Goal: Task Accomplishment & Management: Manage account settings

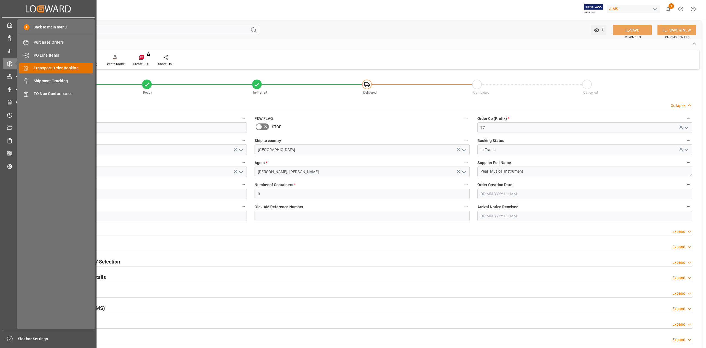
click at [57, 67] on span "Transport Order Booking" at bounding box center [63, 68] width 59 height 6
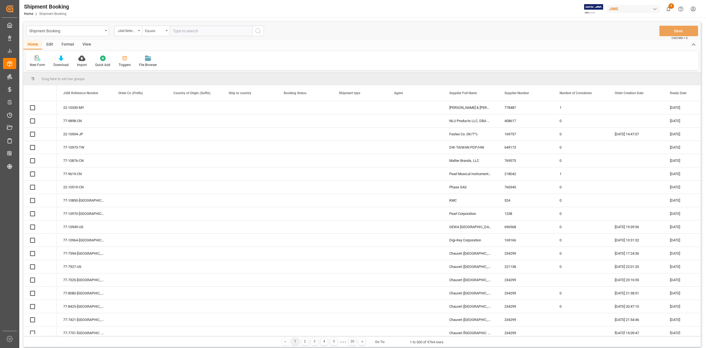
click at [209, 31] on input "text" at bounding box center [211, 31] width 83 height 10
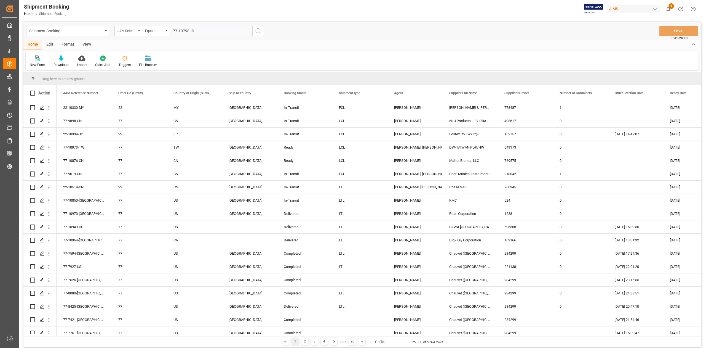
type input "77-10798-ID"
click at [261, 31] on button "search button" at bounding box center [258, 31] width 12 height 10
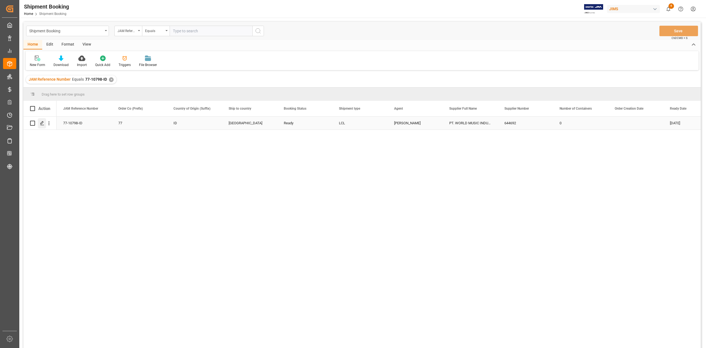
click at [43, 123] on icon "Press SPACE to select this row." at bounding box center [42, 123] width 4 height 4
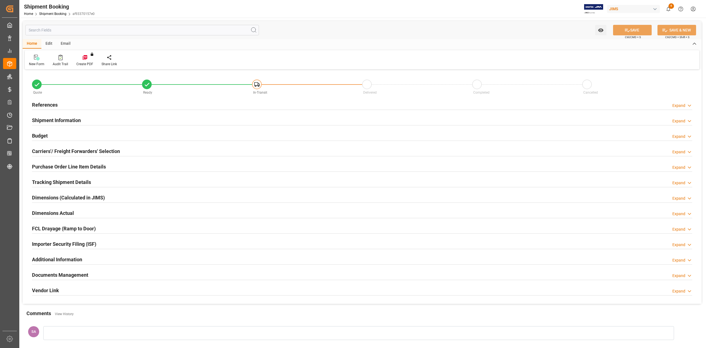
type input "0"
type input "08-12-2025"
click at [52, 104] on h2 "References" at bounding box center [45, 104] width 26 height 7
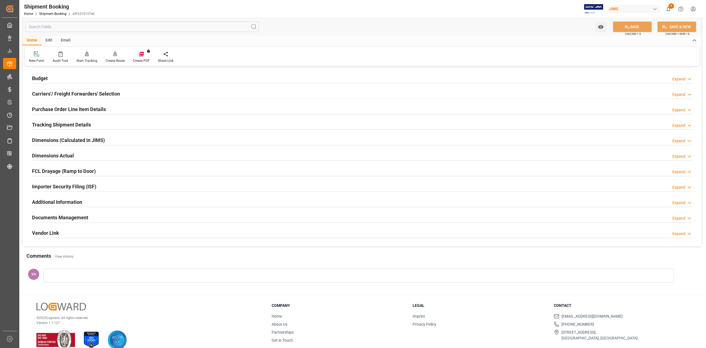
scroll to position [178, 0]
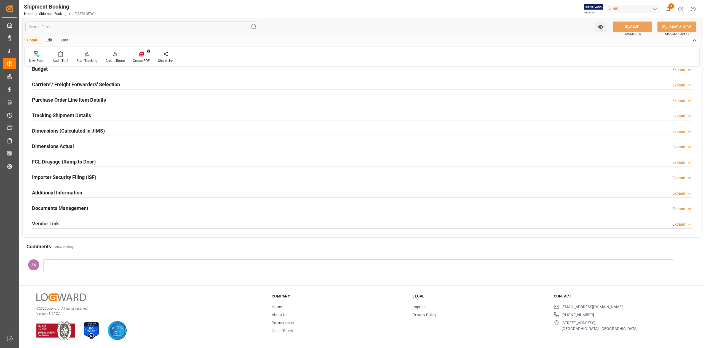
drag, startPoint x: 80, startPoint y: 207, endPoint x: 142, endPoint y: 207, distance: 62.1
click at [80, 207] on h2 "Documents Management" at bounding box center [60, 207] width 56 height 7
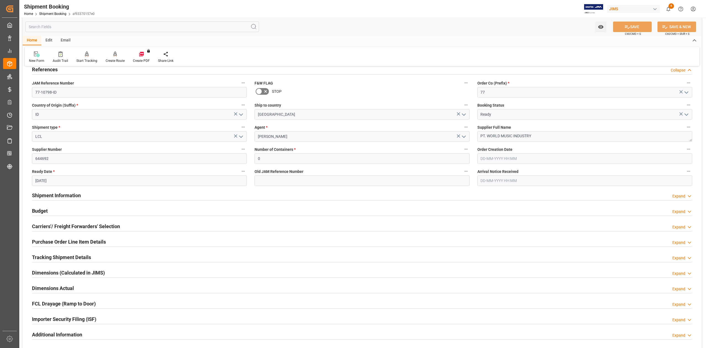
scroll to position [0, 0]
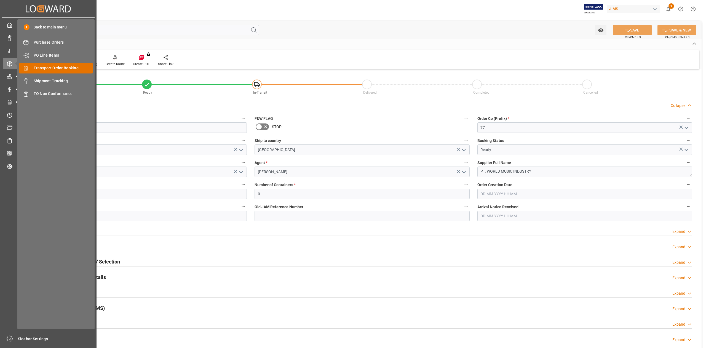
click at [58, 66] on span "Transport Order Booking" at bounding box center [63, 68] width 59 height 6
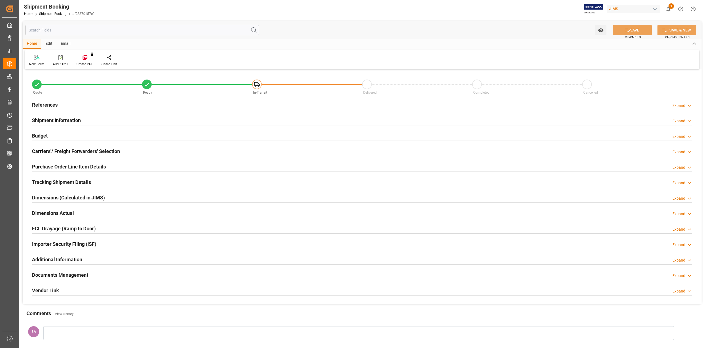
type input "0"
type input "08-12-2025"
click at [52, 102] on h2 "References" at bounding box center [45, 104] width 26 height 7
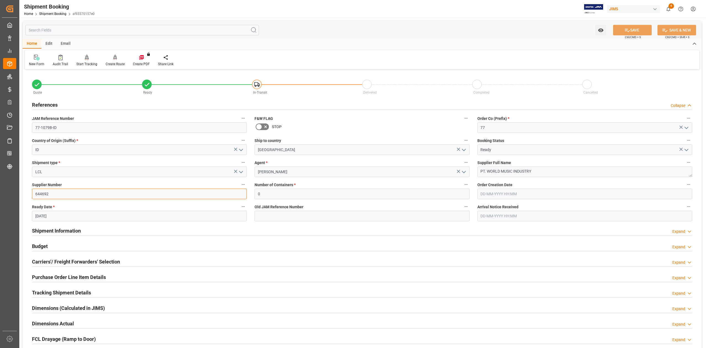
click at [33, 194] on input "644692" at bounding box center [139, 193] width 215 height 10
click at [33, 193] on input "644692" at bounding box center [139, 193] width 215 height 10
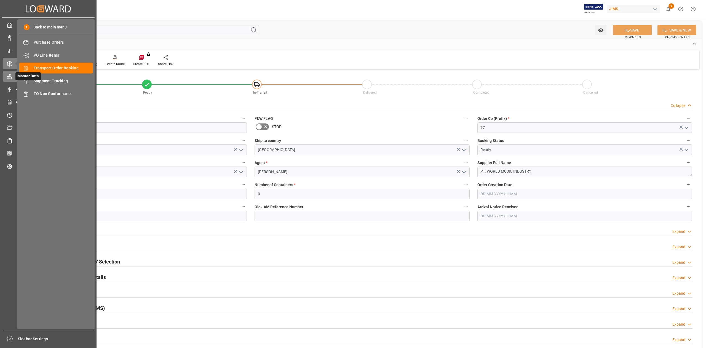
click at [9, 79] on div "Master Data Master Data" at bounding box center [48, 76] width 90 height 11
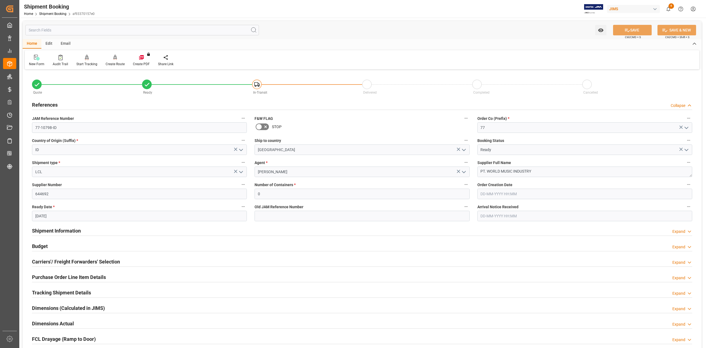
scroll to position [73, 0]
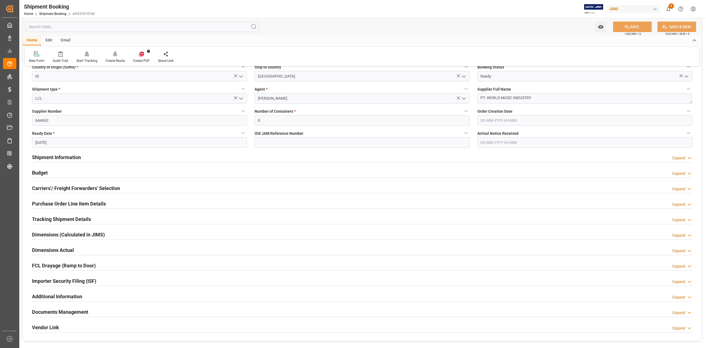
click at [40, 173] on h2 "Budget" at bounding box center [40, 172] width 16 height 7
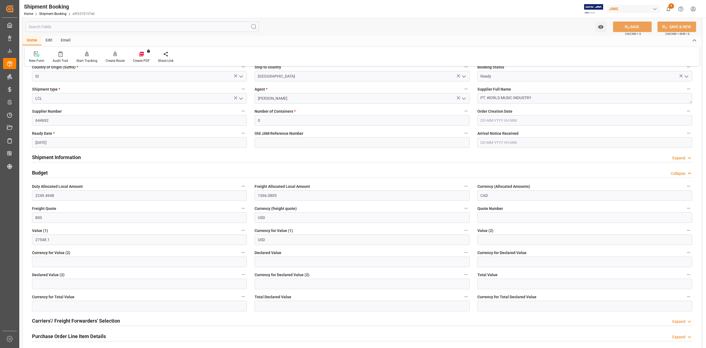
click at [41, 172] on h2 "Budget" at bounding box center [40, 172] width 16 height 7
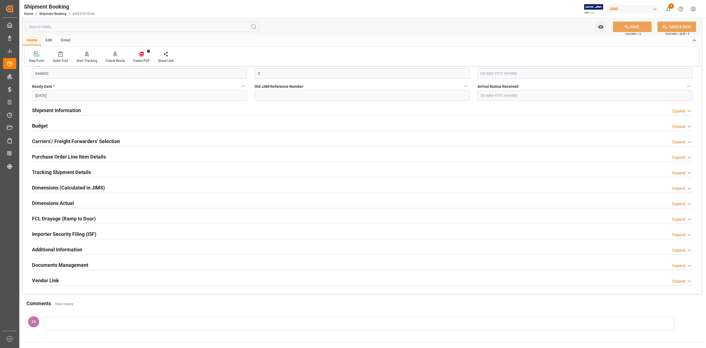
scroll to position [178, 0]
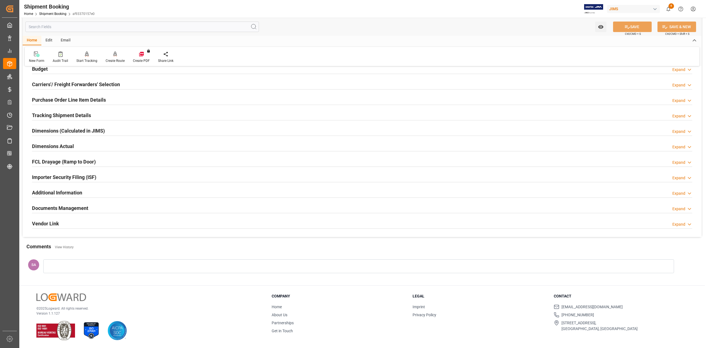
click at [47, 117] on h2 "Tracking Shipment Details" at bounding box center [61, 114] width 59 height 7
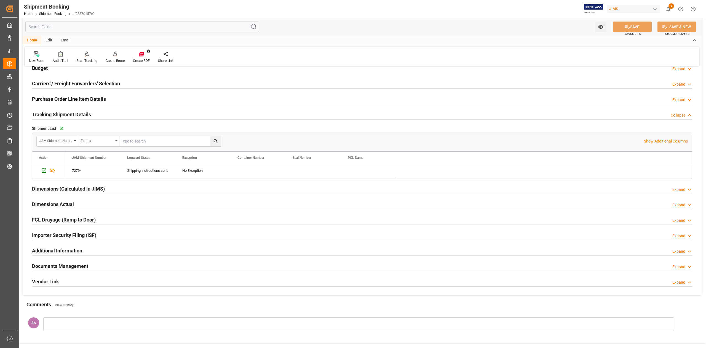
click at [47, 116] on h2 "Tracking Shipment Details" at bounding box center [61, 114] width 59 height 7
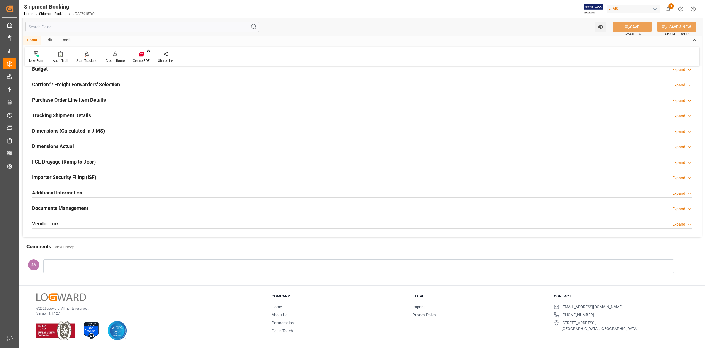
click at [50, 130] on h2 "Dimensions (Calculated in JIMS)" at bounding box center [68, 130] width 73 height 7
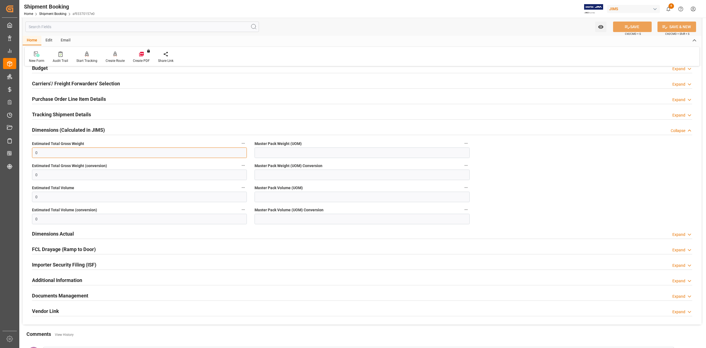
click at [46, 154] on input "0" at bounding box center [139, 152] width 215 height 10
type input "4"
type input "0"
click at [54, 129] on h2 "Dimensions (Calculated in JIMS)" at bounding box center [68, 129] width 73 height 7
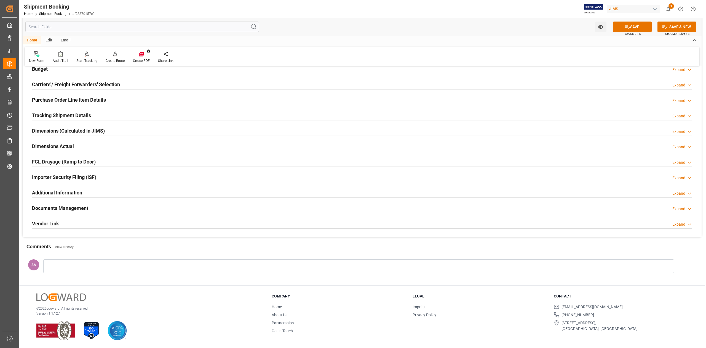
click at [55, 144] on h2 "Dimensions Actual" at bounding box center [53, 145] width 42 height 7
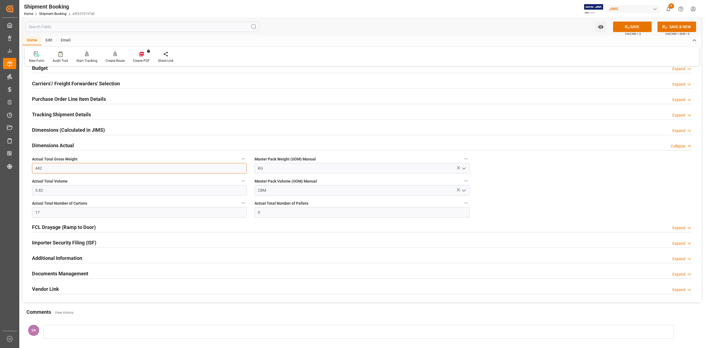
click at [57, 171] on input "442" at bounding box center [139, 168] width 215 height 10
click at [64, 192] on input "3.82" at bounding box center [139, 190] width 215 height 10
click at [62, 213] on input "17" at bounding box center [139, 212] width 215 height 10
click at [628, 30] on button "SAVE" at bounding box center [632, 27] width 39 height 10
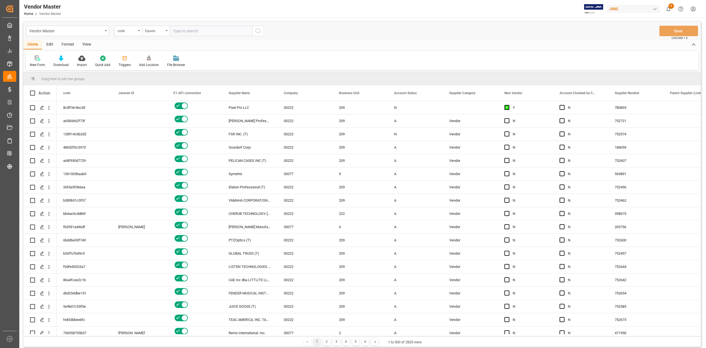
click at [196, 31] on input "text" at bounding box center [211, 31] width 83 height 10
type input "644692"
click at [257, 30] on icon "search button" at bounding box center [258, 31] width 7 height 7
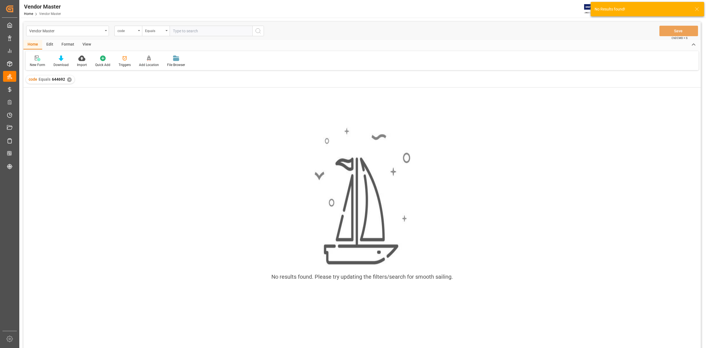
click at [66, 78] on div "code Equals 644692 ✕" at bounding box center [50, 79] width 49 height 8
click at [68, 79] on div "✕" at bounding box center [69, 79] width 5 height 5
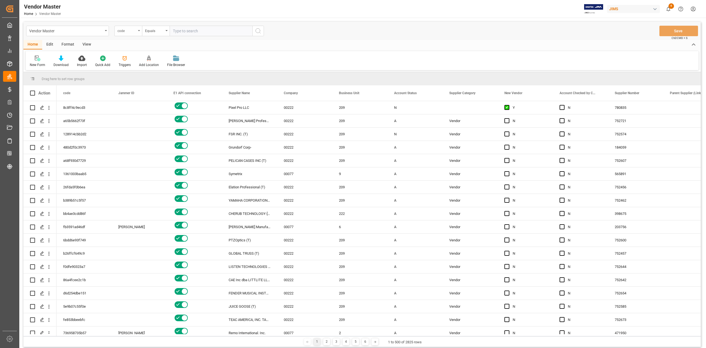
click at [139, 31] on icon "open menu" at bounding box center [139, 30] width 2 height 1
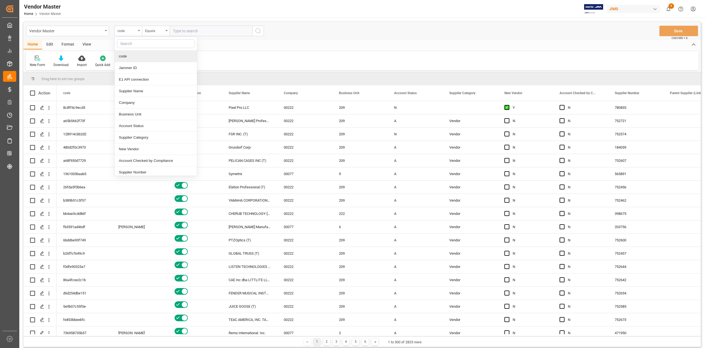
click at [141, 46] on input "text" at bounding box center [156, 43] width 78 height 9
type input "supplier n"
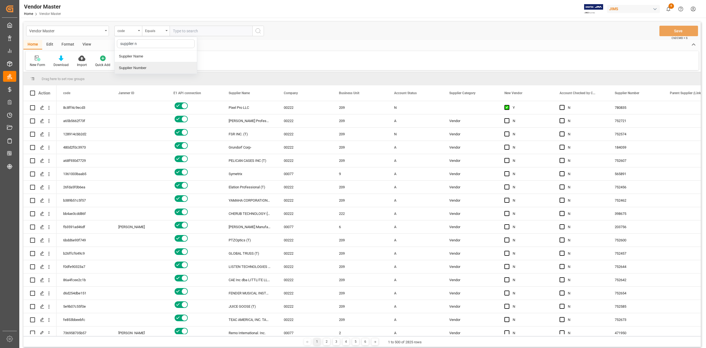
click at [147, 69] on div "Supplier Number" at bounding box center [156, 68] width 82 height 12
click at [209, 31] on input "text" at bounding box center [211, 31] width 83 height 10
paste input "644692"
type input "644692"
click at [255, 33] on icon "search button" at bounding box center [258, 31] width 7 height 7
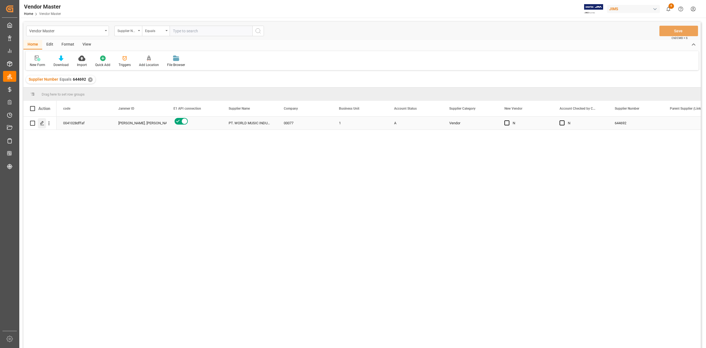
click at [42, 124] on icon "Press SPACE to select this row." at bounding box center [42, 123] width 4 height 4
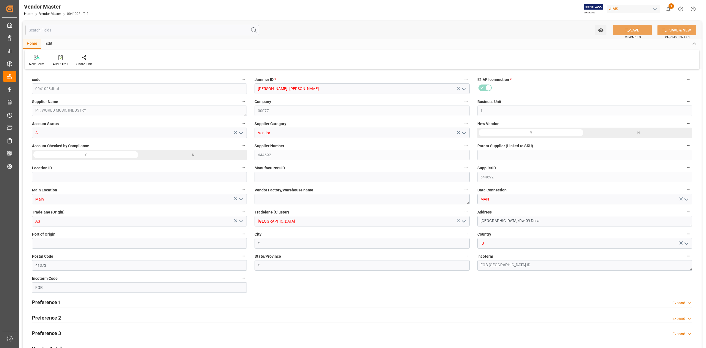
type input "12-08-2023 01:34"
type input "NET 30"
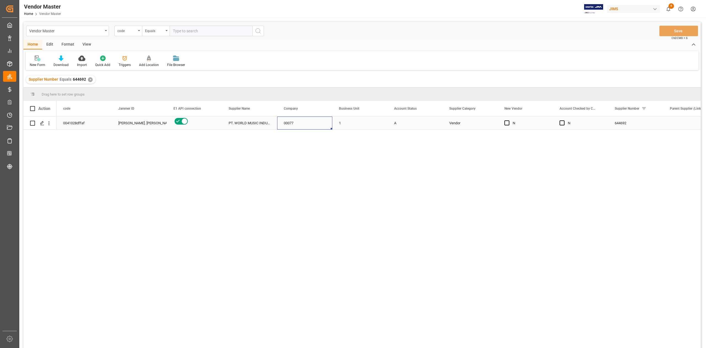
click at [315, 127] on div "00077" at bounding box center [304, 122] width 55 height 13
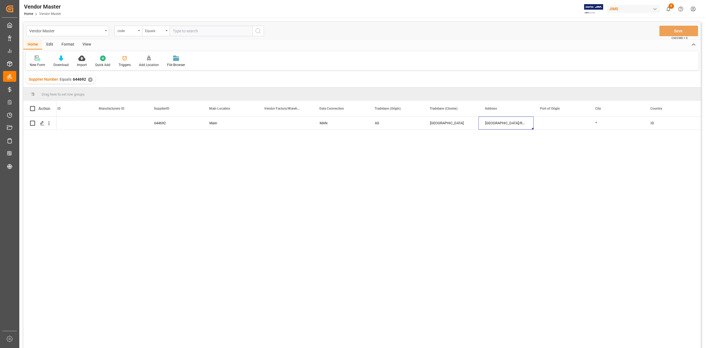
click at [88, 79] on div "✕" at bounding box center [90, 79] width 5 height 5
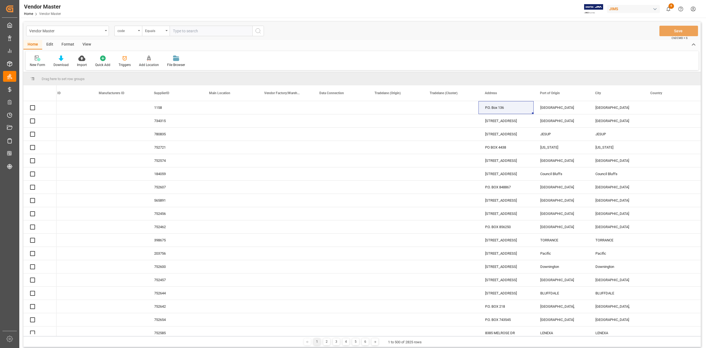
click at [213, 32] on input "text" at bounding box center [211, 31] width 83 height 10
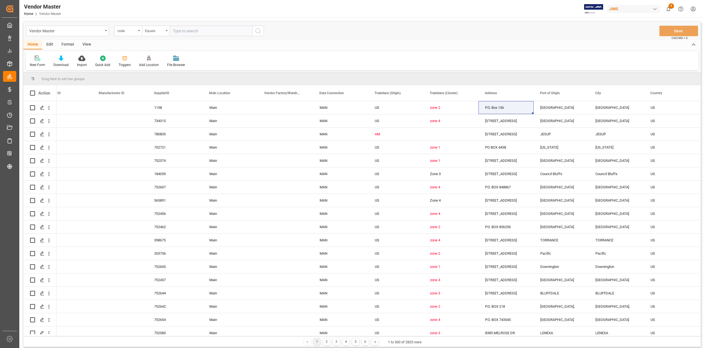
paste input "280413"
type input "280413"
click at [259, 28] on icon "search button" at bounding box center [258, 31] width 7 height 7
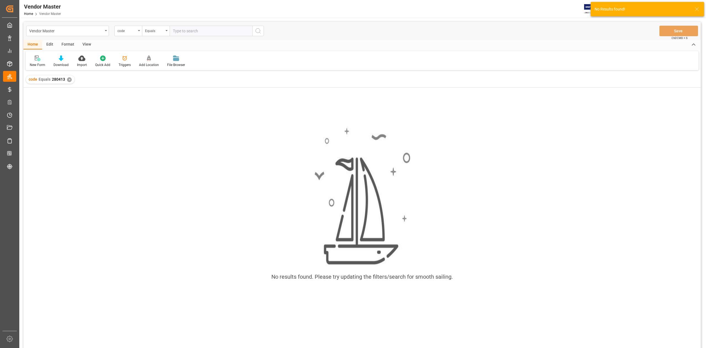
click at [68, 79] on div "✕" at bounding box center [69, 79] width 5 height 5
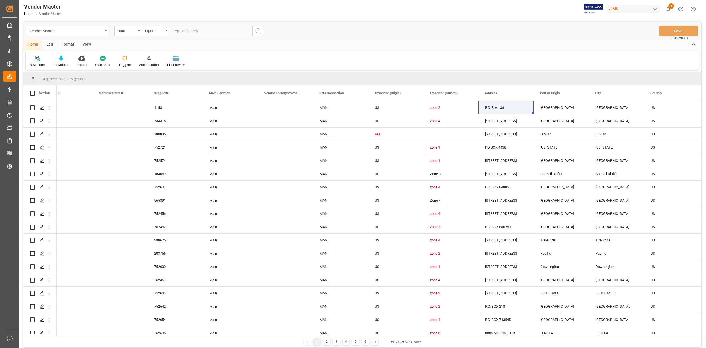
click at [140, 33] on div "code" at bounding box center [128, 31] width 28 height 10
type input "SUPPL"
click at [150, 82] on div "Supplier Number" at bounding box center [156, 80] width 82 height 12
click at [214, 33] on input "text" at bounding box center [211, 31] width 83 height 10
paste input "280413"
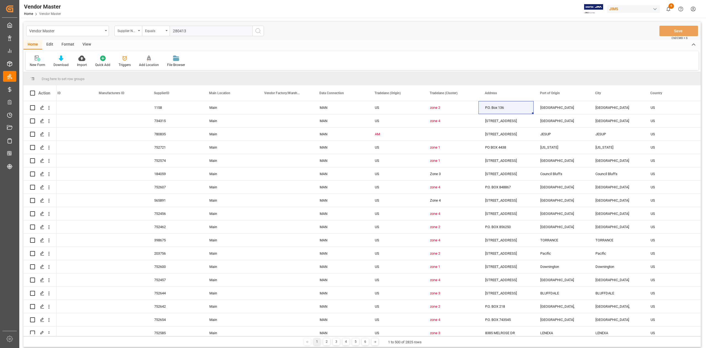
type input "280413"
click at [258, 32] on icon "search button" at bounding box center [258, 31] width 7 height 7
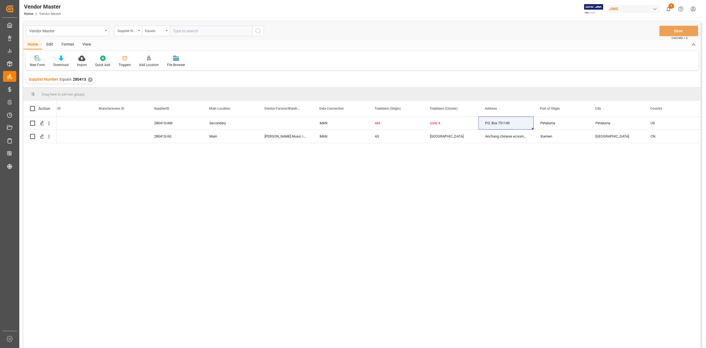
click at [90, 81] on div "✕" at bounding box center [90, 79] width 5 height 5
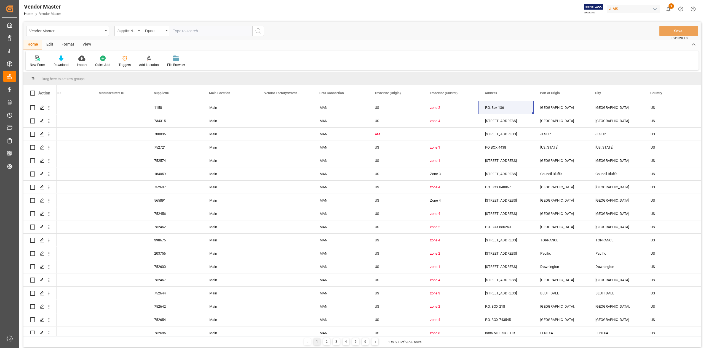
click at [200, 31] on input "text" at bounding box center [211, 31] width 83 height 10
paste input "217595"
type input "217595"
click at [261, 32] on icon "search button" at bounding box center [258, 31] width 7 height 7
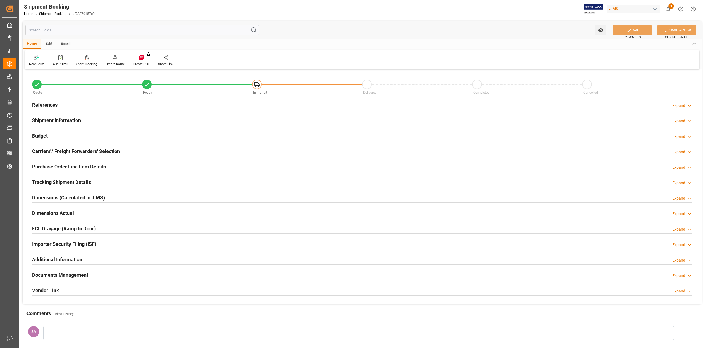
click at [44, 181] on h2 "Tracking Shipment Details" at bounding box center [61, 181] width 59 height 7
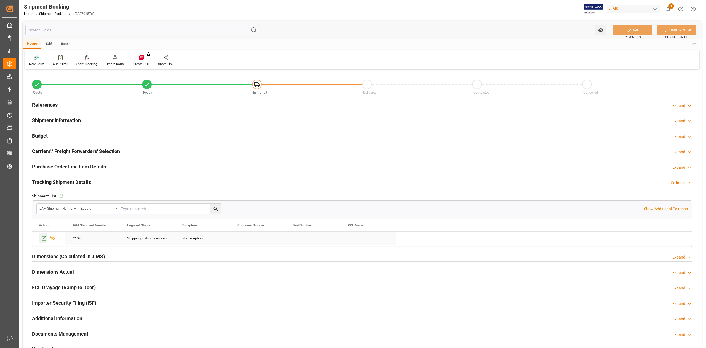
click at [43, 240] on icon "Press SPACE to select this row." at bounding box center [44, 238] width 6 height 6
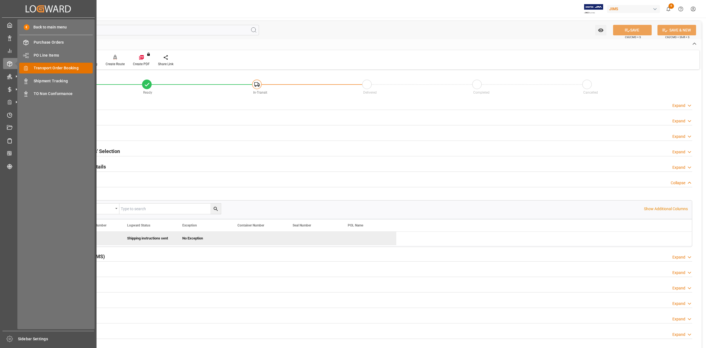
click at [60, 68] on span "Transport Order Booking" at bounding box center [63, 68] width 59 height 6
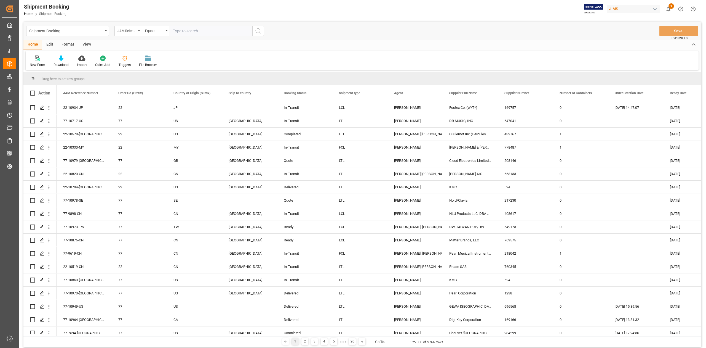
click at [188, 31] on input "text" at bounding box center [211, 31] width 83 height 10
type input "77-10962-TW"
click at [254, 31] on button "search button" at bounding box center [258, 31] width 12 height 10
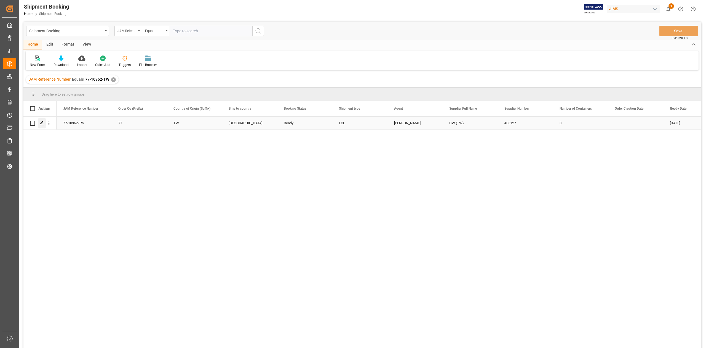
click at [42, 123] on icon "Press SPACE to select this row." at bounding box center [42, 123] width 4 height 4
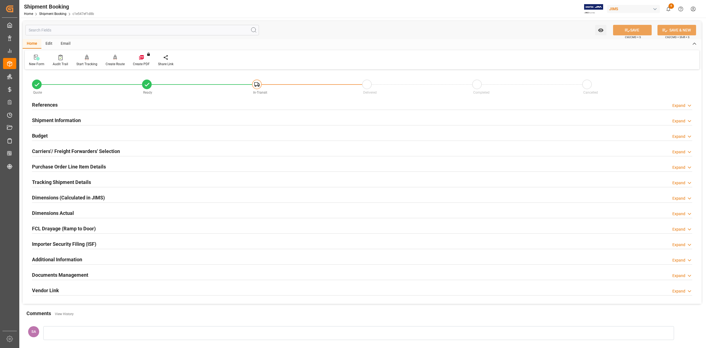
click at [46, 102] on h2 "References" at bounding box center [45, 104] width 26 height 7
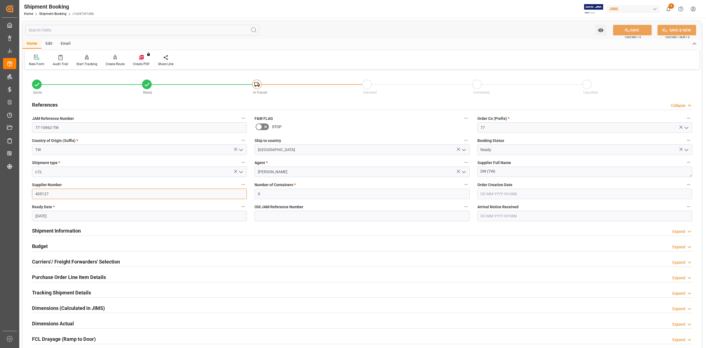
click at [42, 193] on input "405127" at bounding box center [139, 193] width 215 height 10
click at [314, 172] on input "Sandra Alexander" at bounding box center [362, 171] width 215 height 10
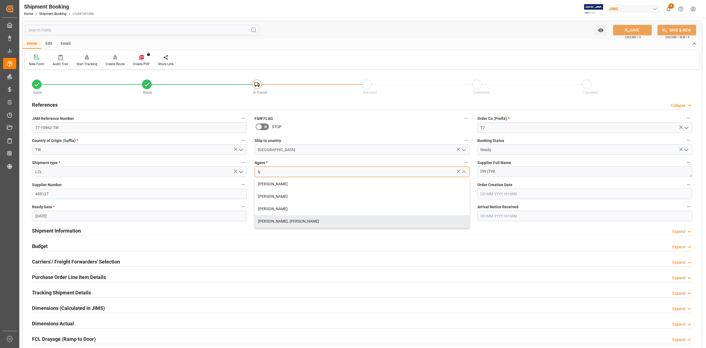
click at [297, 221] on div "[PERSON_NAME]. [PERSON_NAME]" at bounding box center [362, 221] width 214 height 12
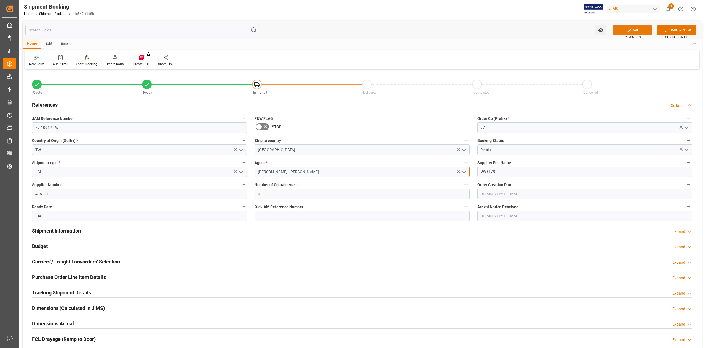
type input "[PERSON_NAME]. [PERSON_NAME]"
click at [633, 28] on button "SAVE" at bounding box center [632, 30] width 39 height 10
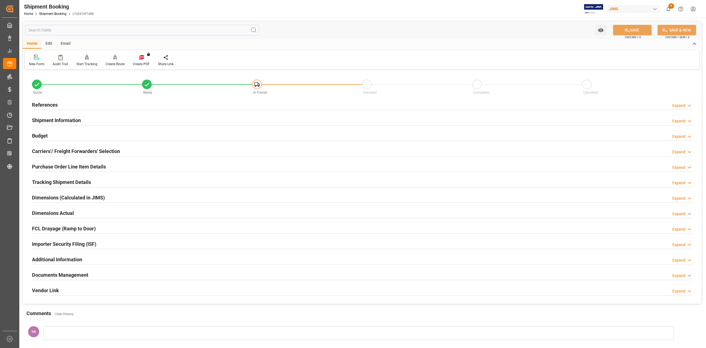
click at [50, 214] on h2 "Dimensions Actual" at bounding box center [53, 212] width 42 height 7
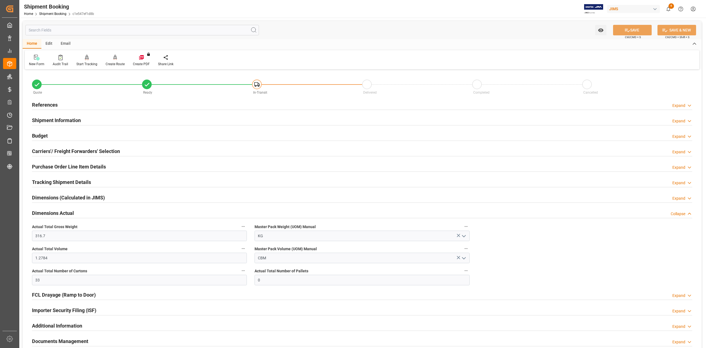
click at [50, 214] on h2 "Dimensions Actual" at bounding box center [53, 212] width 42 height 7
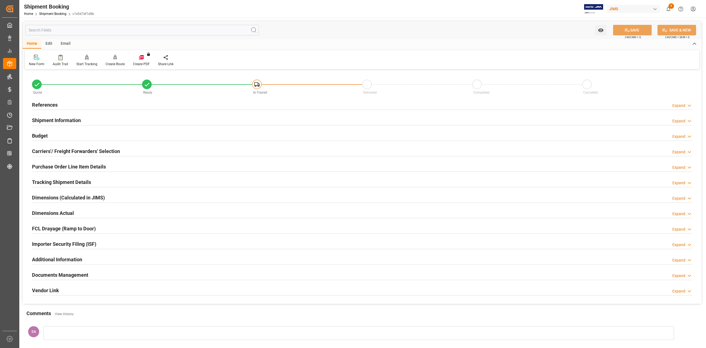
click at [49, 106] on h2 "References" at bounding box center [45, 104] width 26 height 7
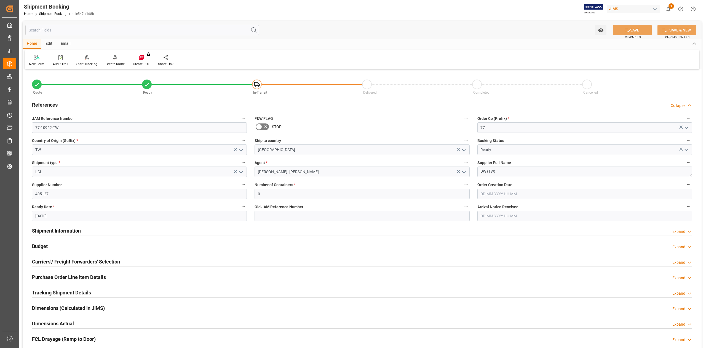
click at [50, 102] on h2 "References" at bounding box center [45, 104] width 26 height 7
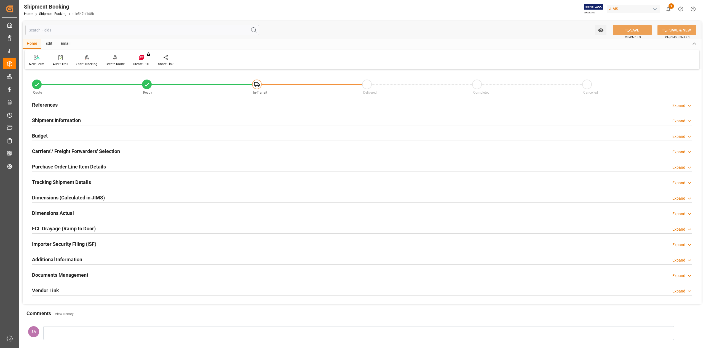
click at [50, 121] on h2 "Shipment Information" at bounding box center [56, 119] width 49 height 7
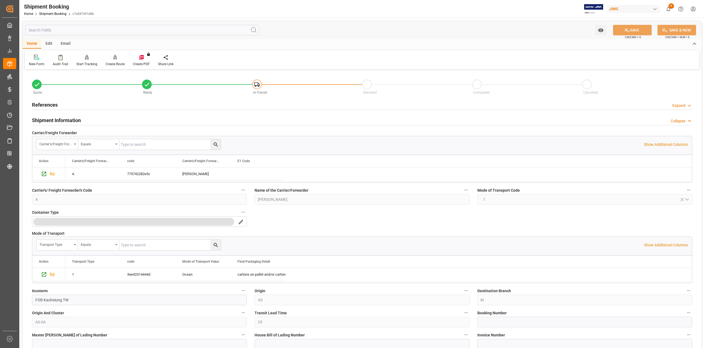
click at [54, 121] on h2 "Shipment Information" at bounding box center [56, 119] width 49 height 7
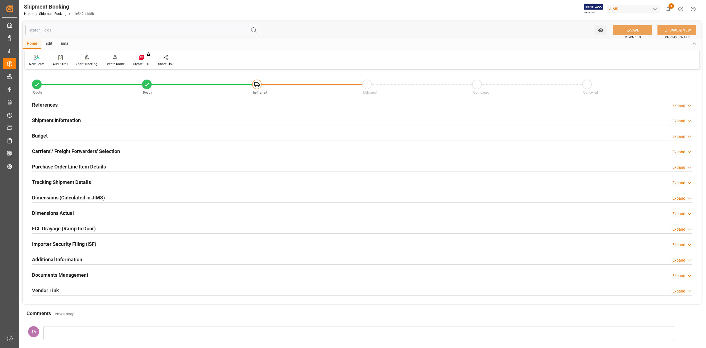
click at [79, 273] on h2 "Documents Management" at bounding box center [60, 274] width 56 height 7
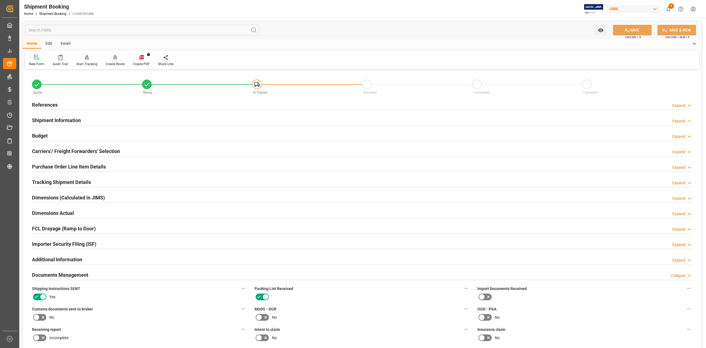
click at [46, 103] on h2 "References" at bounding box center [45, 104] width 26 height 7
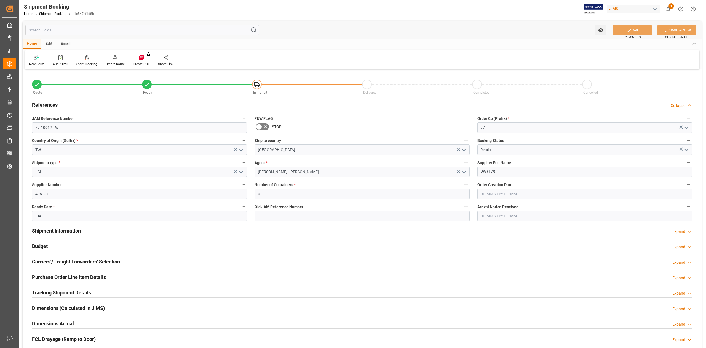
scroll to position [37, 0]
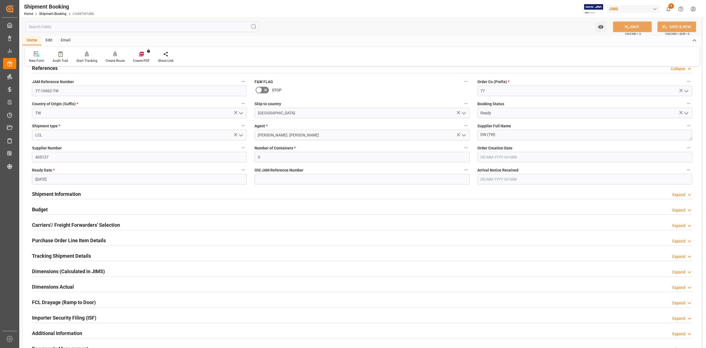
click at [76, 193] on h2 "Shipment Information" at bounding box center [56, 193] width 49 height 7
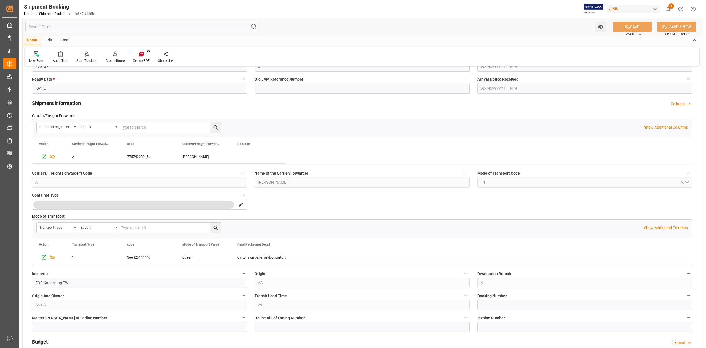
scroll to position [184, 0]
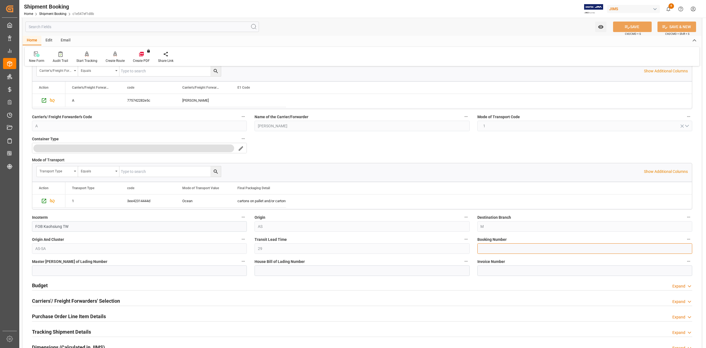
click at [503, 253] on input at bounding box center [584, 248] width 215 height 10
paste input "13637653"
type input "13637653"
click at [629, 22] on div "SAVE Ctrl/CMD + S" at bounding box center [632, 27] width 50 height 10
drag, startPoint x: 46, startPoint y: 285, endPoint x: 59, endPoint y: 284, distance: 12.7
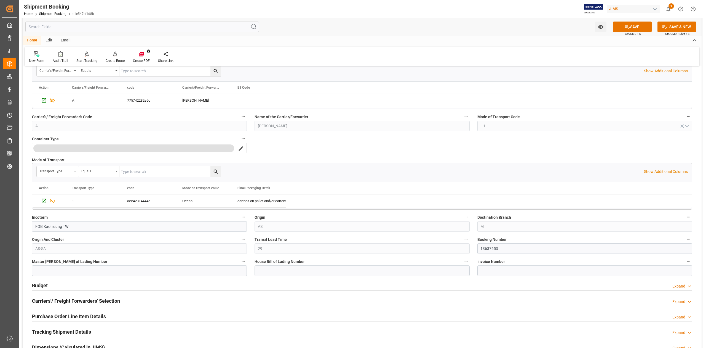
click at [46, 286] on h2 "Budget" at bounding box center [40, 284] width 16 height 7
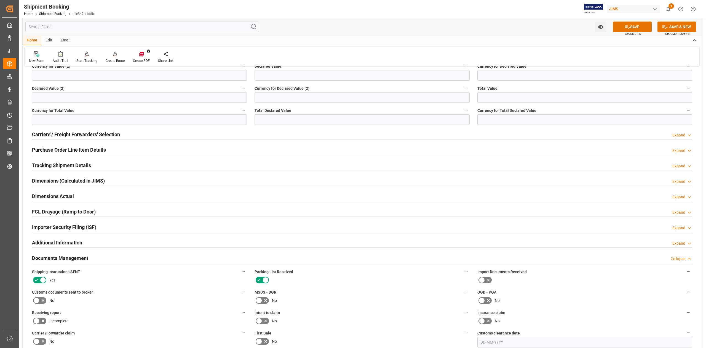
scroll to position [419, 0]
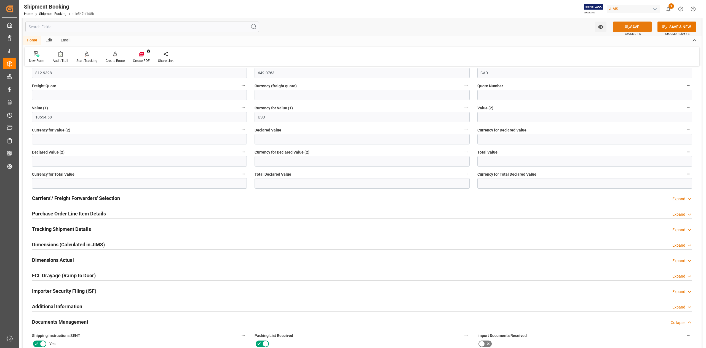
click at [631, 26] on button "SAVE" at bounding box center [632, 27] width 39 height 10
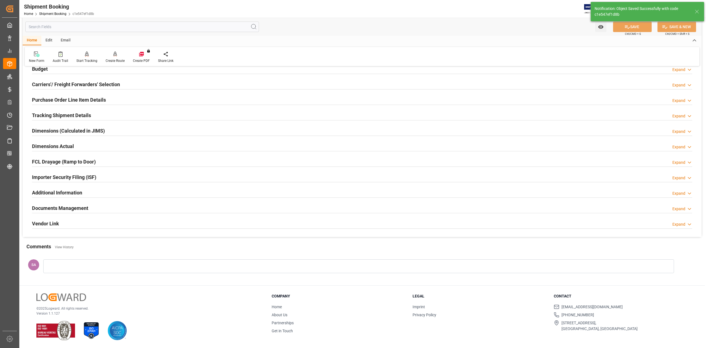
scroll to position [68, 0]
click at [45, 143] on h2 "Dimensions Actual" at bounding box center [53, 145] width 42 height 7
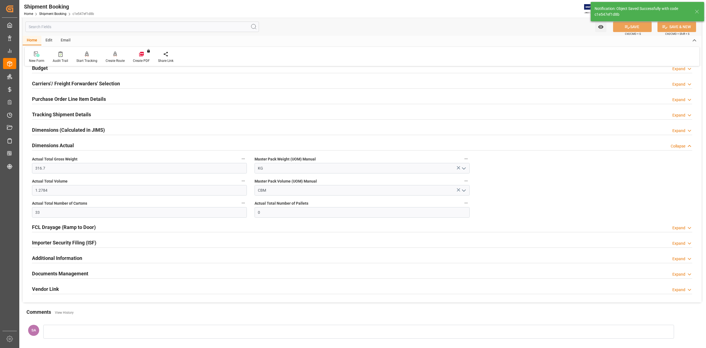
scroll to position [85, 0]
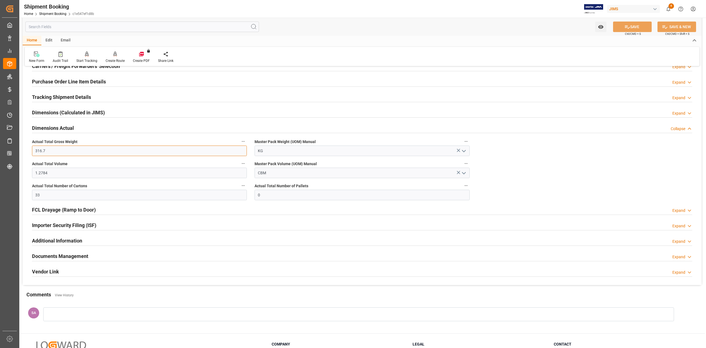
click at [66, 153] on input "316.7" at bounding box center [139, 150] width 215 height 10
type input "317"
click at [73, 174] on input "1.2784" at bounding box center [139, 172] width 215 height 10
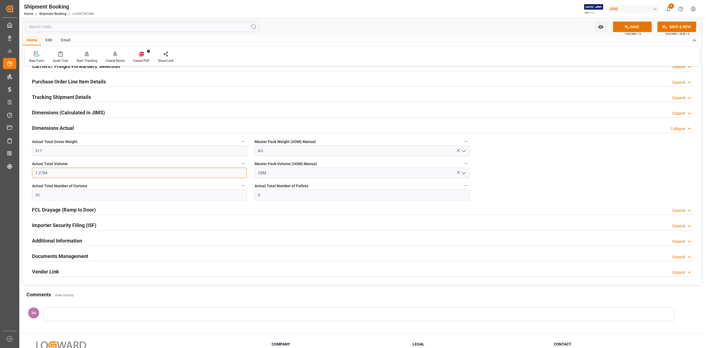
click at [73, 174] on input "1.2784" at bounding box center [139, 172] width 215 height 10
type input "1.3"
click at [631, 28] on button "SAVE" at bounding box center [632, 27] width 39 height 10
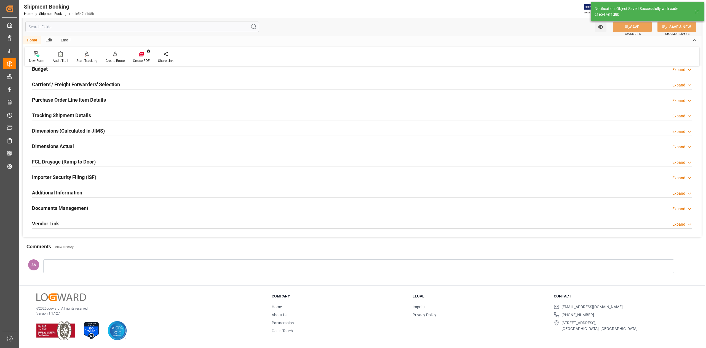
scroll to position [68, 0]
drag, startPoint x: 50, startPoint y: 143, endPoint x: 113, endPoint y: 161, distance: 65.5
click at [50, 143] on h2 "Dimensions Actual" at bounding box center [53, 145] width 42 height 7
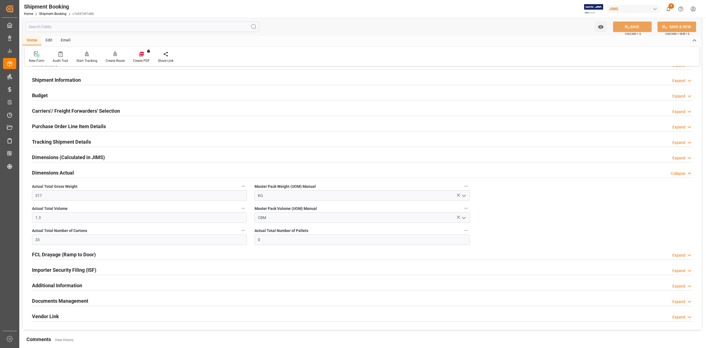
scroll to position [0, 0]
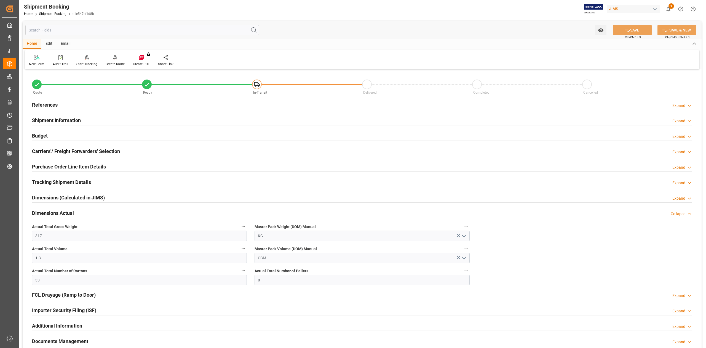
click at [47, 134] on h2 "Budget" at bounding box center [40, 135] width 16 height 7
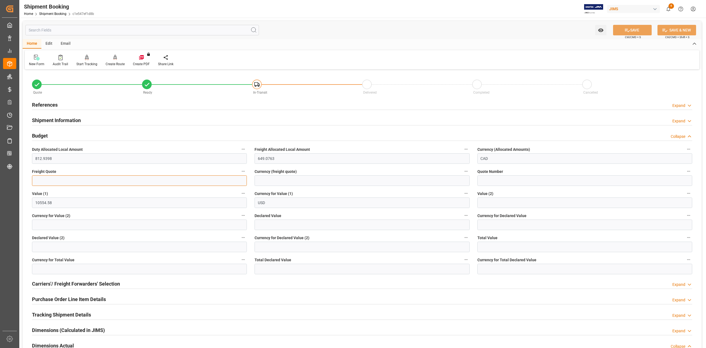
click at [58, 181] on input "text" at bounding box center [139, 180] width 215 height 10
type input "300"
click at [286, 175] on label "Currency (freight quote)" at bounding box center [362, 171] width 215 height 8
click at [463, 175] on button "Currency (freight quote)" at bounding box center [466, 170] width 7 height 7
click at [285, 180] on div at bounding box center [353, 174] width 706 height 348
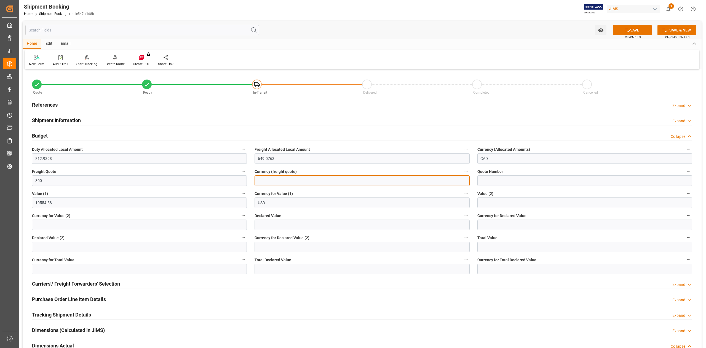
click at [282, 182] on input at bounding box center [362, 180] width 215 height 10
type input "USD"
click at [637, 28] on button "SAVE" at bounding box center [632, 30] width 39 height 10
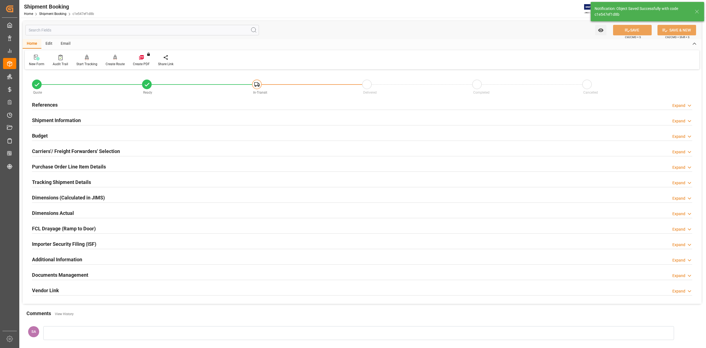
click at [55, 104] on h2 "References" at bounding box center [45, 104] width 26 height 7
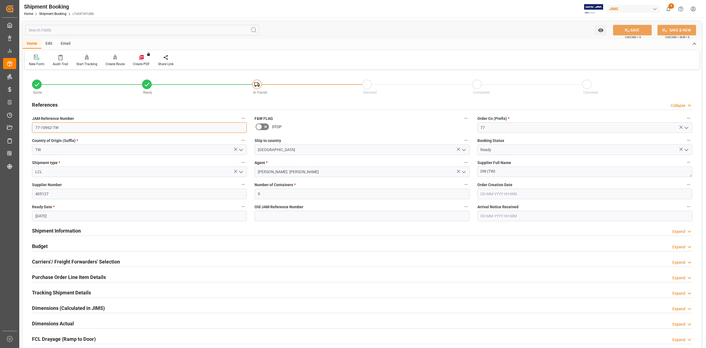
click at [66, 128] on input "77-10962-TW" at bounding box center [139, 127] width 215 height 10
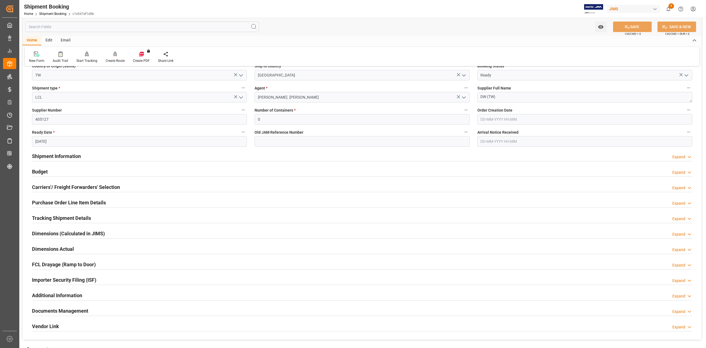
scroll to position [147, 0]
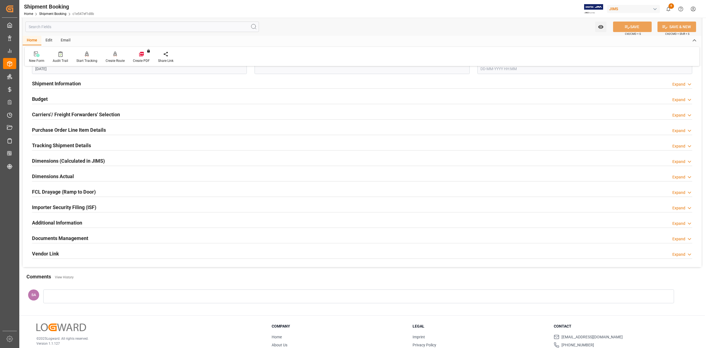
drag, startPoint x: 43, startPoint y: 145, endPoint x: 79, endPoint y: 150, distance: 36.0
click at [43, 145] on h2 "Tracking Shipment Details" at bounding box center [61, 145] width 59 height 7
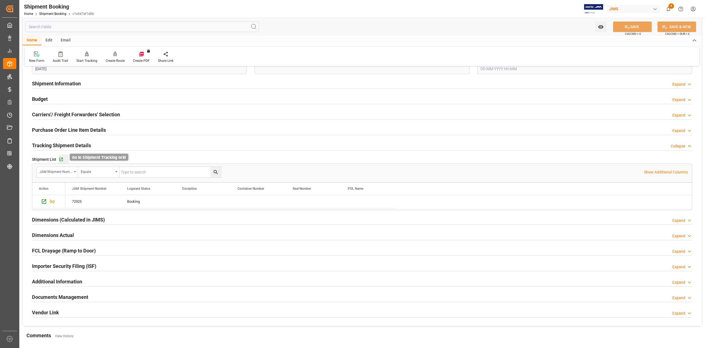
click at [62, 159] on icon "button" at bounding box center [61, 159] width 5 height 5
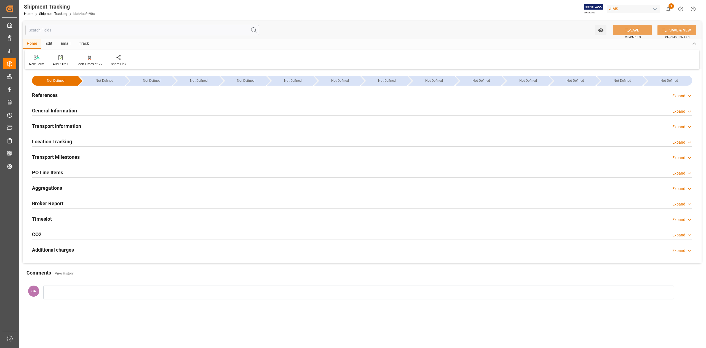
type input "08-12-2025 00:00"
type input "06-01-2026 00:00"
click at [80, 158] on div "Transport Milestones Expand" at bounding box center [362, 156] width 660 height 10
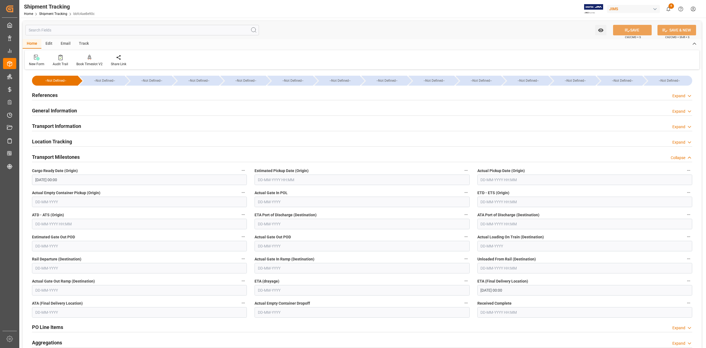
click at [105, 179] on input "08-12-2025 00:00" at bounding box center [139, 179] width 215 height 10
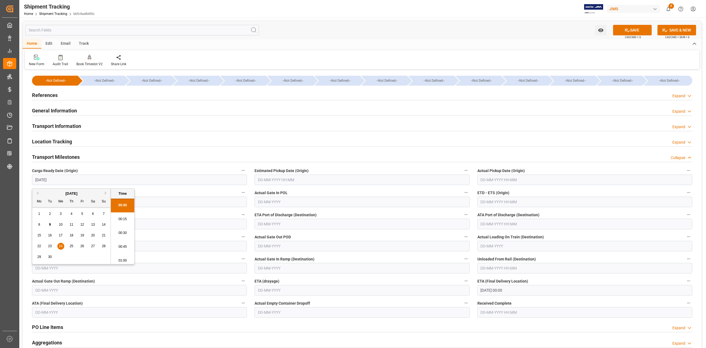
click at [332, 181] on input "text" at bounding box center [362, 179] width 215 height 10
type input "24-09-2025 00:00"
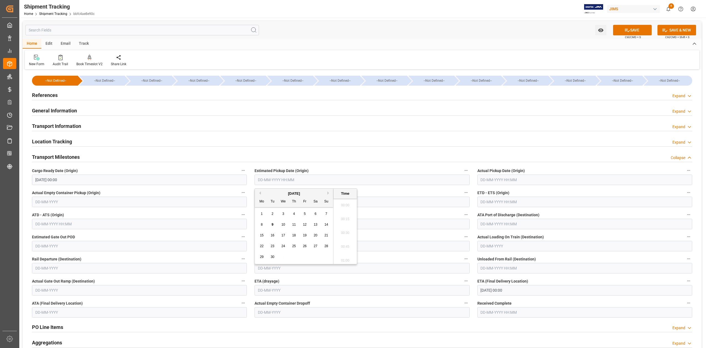
scroll to position [581, 0]
click at [511, 198] on input "text" at bounding box center [584, 201] width 215 height 10
type input "26-09-2025 00:00"
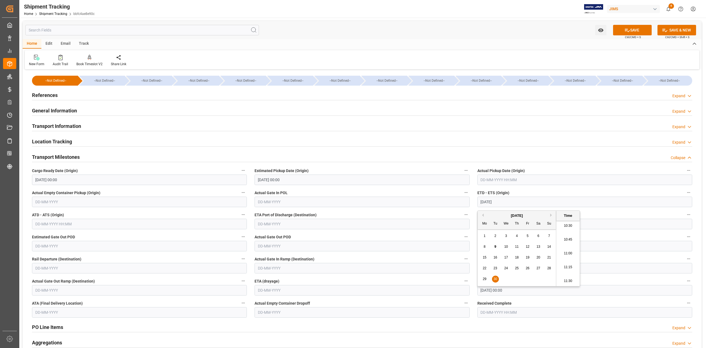
click at [620, 291] on input "06-01-2026 00:00" at bounding box center [584, 290] width 215 height 10
type input "30-09-2025 00:00"
click at [482, 211] on div "January 2026" at bounding box center [517, 210] width 78 height 6
click at [483, 209] on button "Previous Month" at bounding box center [482, 209] width 3 height 3
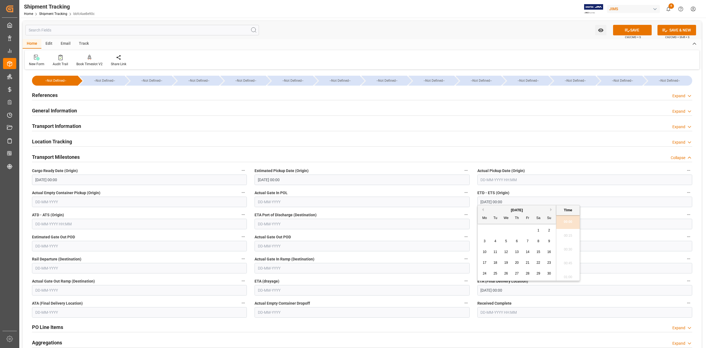
click at [552, 208] on button "Next Month" at bounding box center [551, 209] width 3 height 3
click at [527, 230] on span "5" at bounding box center [528, 230] width 2 height 4
type input "05-12-2025 00:00"
click at [639, 29] on button "SAVE" at bounding box center [632, 30] width 39 height 10
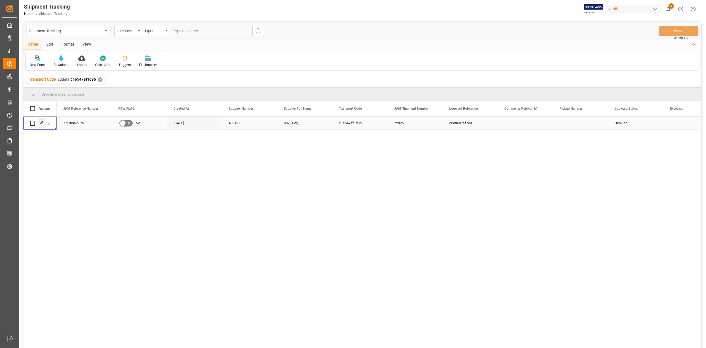
click at [44, 121] on icon "Press SPACE to select this row." at bounding box center [42, 123] width 4 height 4
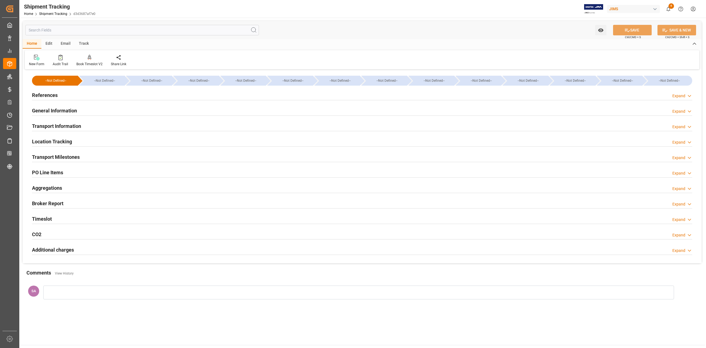
type input "[DATE] 00:00"
click at [66, 158] on h2 "Transport Milestones" at bounding box center [56, 156] width 48 height 7
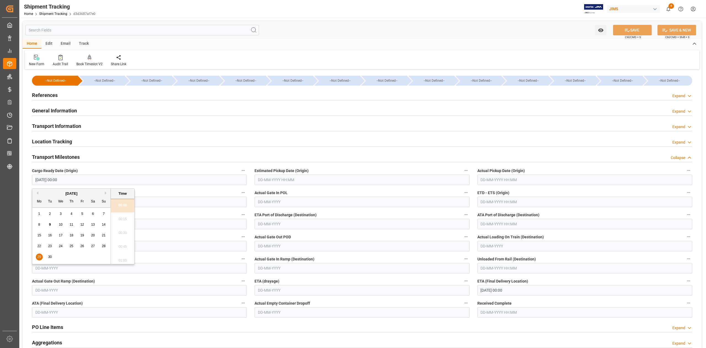
click at [68, 179] on input "[DATE] 00:00" at bounding box center [139, 179] width 215 height 10
click at [72, 233] on span "18" at bounding box center [72, 235] width 4 height 4
type input "[DATE] 00:00"
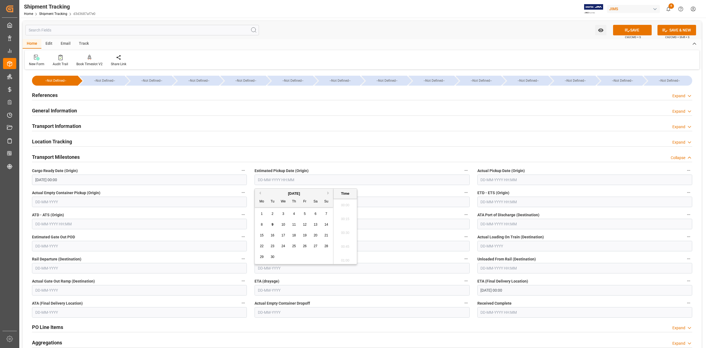
click at [327, 178] on input "text" at bounding box center [362, 179] width 215 height 10
click at [512, 202] on input "text" at bounding box center [584, 201] width 215 height 10
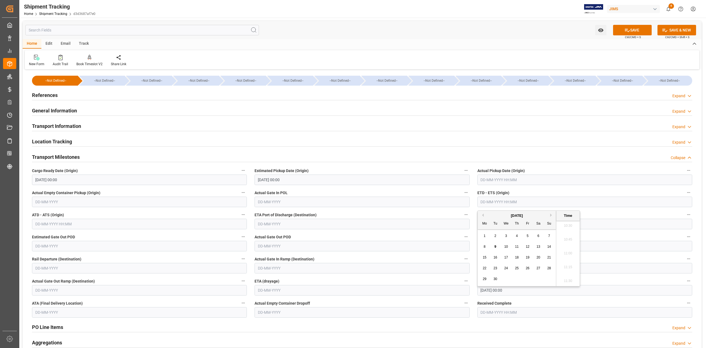
click at [321, 183] on input "[DATE] 00:00" at bounding box center [362, 179] width 215 height 10
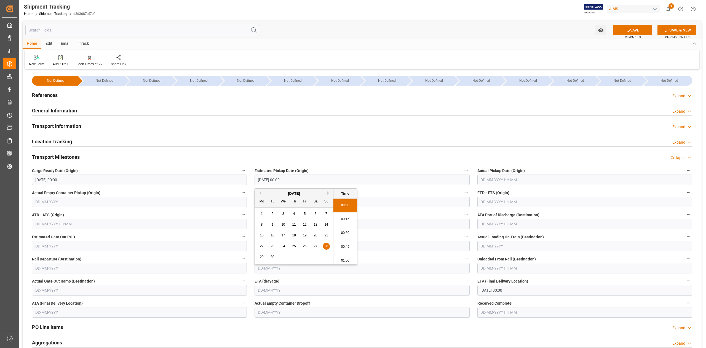
click at [321, 183] on input "[DATE] 00:00" at bounding box center [362, 179] width 215 height 10
click at [302, 234] on div "19" at bounding box center [304, 235] width 7 height 7
type input "[DATE] 00:00"
click at [488, 202] on input "text" at bounding box center [584, 201] width 215 height 10
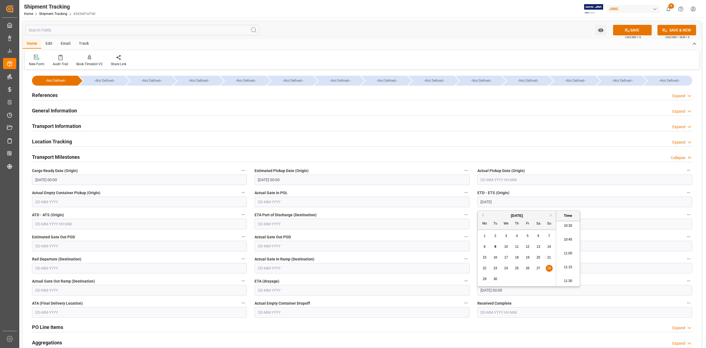
click at [550, 267] on span "28" at bounding box center [549, 268] width 4 height 4
type input "[DATE] 00:00"
click at [627, 289] on input "[DATE] 00:00" at bounding box center [584, 290] width 215 height 10
click at [482, 211] on div "[DATE]" at bounding box center [517, 210] width 78 height 6
click at [482, 210] on button "Previous Month" at bounding box center [482, 209] width 3 height 3
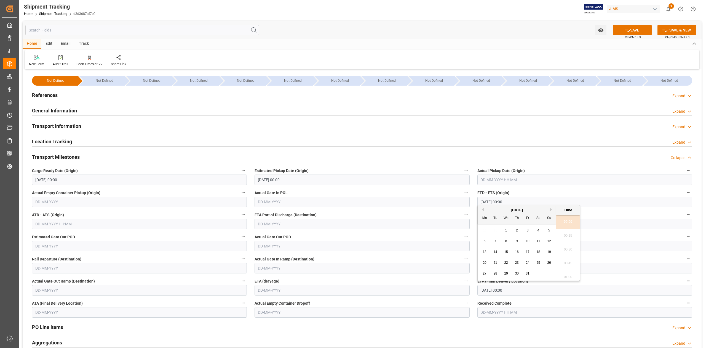
click at [552, 211] on div "[DATE]" at bounding box center [517, 210] width 78 height 6
click at [551, 210] on button "Next Month" at bounding box center [551, 209] width 3 height 3
click at [515, 243] on div "6" at bounding box center [517, 241] width 7 height 7
type input "[DATE] 00:00"
click at [629, 31] on button "SAVE" at bounding box center [632, 30] width 39 height 10
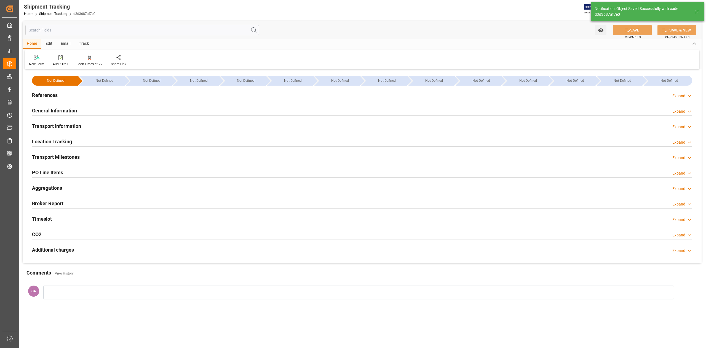
click at [64, 162] on div "Transport Milestones Expand" at bounding box center [362, 156] width 668 height 15
click at [65, 157] on h2 "Transport Milestones" at bounding box center [56, 156] width 48 height 7
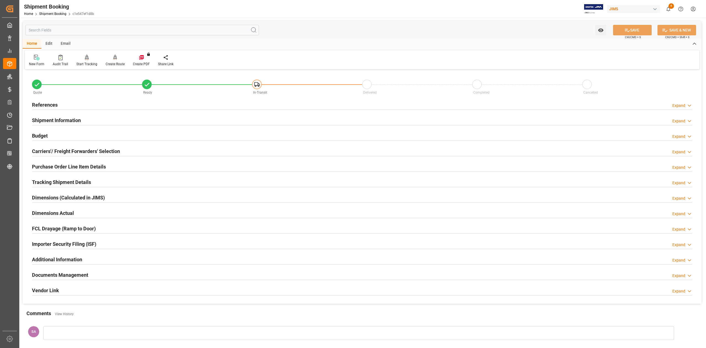
click at [53, 103] on h2 "References" at bounding box center [45, 104] width 26 height 7
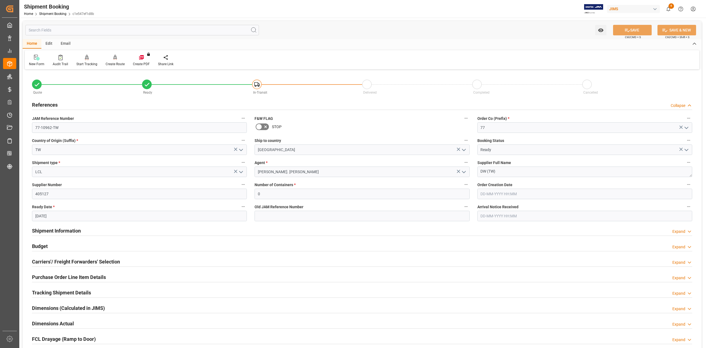
click at [53, 103] on h2 "References" at bounding box center [45, 104] width 26 height 7
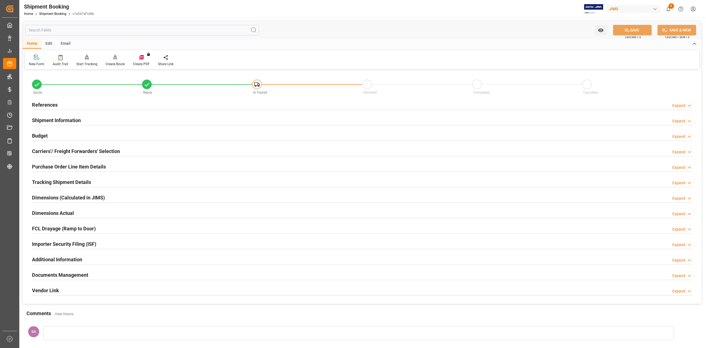
click at [51, 105] on h2 "References" at bounding box center [45, 104] width 26 height 7
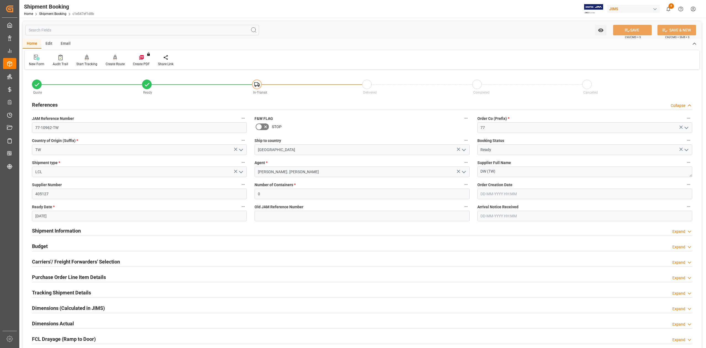
click at [52, 105] on h2 "References" at bounding box center [45, 104] width 26 height 7
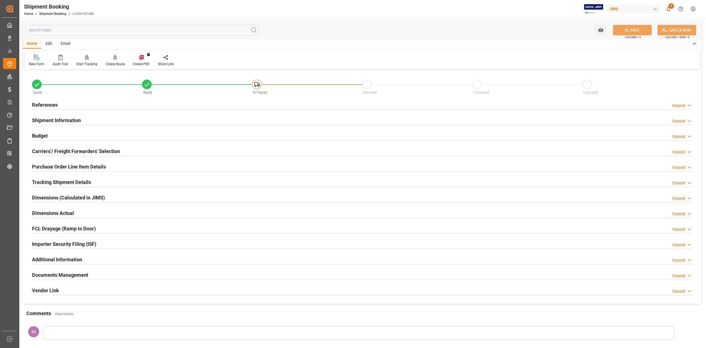
drag, startPoint x: 46, startPoint y: 102, endPoint x: 63, endPoint y: 106, distance: 18.2
click at [46, 102] on h2 "References" at bounding box center [45, 104] width 26 height 7
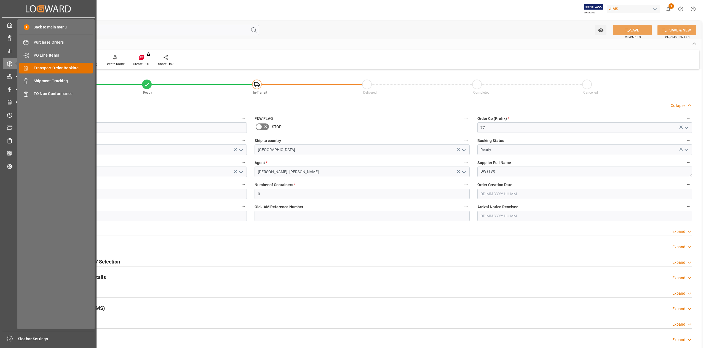
click at [60, 68] on span "Transport Order Booking" at bounding box center [63, 68] width 59 height 6
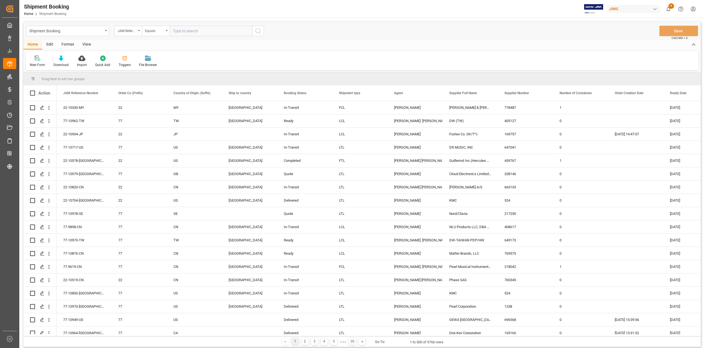
click at [203, 31] on input "text" at bounding box center [211, 31] width 83 height 10
paste input "77-10890-CN"
type input "77-10890-CN"
click at [260, 31] on icon "search button" at bounding box center [258, 31] width 7 height 7
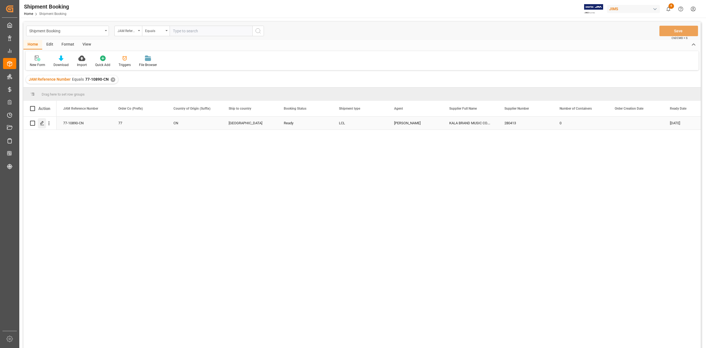
click at [41, 124] on polygon "Press SPACE to select this row." at bounding box center [42, 122] width 3 height 3
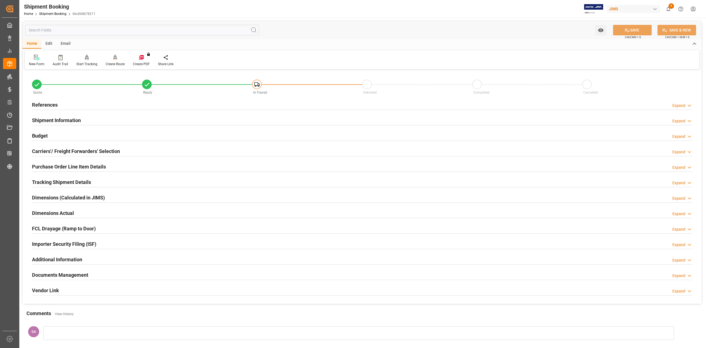
click at [46, 105] on h2 "References" at bounding box center [45, 104] width 26 height 7
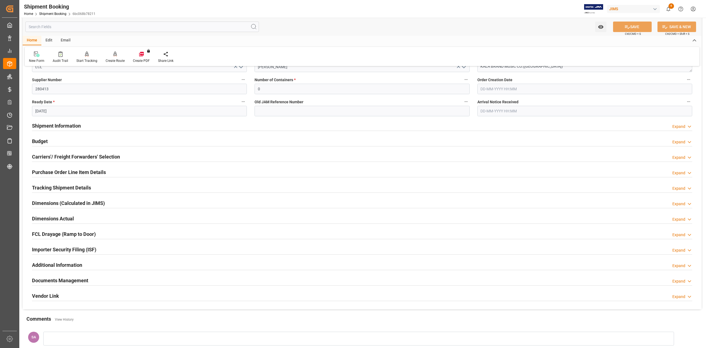
scroll to position [110, 0]
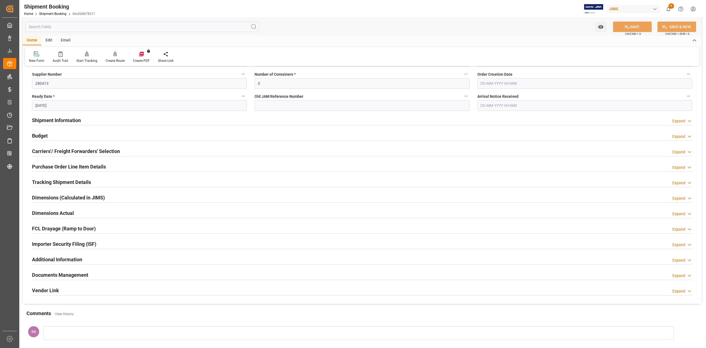
click at [38, 136] on h2 "Budget" at bounding box center [40, 135] width 16 height 7
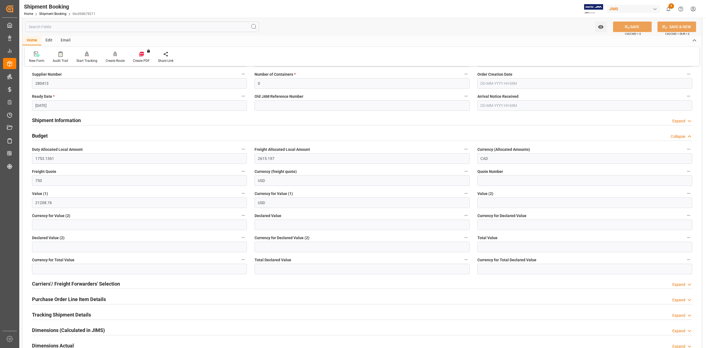
click at [38, 136] on h2 "Budget" at bounding box center [40, 135] width 16 height 7
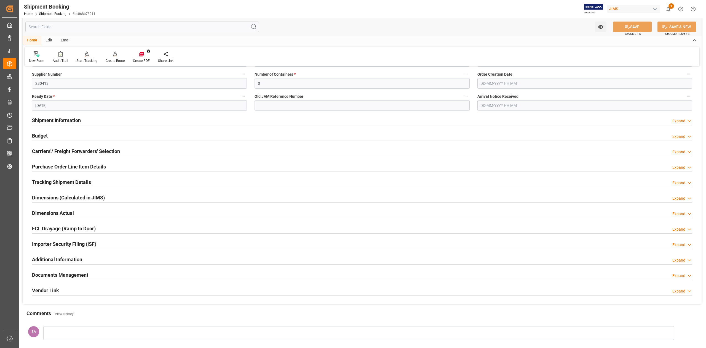
click at [71, 273] on h2 "Documents Management" at bounding box center [60, 274] width 56 height 7
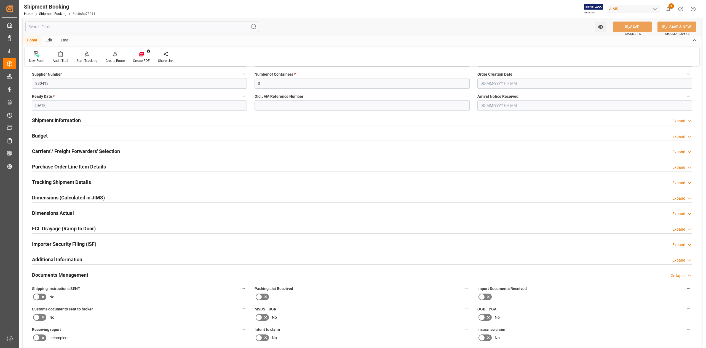
click at [71, 273] on h2 "Documents Management" at bounding box center [60, 274] width 56 height 7
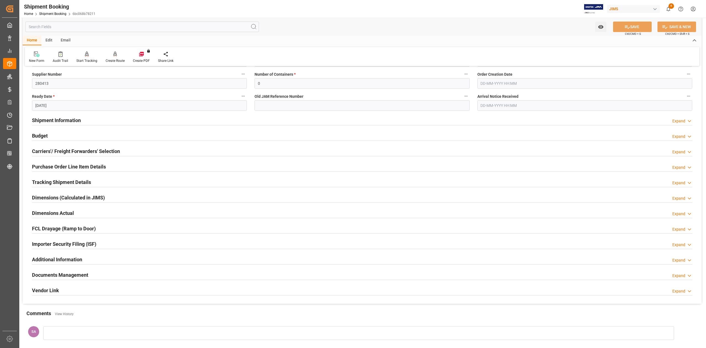
click at [42, 136] on h2 "Budget" at bounding box center [40, 135] width 16 height 7
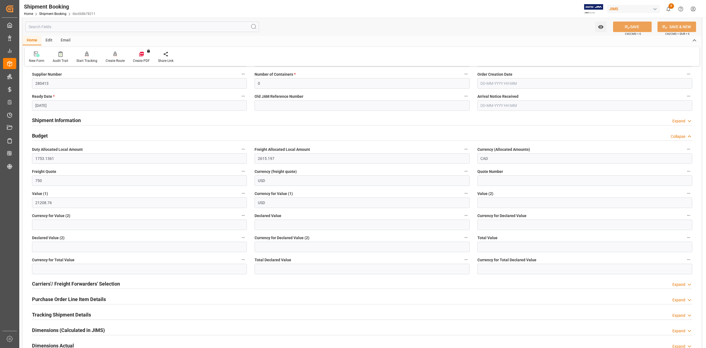
click at [42, 136] on h2 "Budget" at bounding box center [40, 135] width 16 height 7
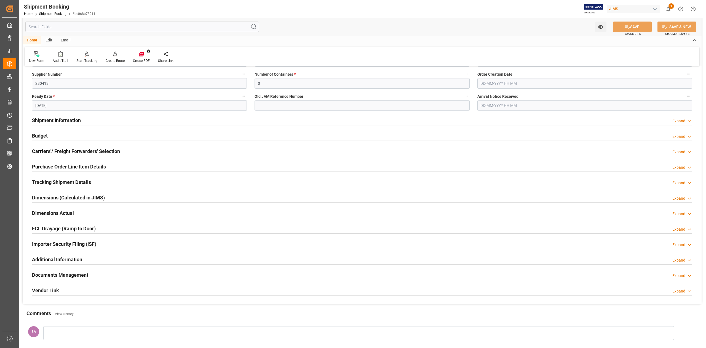
click at [67, 215] on h2 "Dimensions Actual" at bounding box center [53, 212] width 42 height 7
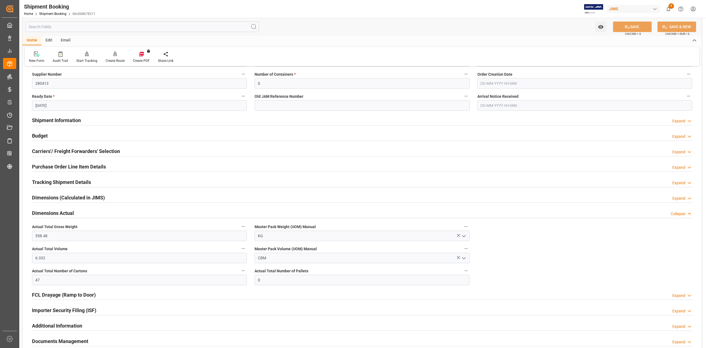
scroll to position [0, 0]
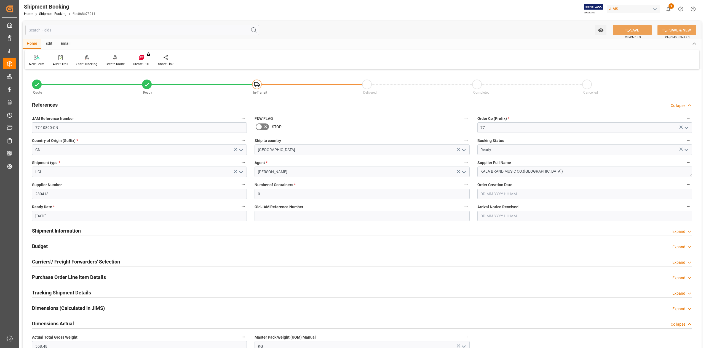
click at [74, 231] on h2 "Shipment Information" at bounding box center [56, 230] width 49 height 7
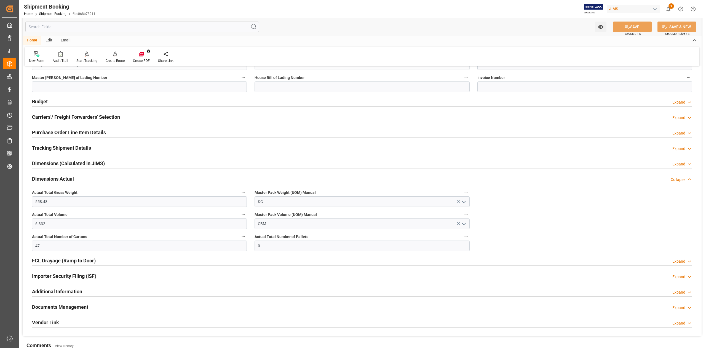
scroll to position [404, 0]
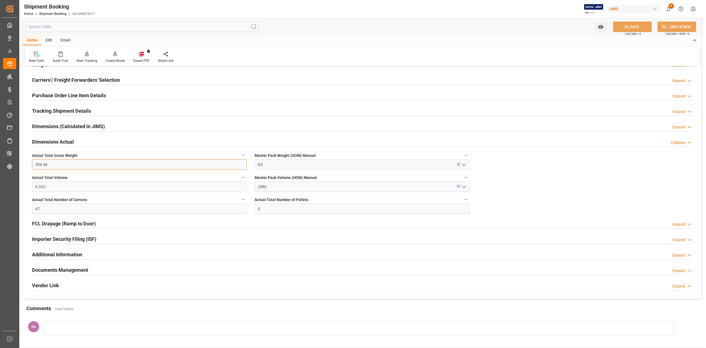
click at [55, 167] on input "558.48" at bounding box center [139, 164] width 215 height 10
type input "531.48"
click at [50, 186] on input "6.332" at bounding box center [139, 186] width 215 height 10
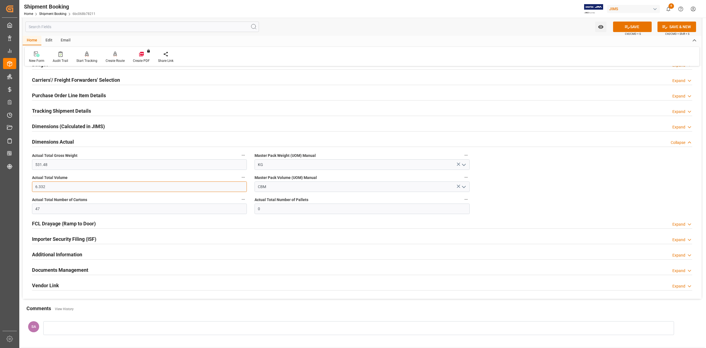
click at [50, 186] on input "6.332" at bounding box center [139, 186] width 215 height 10
type input "5.996"
click at [132, 209] on input "47" at bounding box center [139, 208] width 215 height 10
type input "45"
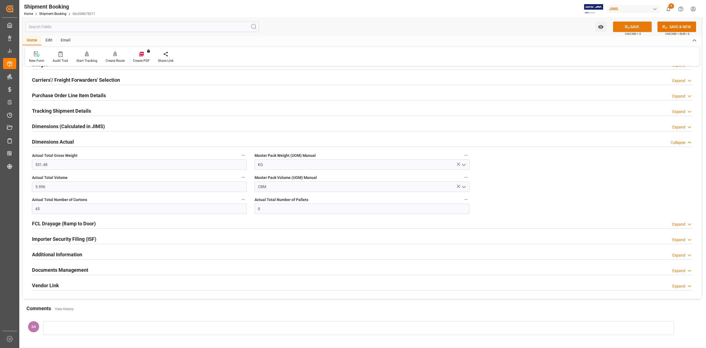
click at [631, 26] on button "SAVE" at bounding box center [632, 27] width 39 height 10
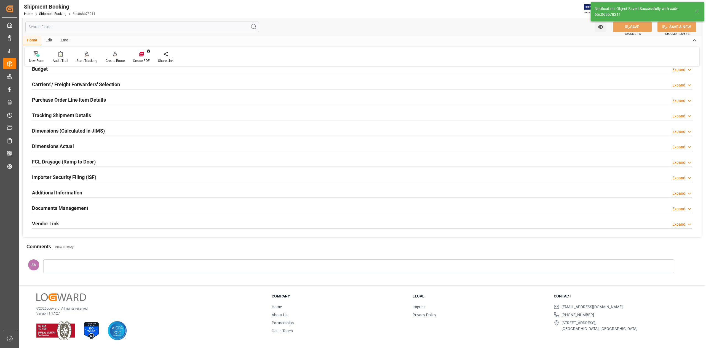
scroll to position [68, 0]
click at [69, 211] on h2 "Documents Management" at bounding box center [60, 207] width 56 height 7
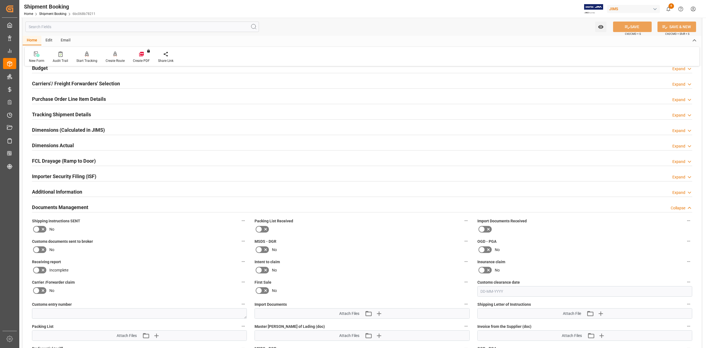
scroll to position [71, 0]
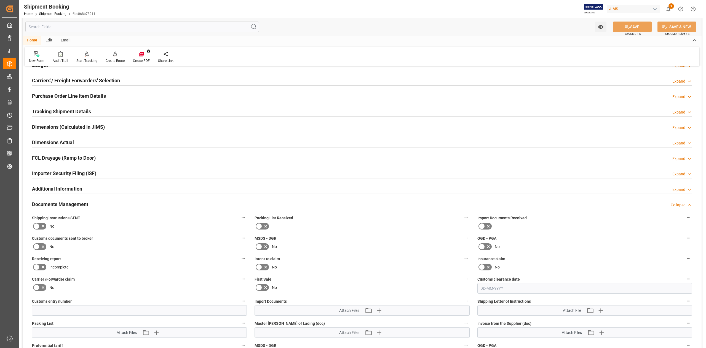
click at [78, 204] on h2 "Documents Management" at bounding box center [60, 203] width 56 height 7
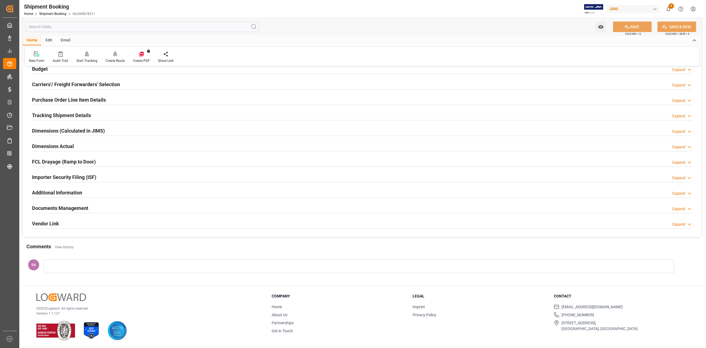
click at [53, 143] on h2 "Dimensions Actual" at bounding box center [53, 145] width 42 height 7
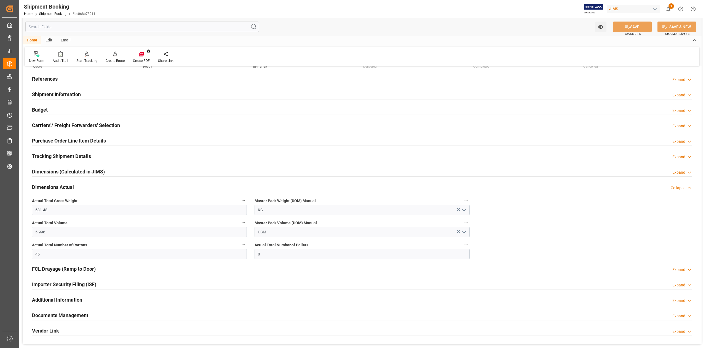
scroll to position [0, 0]
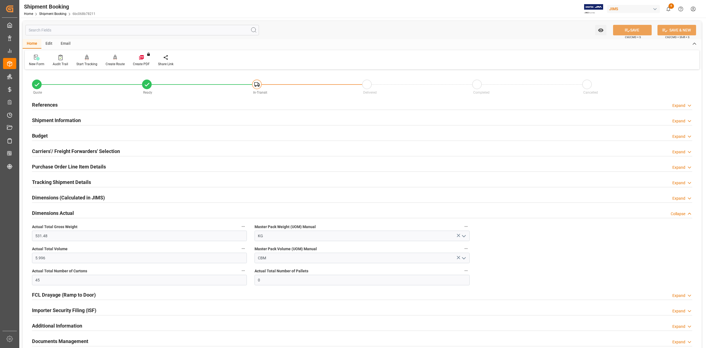
click at [48, 104] on h2 "References" at bounding box center [45, 104] width 26 height 7
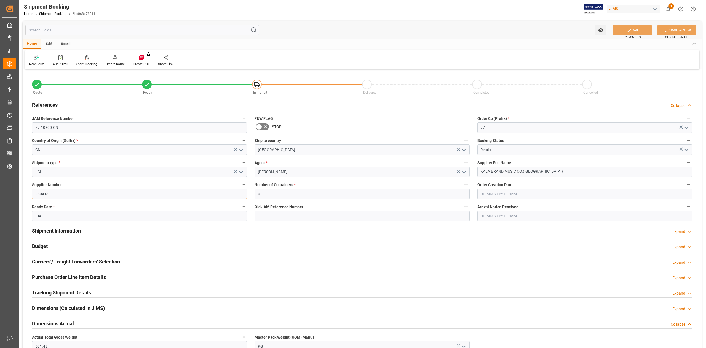
click at [47, 194] on input "280413" at bounding box center [139, 193] width 215 height 10
click at [42, 196] on input "280413" at bounding box center [139, 193] width 215 height 10
click at [542, 169] on textarea "KALA BRAND MUSIC CO.([GEOGRAPHIC_DATA])" at bounding box center [584, 171] width 215 height 10
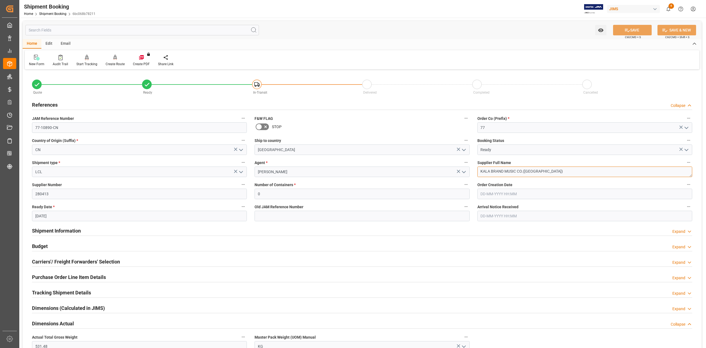
drag, startPoint x: 541, startPoint y: 170, endPoint x: 461, endPoint y: 168, distance: 79.7
click at [461, 168] on div "Quote Ready In-Transit Delivered Completed Cancelled References Collapse JAM Re…" at bounding box center [362, 275] width 679 height 409
click at [44, 194] on input "280413" at bounding box center [139, 193] width 215 height 10
drag, startPoint x: 81, startPoint y: 229, endPoint x: 343, endPoint y: 229, distance: 262.3
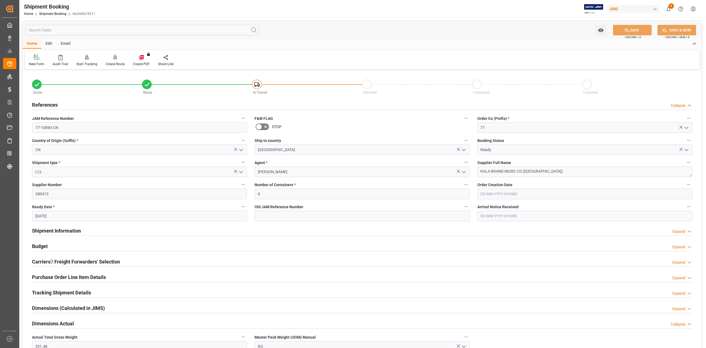
click at [81, 229] on div "Shipment Information Expand" at bounding box center [362, 230] width 660 height 10
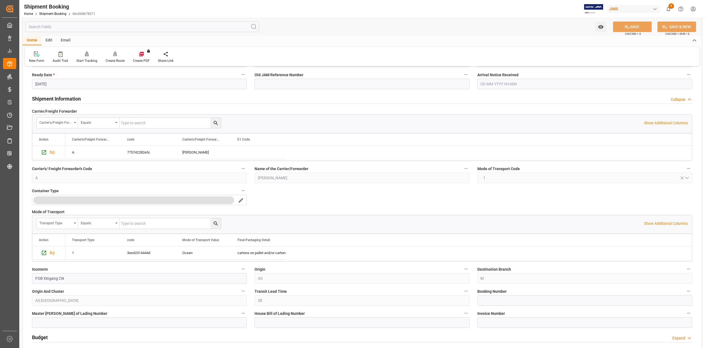
scroll to position [147, 0]
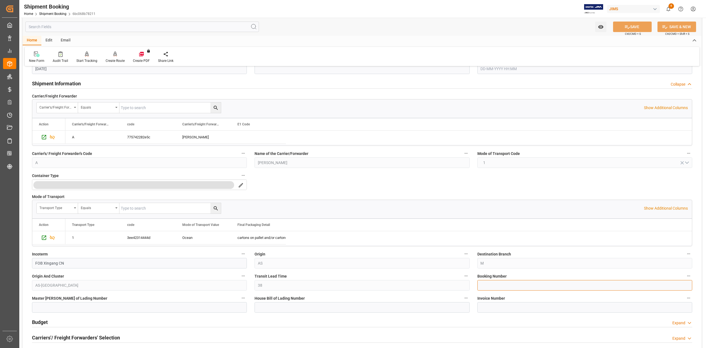
click at [502, 283] on input at bounding box center [584, 285] width 215 height 10
paste input "13637750"
type input "13637750"
click at [632, 25] on button "SAVE" at bounding box center [632, 27] width 39 height 10
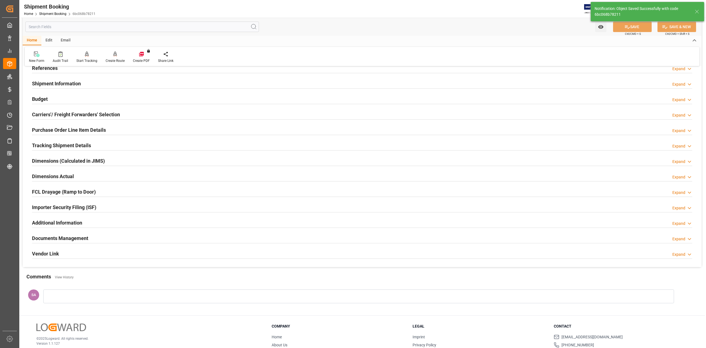
drag, startPoint x: 57, startPoint y: 176, endPoint x: 106, endPoint y: 180, distance: 50.1
click at [57, 176] on h2 "Dimensions Actual" at bounding box center [53, 175] width 42 height 7
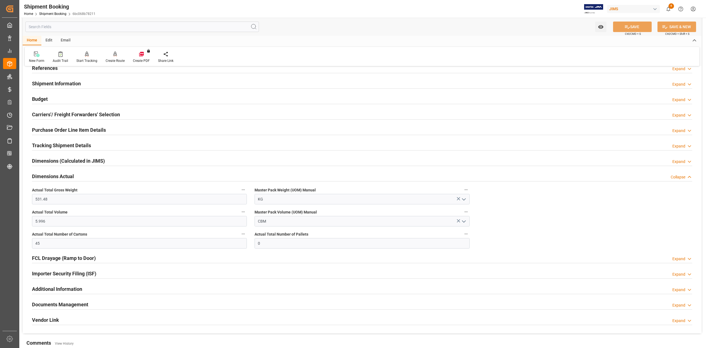
scroll to position [0, 0]
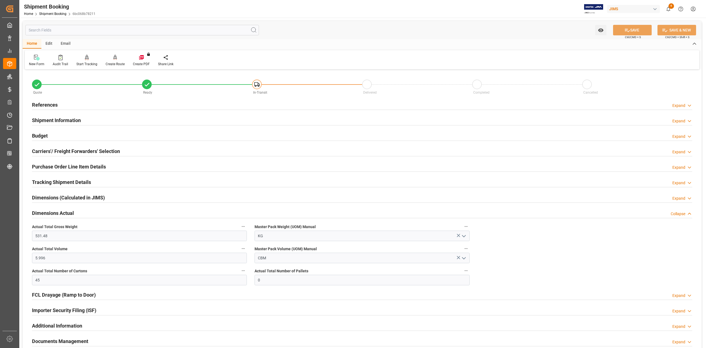
click at [42, 136] on h2 "Budget" at bounding box center [40, 135] width 16 height 7
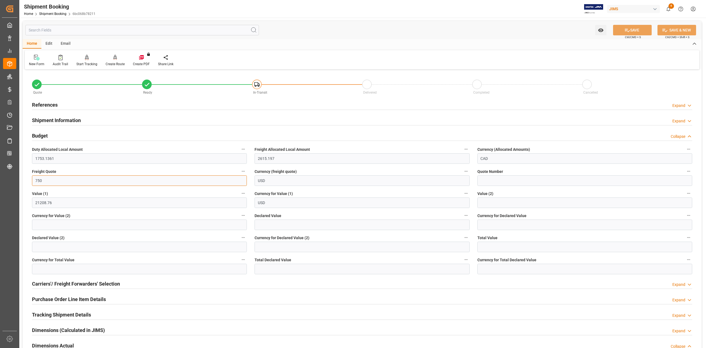
click at [54, 182] on input "750" at bounding box center [139, 180] width 215 height 10
type input "800"
click at [621, 31] on button "SAVE" at bounding box center [632, 30] width 39 height 10
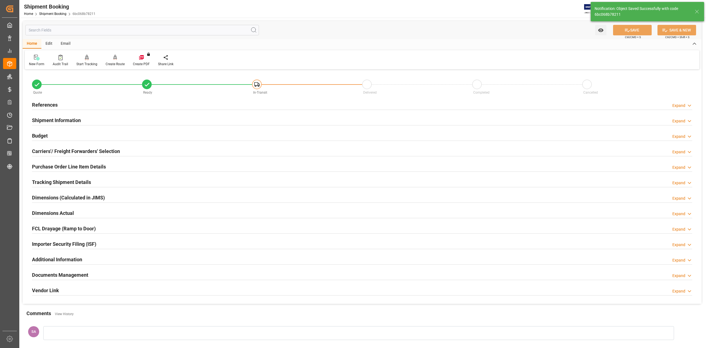
drag, startPoint x: 50, startPoint y: 181, endPoint x: 72, endPoint y: 176, distance: 22.9
click at [50, 181] on h2 "Tracking Shipment Details" at bounding box center [61, 181] width 59 height 7
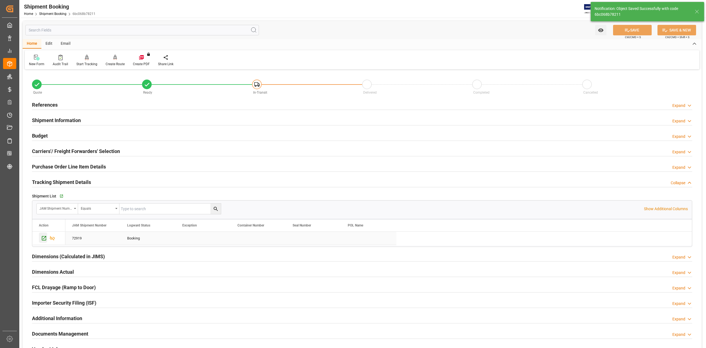
click at [44, 239] on icon "Press SPACE to select this row." at bounding box center [44, 238] width 6 height 6
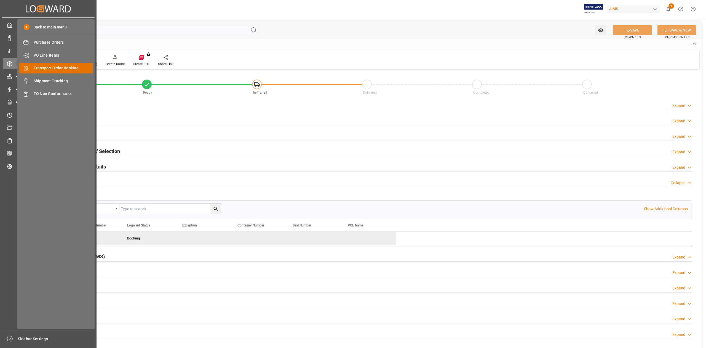
click at [68, 69] on span "Transport Order Booking" at bounding box center [63, 68] width 59 height 6
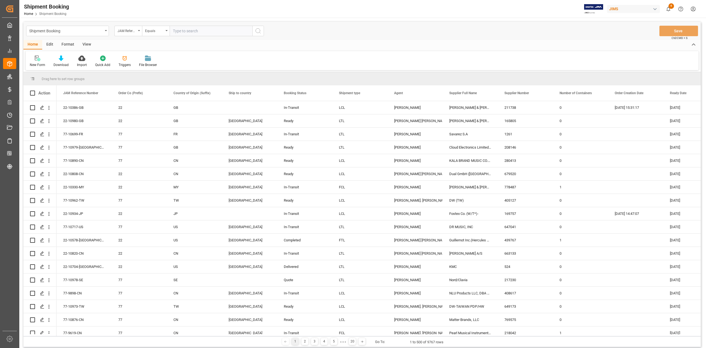
click at [206, 30] on input "text" at bounding box center [211, 31] width 83 height 10
type input "77-10844-CN"
click at [256, 34] on button "search button" at bounding box center [258, 31] width 12 height 10
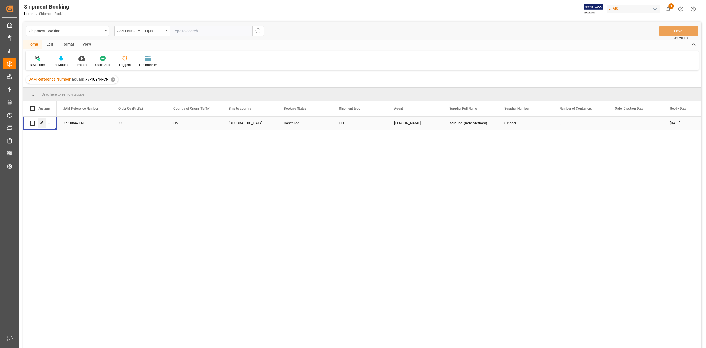
click at [44, 126] on div "Press SPACE to select this row." at bounding box center [42, 123] width 8 height 10
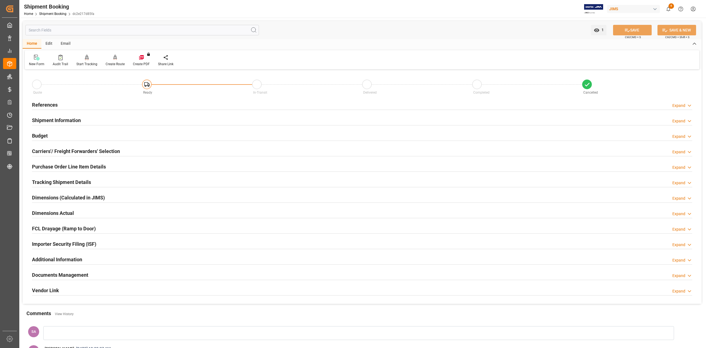
click at [48, 104] on h2 "References" at bounding box center [45, 104] width 26 height 7
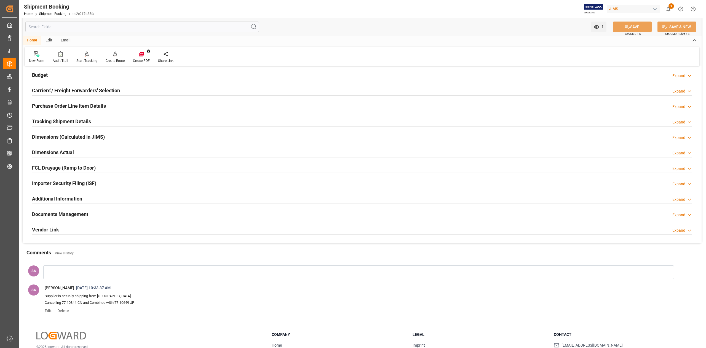
scroll to position [184, 0]
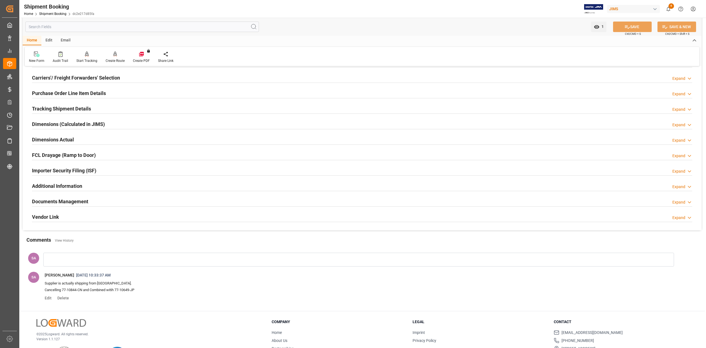
click at [119, 290] on span "Cancelling 77-10844-CN and Combined witih 77-10649-JP" at bounding box center [90, 289] width 90 height 4
click at [116, 290] on span "Cancelling 77-10844-CN and Combined witih 77-10649-JP" at bounding box center [90, 289] width 90 height 4
drag, startPoint x: 118, startPoint y: 289, endPoint x: 138, endPoint y: 293, distance: 21.2
click at [138, 293] on p "Cancelling 77-10844-CN and Combined witih 77-10649-JP" at bounding box center [356, 289] width 623 height 7
click at [175, 289] on p "Cancelling 77-10844-CN and Combined witih 77-10649-JP" at bounding box center [356, 289] width 623 height 7
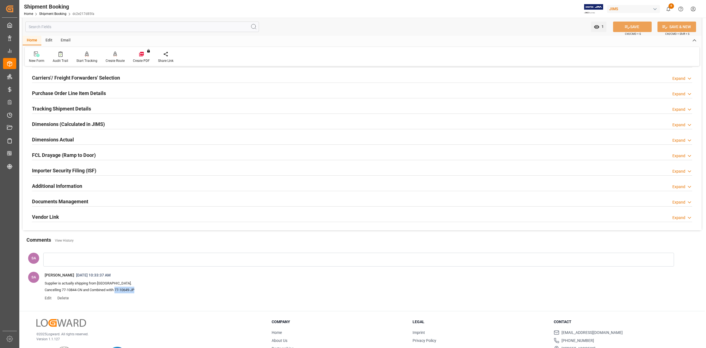
drag, startPoint x: 117, startPoint y: 290, endPoint x: 136, endPoint y: 291, distance: 19.1
click at [134, 291] on span "Cancelling 77-10844-CN and Combined witih 77-10649-JP" at bounding box center [90, 289] width 90 height 4
copy span "77-10649-JP"
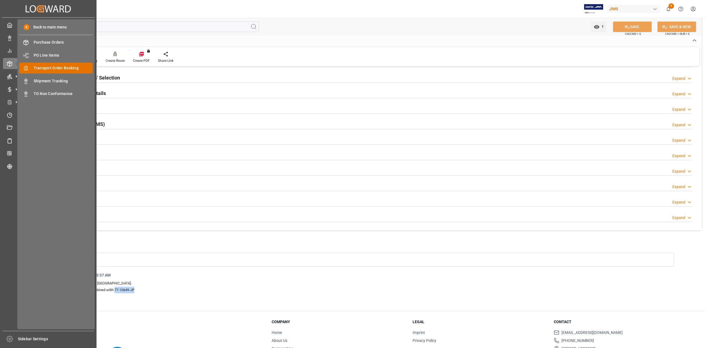
click at [61, 70] on span "Transport Order Booking" at bounding box center [63, 68] width 59 height 6
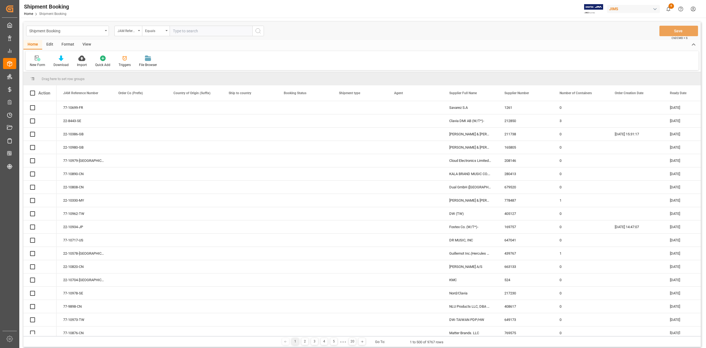
click at [228, 30] on input "text" at bounding box center [211, 31] width 83 height 10
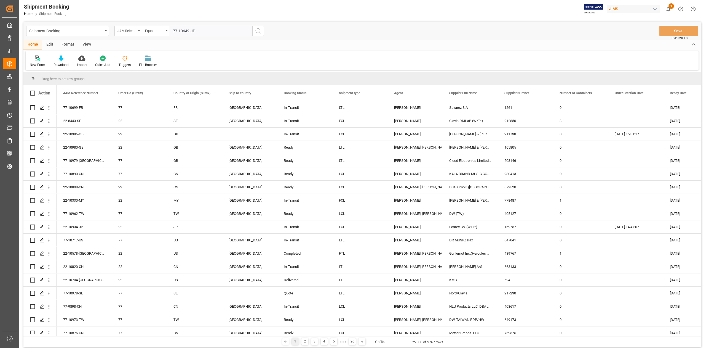
type input "77-10649-JP"
click at [258, 33] on icon "search button" at bounding box center [258, 31] width 7 height 7
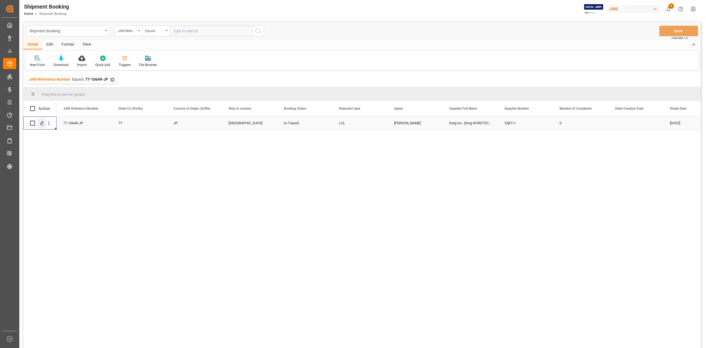
click at [42, 124] on icon "Press SPACE to select this row." at bounding box center [42, 123] width 4 height 4
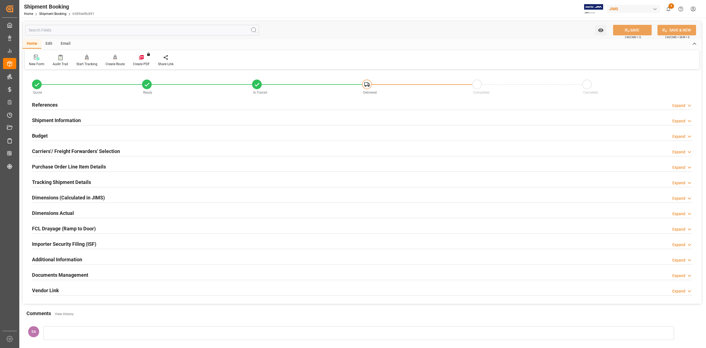
click at [63, 261] on h2 "Additional Information" at bounding box center [57, 258] width 50 height 7
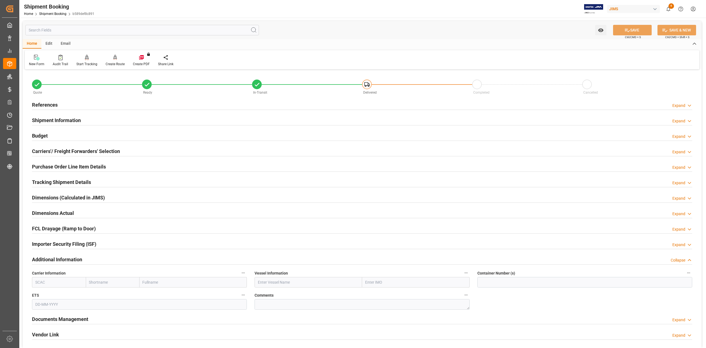
click at [60, 257] on h2 "Additional Information" at bounding box center [57, 258] width 50 height 7
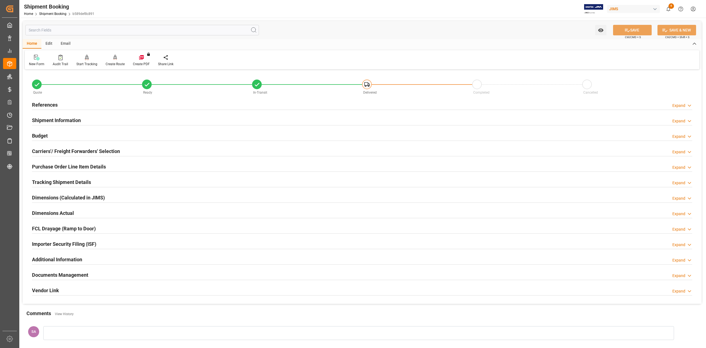
click at [74, 272] on h2 "Documents Management" at bounding box center [60, 274] width 56 height 7
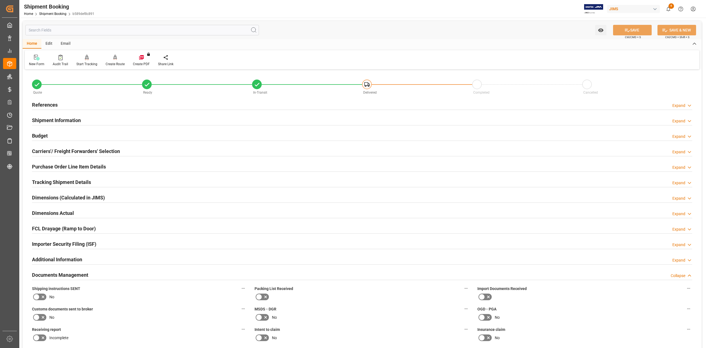
click at [84, 277] on h2 "Documents Management" at bounding box center [60, 274] width 56 height 7
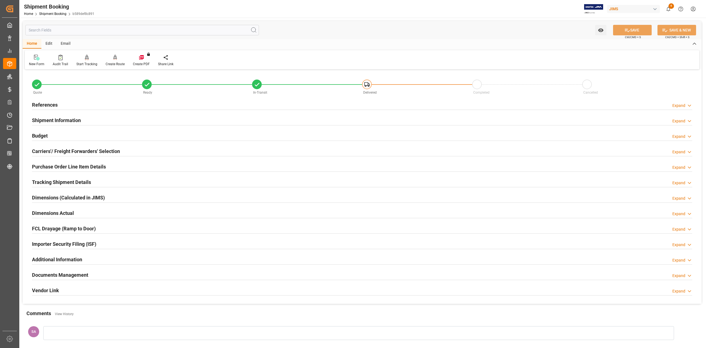
click at [83, 277] on h2 "Documents Management" at bounding box center [60, 274] width 56 height 7
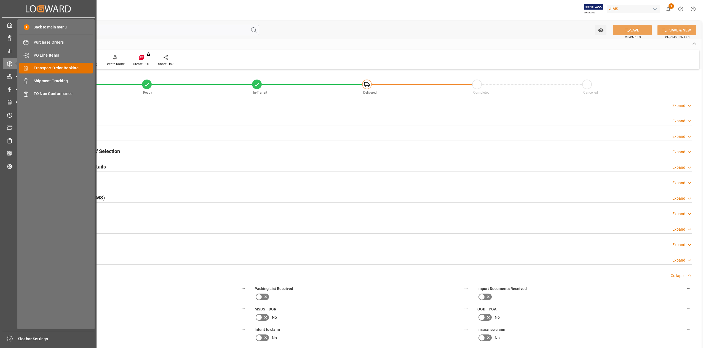
click at [68, 66] on span "Transport Order Booking" at bounding box center [63, 68] width 59 height 6
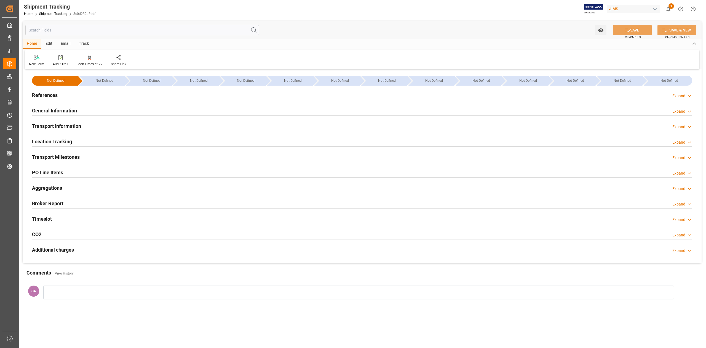
click at [55, 140] on h2 "Location Tracking" at bounding box center [52, 141] width 40 height 7
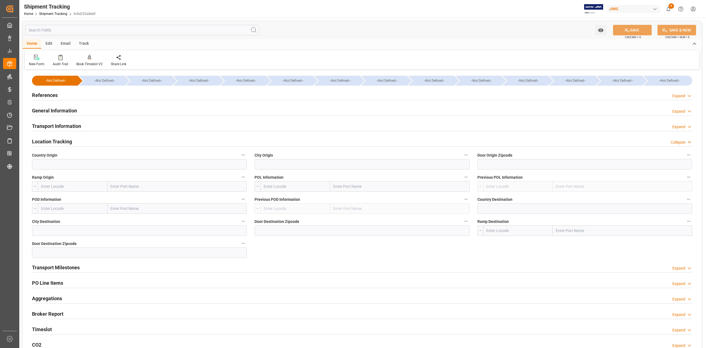
click at [55, 140] on h2 "Location Tracking" at bounding box center [52, 141] width 40 height 7
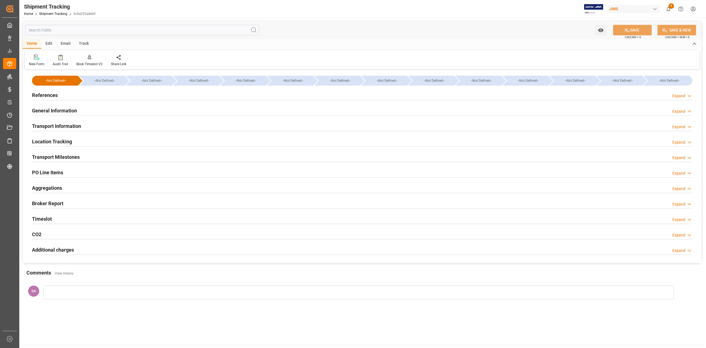
click at [46, 95] on h2 "References" at bounding box center [45, 94] width 26 height 7
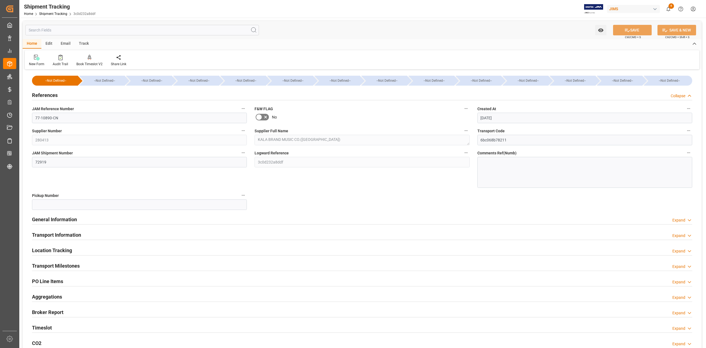
click at [46, 95] on h2 "References" at bounding box center [45, 94] width 26 height 7
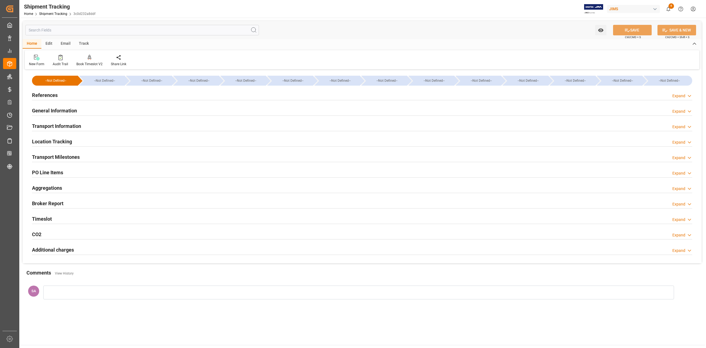
click at [57, 157] on h2 "Transport Milestones" at bounding box center [56, 156] width 48 height 7
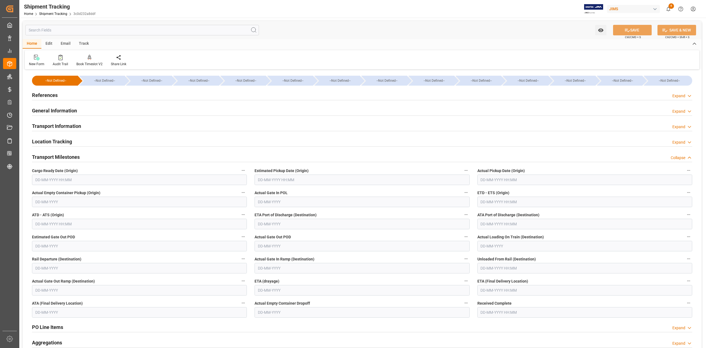
click at [77, 177] on input "text" at bounding box center [139, 179] width 215 height 10
click at [52, 180] on input "text" at bounding box center [139, 179] width 215 height 10
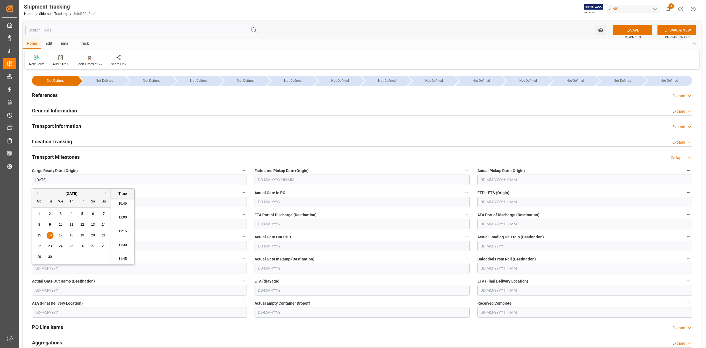
click at [50, 237] on span "16" at bounding box center [50, 235] width 4 height 4
type input "[DATE] 00:00"
click at [48, 236] on span "16" at bounding box center [50, 235] width 4 height 4
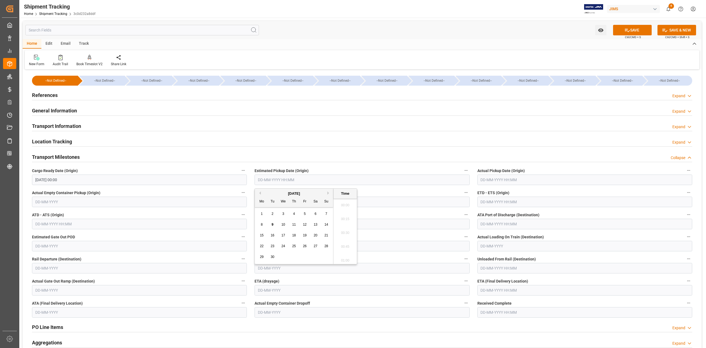
click at [291, 179] on input "text" at bounding box center [362, 179] width 215 height 10
click at [284, 234] on span "17" at bounding box center [283, 235] width 4 height 4
type input "[DATE] 00:00"
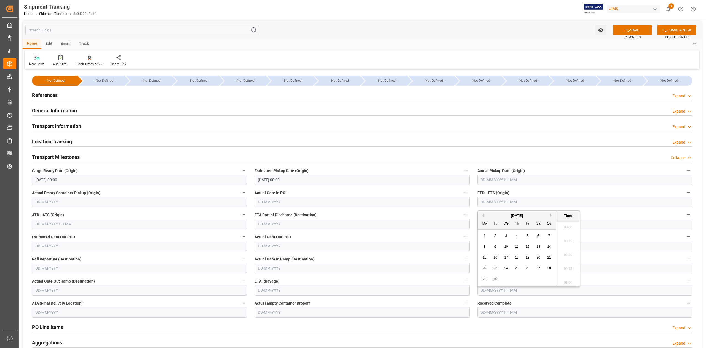
click at [484, 204] on input "text" at bounding box center [584, 201] width 215 height 10
click at [549, 259] on span "21" at bounding box center [549, 257] width 4 height 4
type input "[DATE] 00:00"
click at [535, 289] on input "text" at bounding box center [584, 290] width 215 height 10
click at [551, 210] on button "Next Month" at bounding box center [551, 209] width 3 height 3
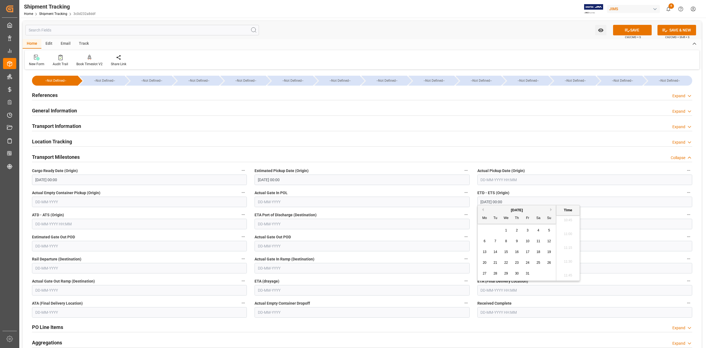
click at [552, 209] on button "Next Month" at bounding box center [551, 209] width 3 height 3
click at [484, 252] on span "10" at bounding box center [485, 252] width 4 height 4
type input "[DATE] 00:00"
click at [636, 31] on button "SAVE" at bounding box center [632, 30] width 39 height 10
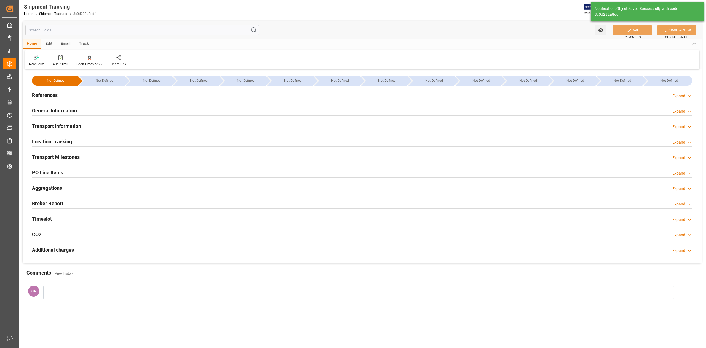
click at [68, 156] on h2 "Transport Milestones" at bounding box center [56, 156] width 48 height 7
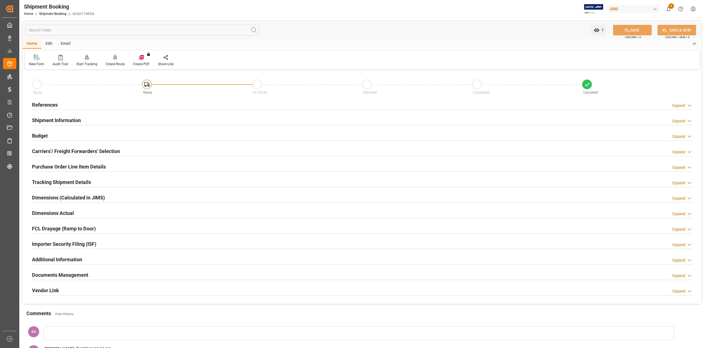
click at [41, 184] on h2 "Tracking Shipment Details" at bounding box center [61, 181] width 59 height 7
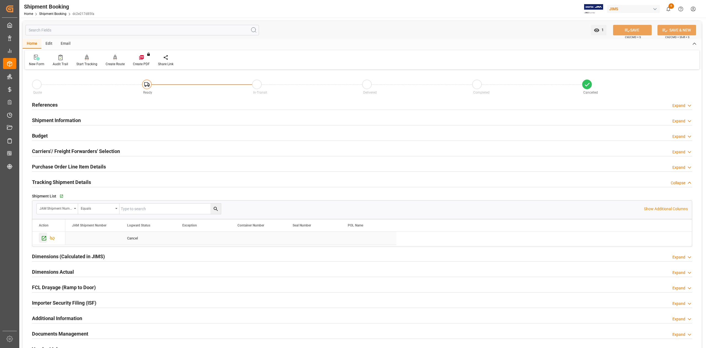
click at [41, 241] on icon "Press SPACE to select this row." at bounding box center [44, 238] width 6 height 6
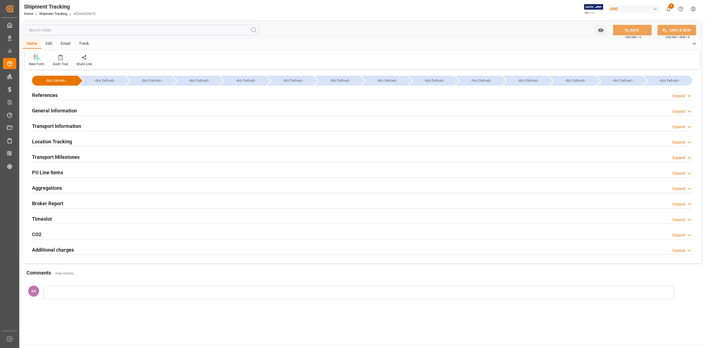
type input "[DATE]"
click at [51, 96] on h2 "References" at bounding box center [45, 94] width 26 height 7
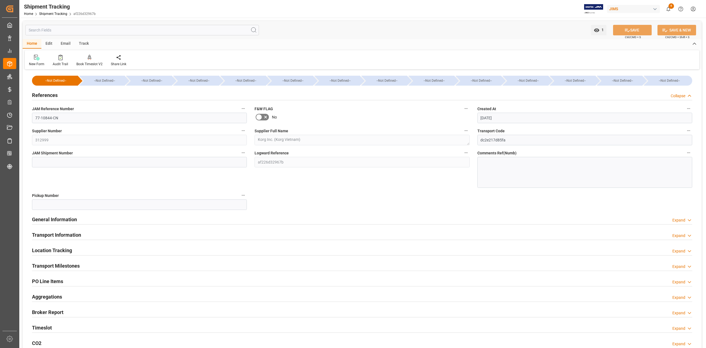
click at [52, 95] on h2 "References" at bounding box center [45, 94] width 26 height 7
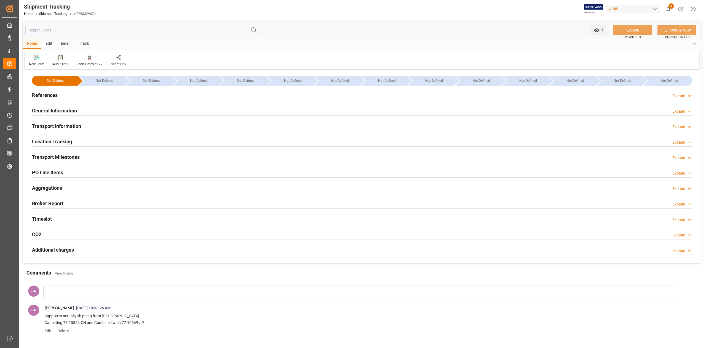
click at [58, 115] on div at bounding box center [362, 115] width 660 height 0
click at [55, 111] on h2 "General Information" at bounding box center [54, 110] width 45 height 7
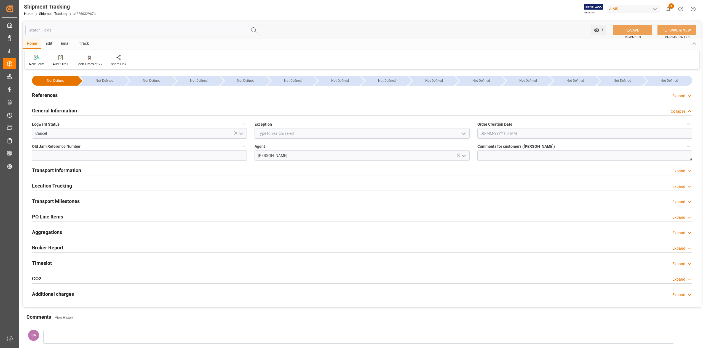
click at [241, 136] on icon "open menu" at bounding box center [241, 133] width 7 height 7
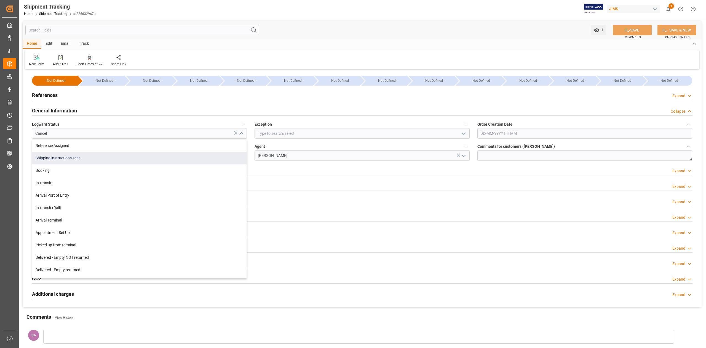
click at [132, 155] on div "Shipping instructions sent" at bounding box center [139, 158] width 214 height 12
type input "Shipping instructions sent"
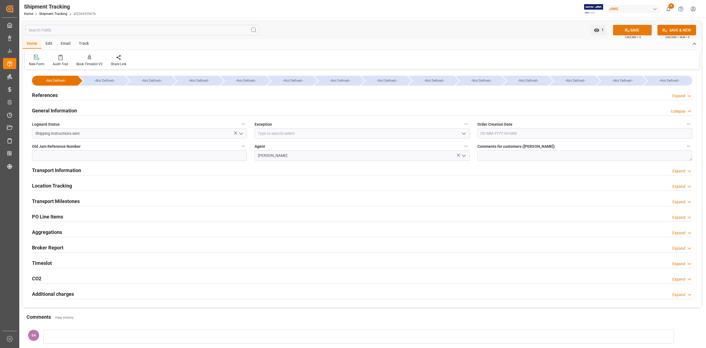
click at [619, 29] on button "SAVE" at bounding box center [632, 30] width 39 height 10
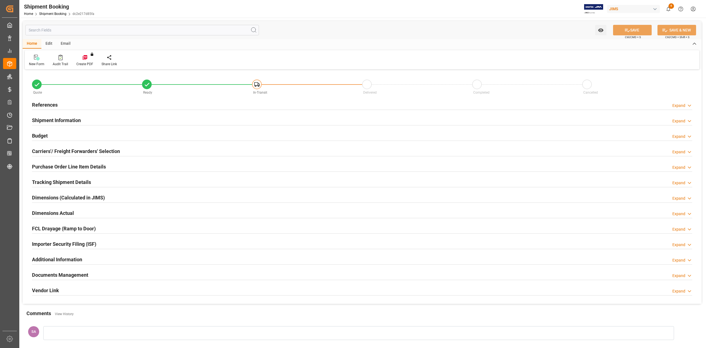
type input "0"
type input "[DATE]"
click at [51, 104] on h2 "References" at bounding box center [45, 104] width 26 height 7
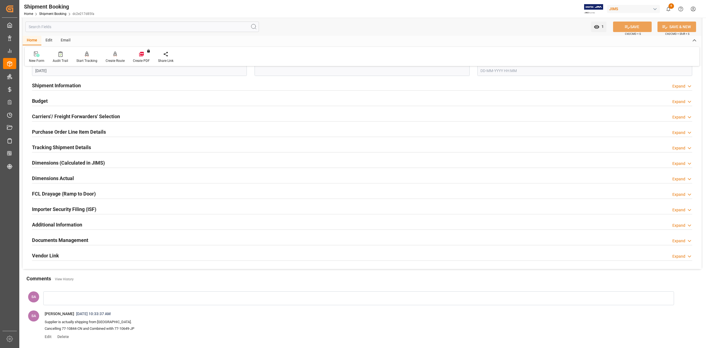
scroll to position [210, 0]
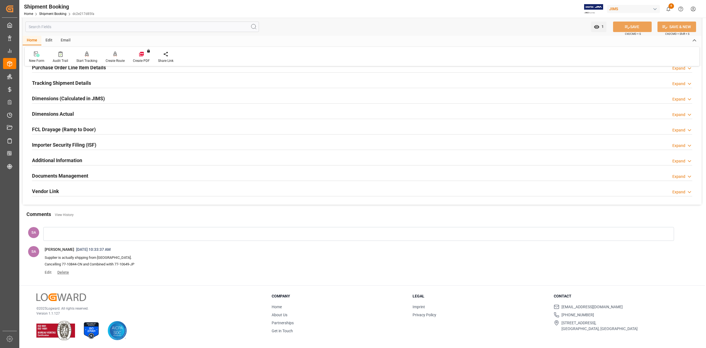
click at [62, 273] on span "Delete" at bounding box center [62, 272] width 14 height 4
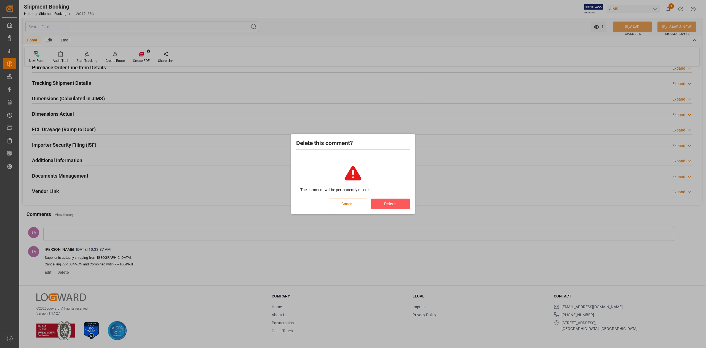
click at [395, 202] on button "Delete" at bounding box center [390, 203] width 39 height 10
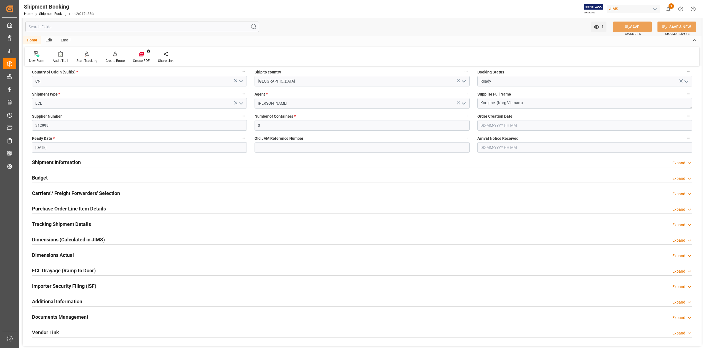
scroll to position [73, 0]
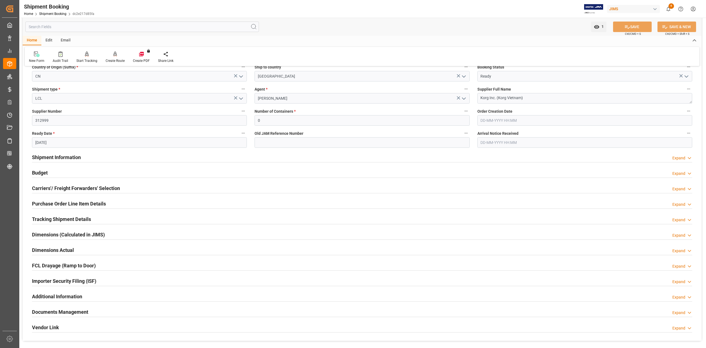
click at [55, 217] on h2 "Tracking Shipment Details" at bounding box center [61, 218] width 59 height 7
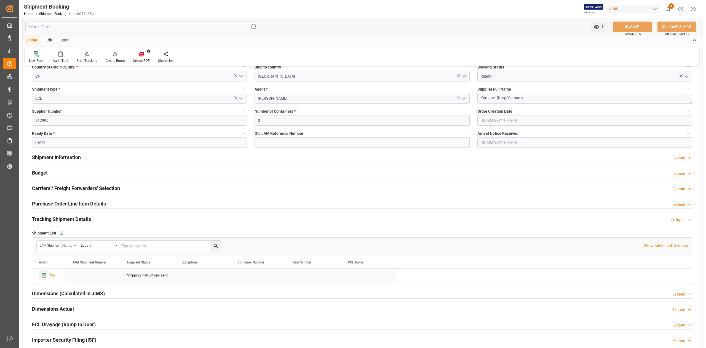
click at [44, 277] on icon "Press SPACE to select this row." at bounding box center [44, 275] width 6 height 6
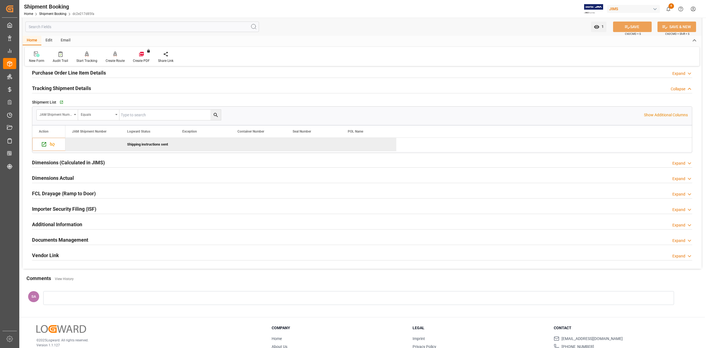
scroll to position [237, 0]
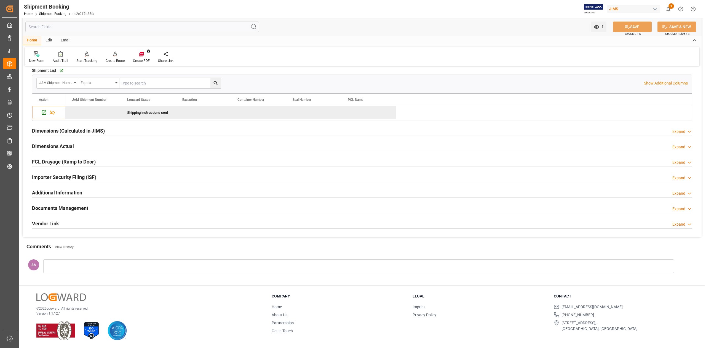
click at [67, 204] on h2 "Documents Management" at bounding box center [60, 207] width 56 height 7
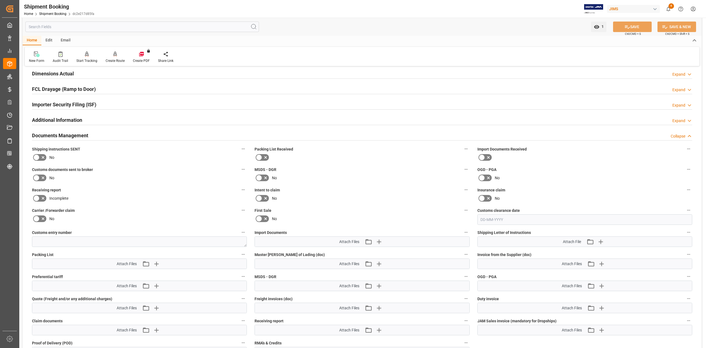
scroll to position [348, 0]
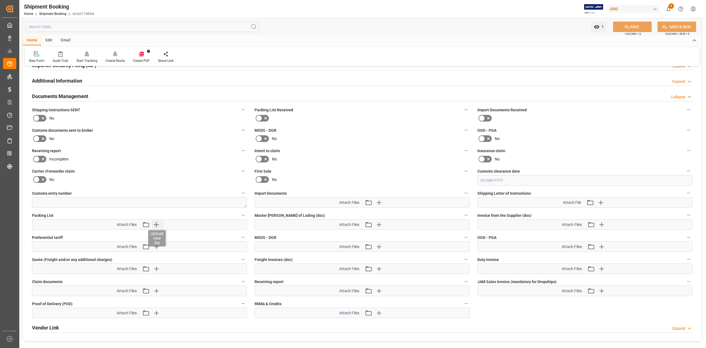
click at [154, 223] on icon "button" at bounding box center [156, 224] width 9 height 9
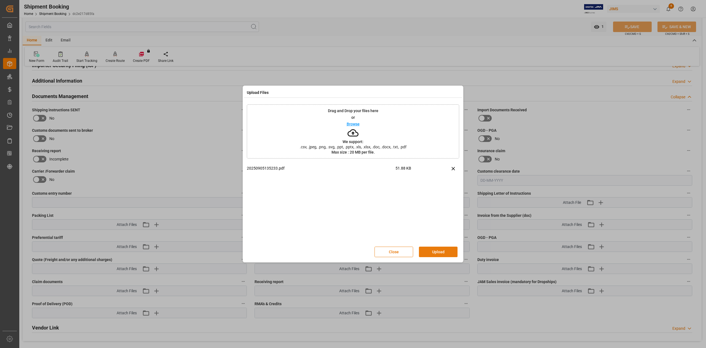
click at [439, 250] on button "Upload" at bounding box center [438, 251] width 39 height 10
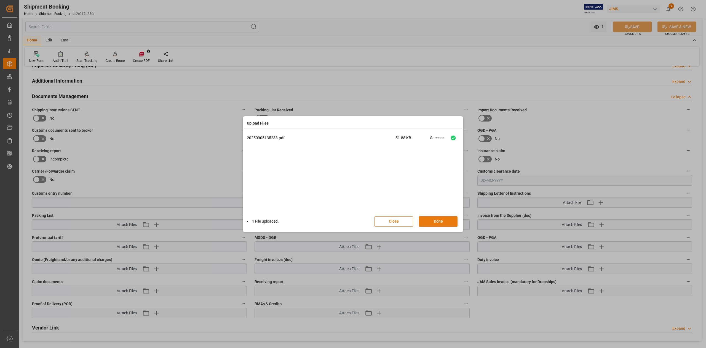
click at [437, 220] on button "Done" at bounding box center [438, 221] width 39 height 10
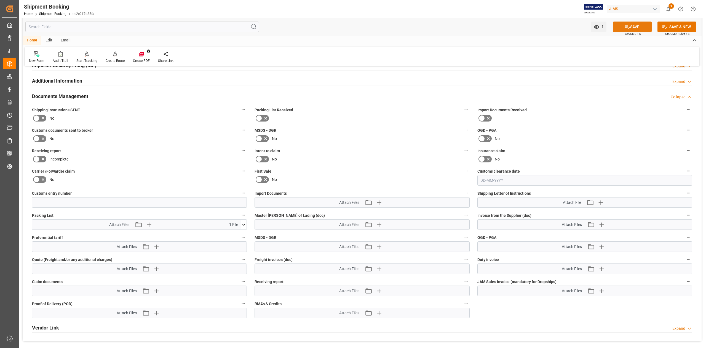
click at [623, 30] on button "SAVE" at bounding box center [632, 27] width 39 height 10
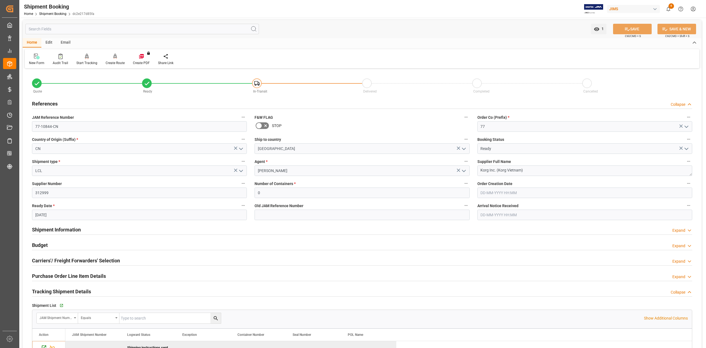
scroll to position [0, 0]
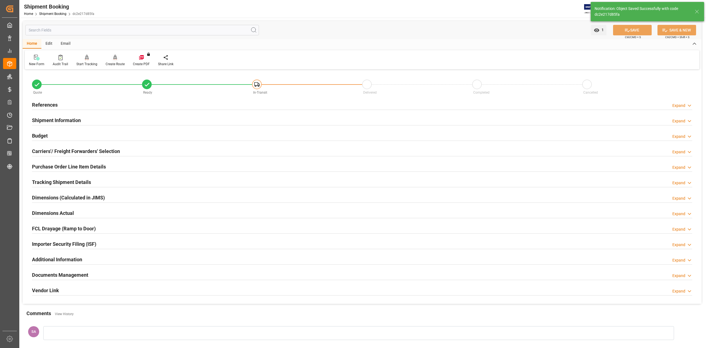
click at [106, 58] on div at bounding box center [115, 57] width 19 height 6
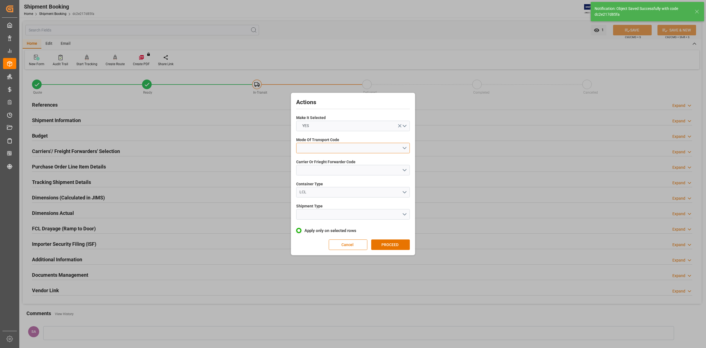
click at [318, 145] on button "open menu" at bounding box center [353, 148] width 114 height 10
click at [318, 150] on div "1- OCEAN" at bounding box center [353, 149] width 113 height 12
click at [321, 174] on button "open menu" at bounding box center [353, 170] width 114 height 10
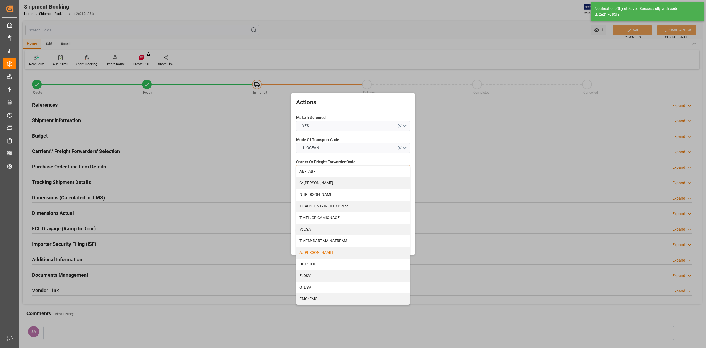
click at [329, 250] on div "A: DELMAR" at bounding box center [353, 253] width 113 height 12
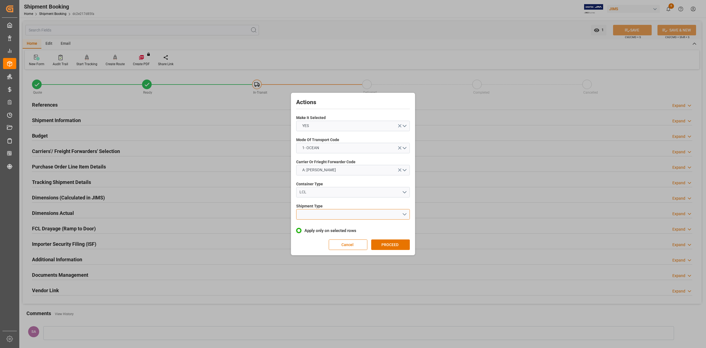
click at [311, 215] on button "open menu" at bounding box center [353, 214] width 114 height 10
click at [317, 227] on div "LCL" at bounding box center [353, 227] width 113 height 12
click at [388, 247] on button "PROCEED" at bounding box center [390, 244] width 39 height 10
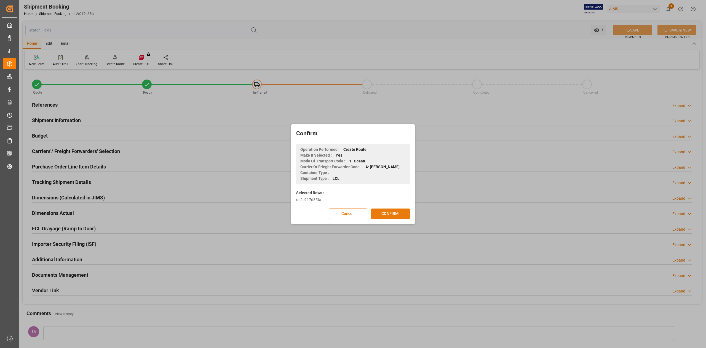
click at [389, 212] on button "CONFIRM" at bounding box center [390, 213] width 39 height 10
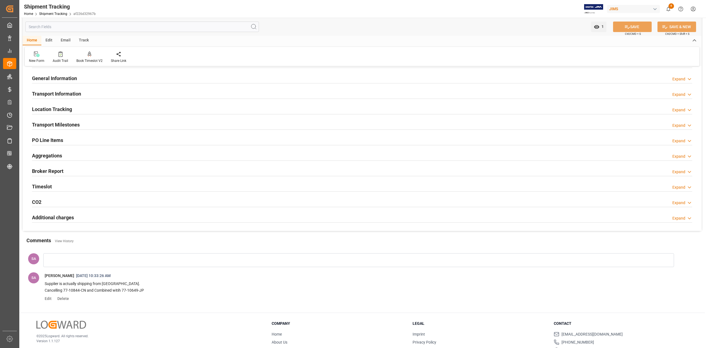
scroll to position [60, 0]
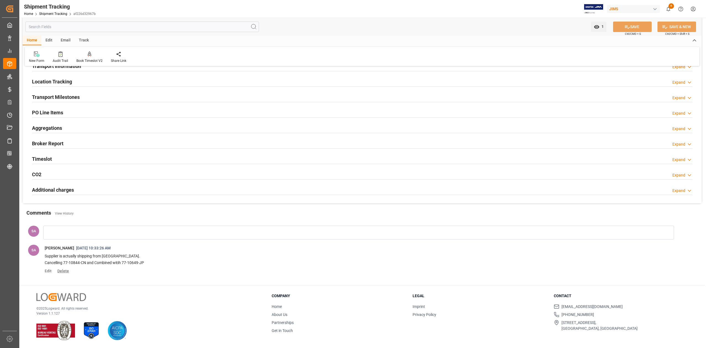
click at [64, 270] on span "Delete" at bounding box center [62, 270] width 14 height 4
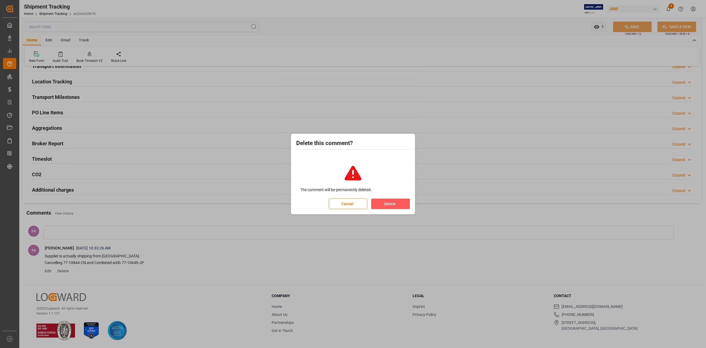
click at [394, 200] on button "Delete" at bounding box center [390, 203] width 39 height 10
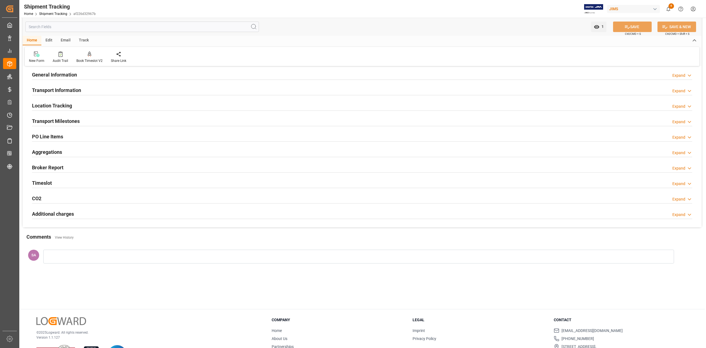
scroll to position [0, 0]
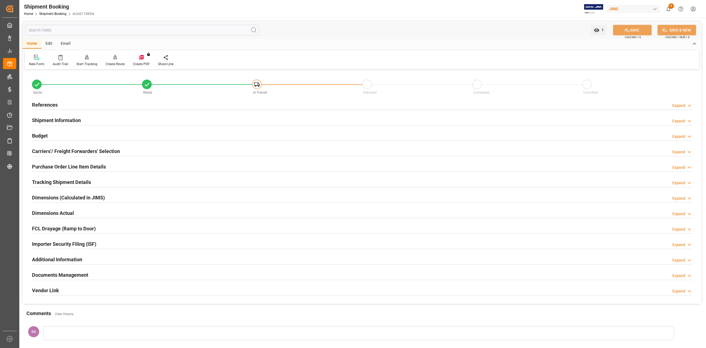
click at [71, 151] on h2 "Carriers'/ Freight Forwarders' Selection" at bounding box center [76, 150] width 88 height 7
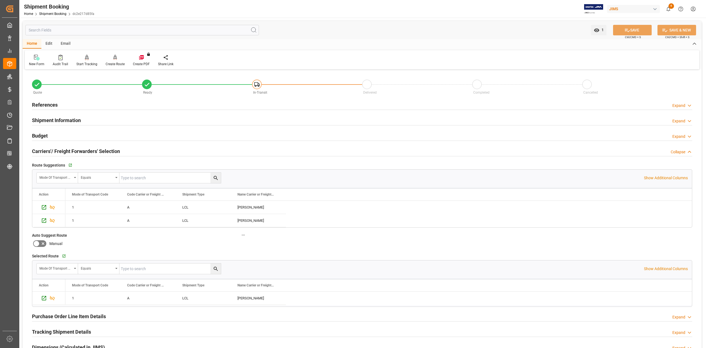
click at [71, 151] on h2 "Carriers'/ Freight Forwarders' Selection" at bounding box center [76, 150] width 88 height 7
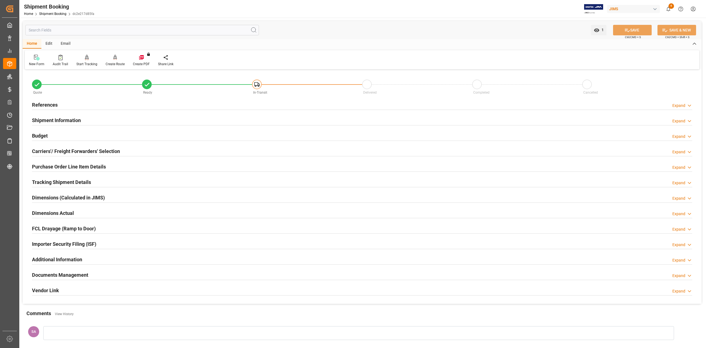
click at [64, 119] on h2 "Shipment Information" at bounding box center [56, 119] width 49 height 7
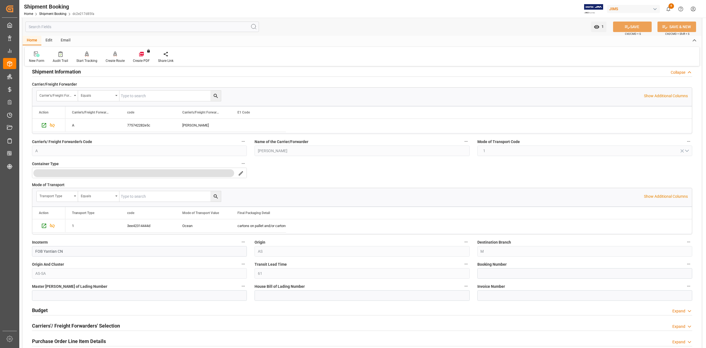
scroll to position [110, 0]
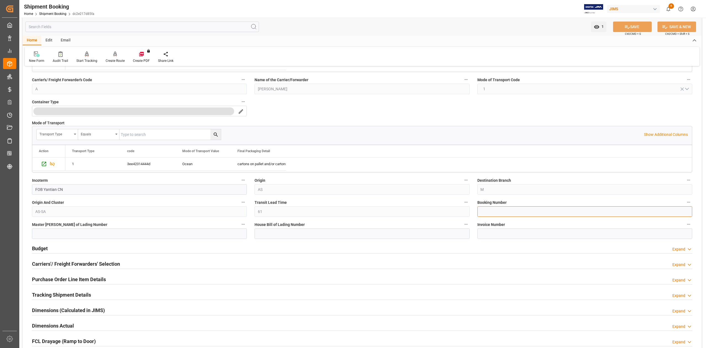
click at [503, 211] on input at bounding box center [584, 211] width 215 height 10
paste input "13637763"
type input "13637763"
click at [637, 24] on button "SAVE" at bounding box center [632, 27] width 39 height 10
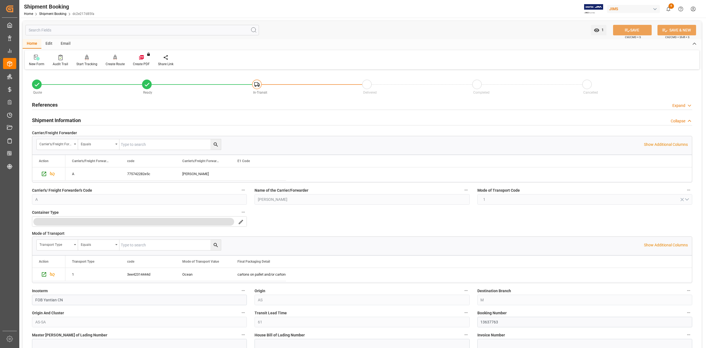
click at [45, 103] on h2 "References" at bounding box center [45, 104] width 26 height 7
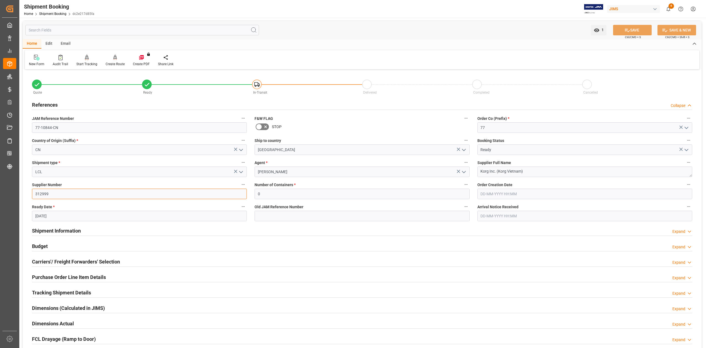
click at [64, 193] on input "312999" at bounding box center [139, 193] width 215 height 10
paste input "258712"
type input "258712"
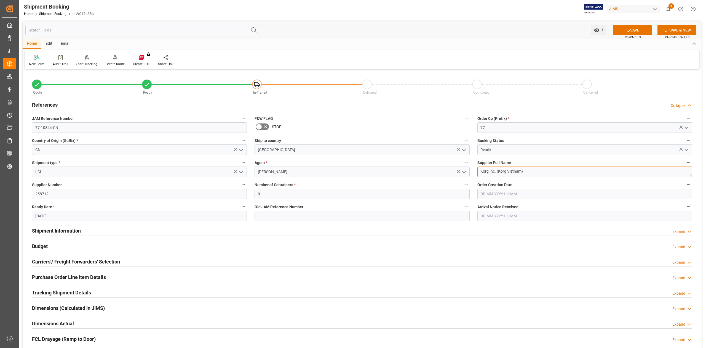
click at [537, 170] on textarea "Korg Inc. (Korg Vietnam)" at bounding box center [584, 171] width 215 height 10
paste textarea "[GEOGRAPHIC_DATA]"
type textarea "Korg Inc. (Korg CHINA)"
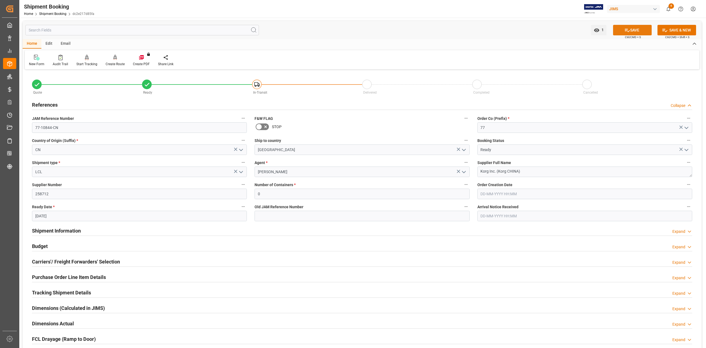
click at [636, 27] on button "SAVE" at bounding box center [632, 30] width 39 height 10
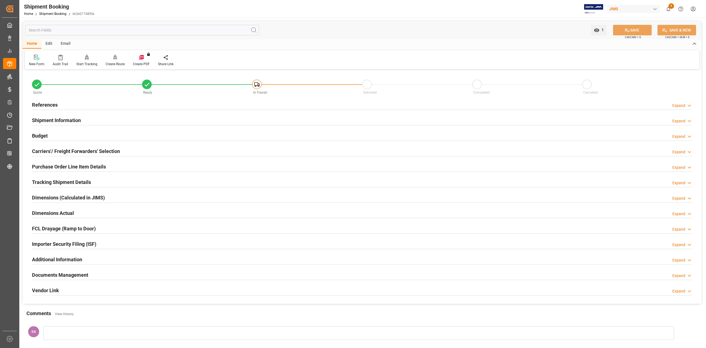
click at [38, 112] on div "References Expand" at bounding box center [362, 104] width 668 height 15
click at [42, 119] on h2 "Shipment Information" at bounding box center [56, 119] width 49 height 7
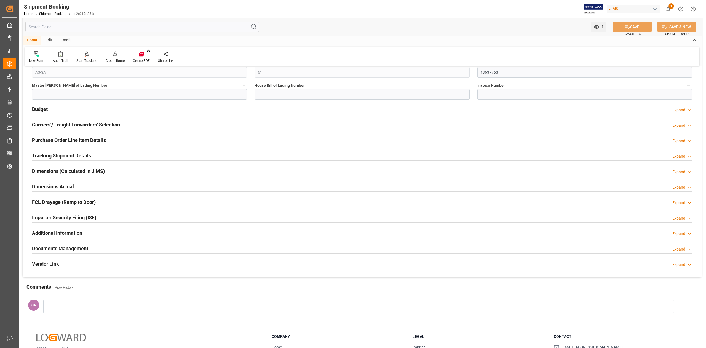
scroll to position [257, 0]
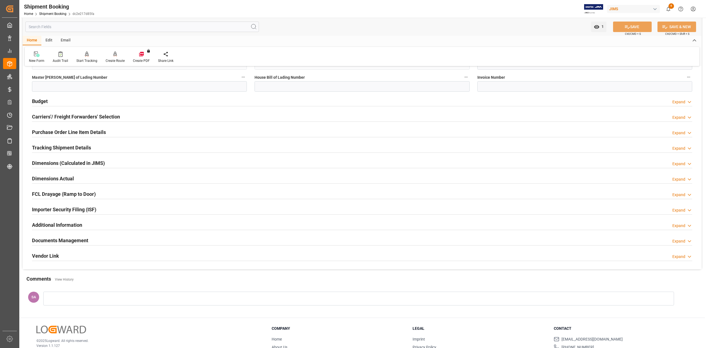
click at [53, 178] on h2 "Dimensions Actual" at bounding box center [53, 178] width 42 height 7
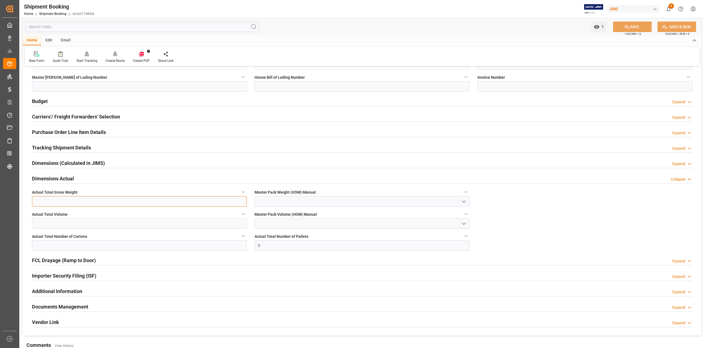
click at [125, 204] on input "text" at bounding box center [139, 201] width 215 height 10
type input "798.08"
drag, startPoint x: 97, startPoint y: 224, endPoint x: 100, endPoint y: 222, distance: 3.5
click at [97, 224] on input "text" at bounding box center [139, 223] width 215 height 10
type input "6.63"
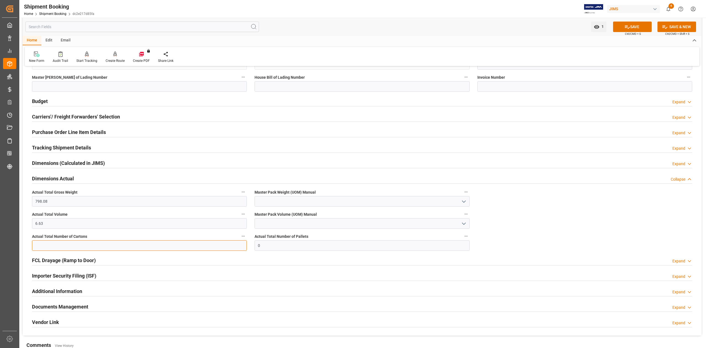
click at [117, 243] on input "text" at bounding box center [139, 245] width 215 height 10
type input "52"
click at [279, 205] on input at bounding box center [362, 201] width 215 height 10
click at [277, 213] on div "KG" at bounding box center [362, 213] width 214 height 12
type input "KG"
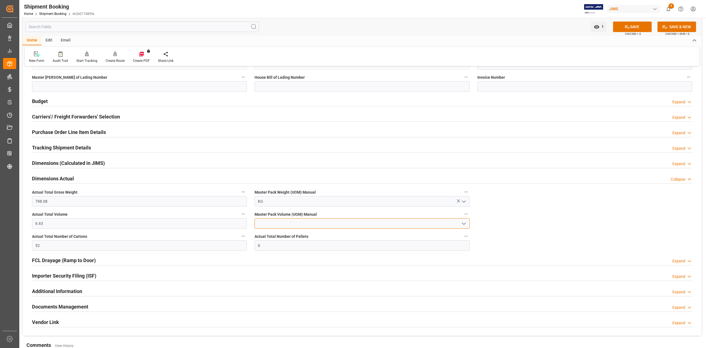
click at [275, 222] on input at bounding box center [362, 223] width 215 height 10
click at [279, 234] on div "CBM" at bounding box center [362, 235] width 214 height 12
type input "CBM"
click at [621, 29] on button "SAVE" at bounding box center [632, 27] width 39 height 10
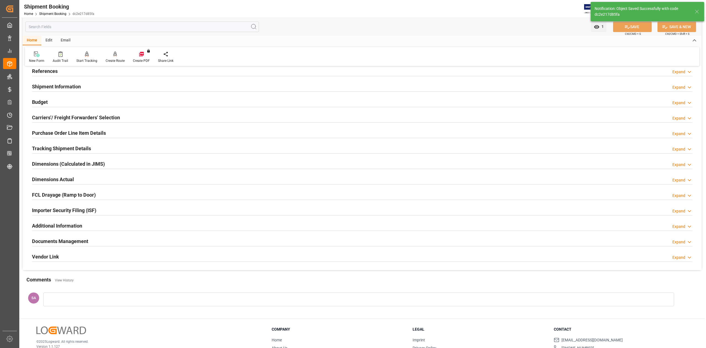
scroll to position [0, 0]
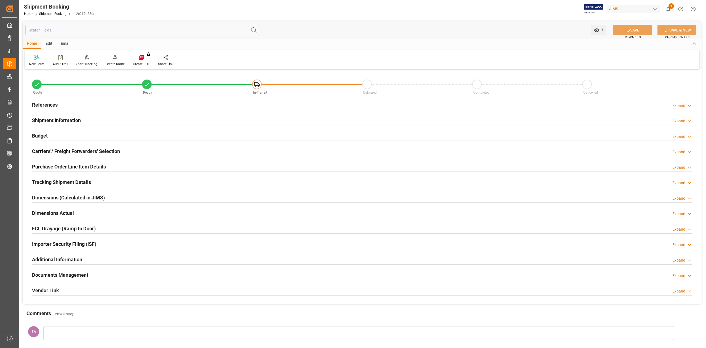
click at [66, 121] on h2 "Shipment Information" at bounding box center [56, 119] width 49 height 7
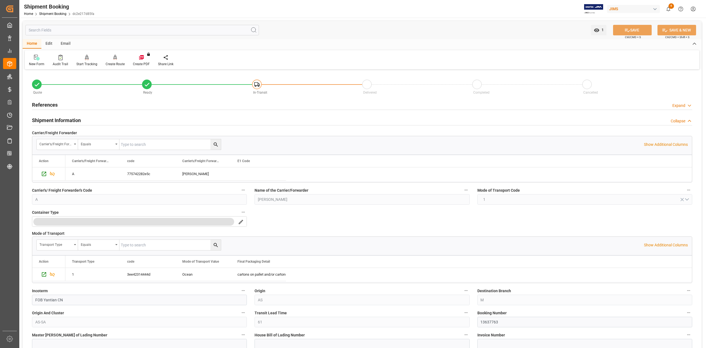
click at [66, 121] on h2 "Shipment Information" at bounding box center [56, 119] width 49 height 7
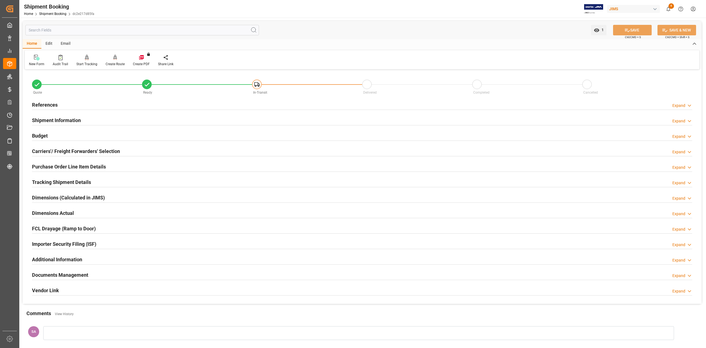
click at [53, 106] on h2 "References" at bounding box center [45, 104] width 26 height 7
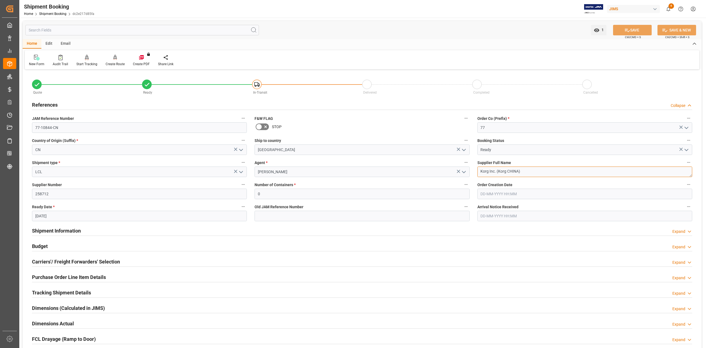
click at [541, 174] on textarea "Korg Inc. (Korg CHINA)" at bounding box center [584, 171] width 215 height 10
paste textarea "HK)"
type textarea "Korg Inc. (Korg HK)"
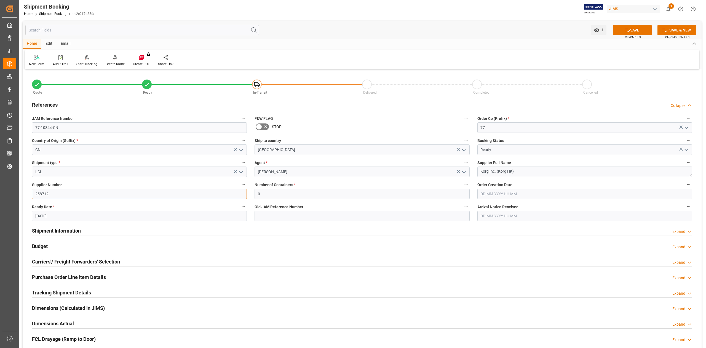
click at [87, 193] on input "258712" at bounding box center [139, 193] width 215 height 10
paste input "27185"
type input "258712"
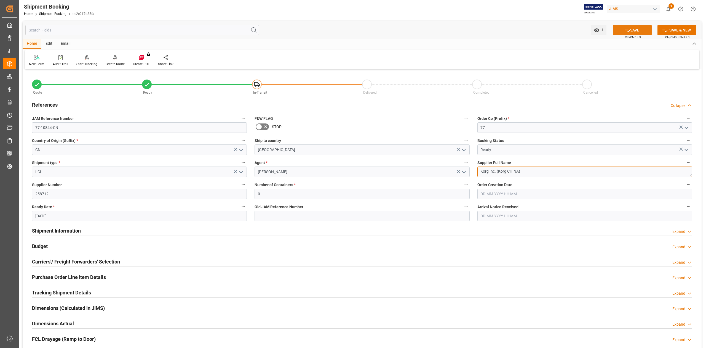
type textarea "Korg Inc. (Korg CHINA)"
click at [628, 29] on icon at bounding box center [627, 30] width 6 height 6
drag, startPoint x: 62, startPoint y: 228, endPoint x: 105, endPoint y: 228, distance: 43.0
click at [62, 228] on h2 "Shipment Information" at bounding box center [56, 230] width 49 height 7
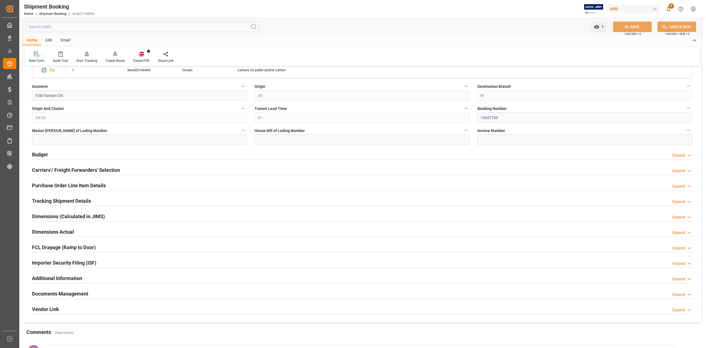
scroll to position [402, 0]
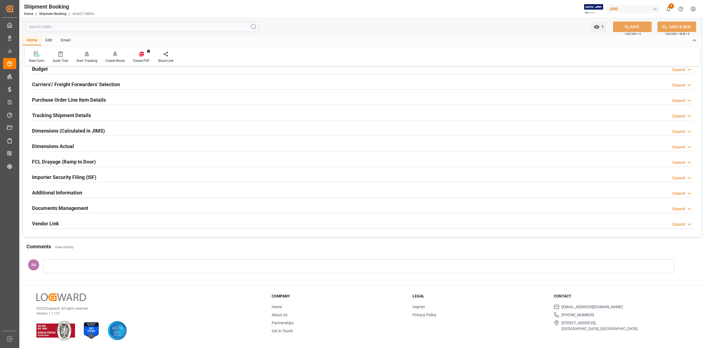
click at [61, 145] on h2 "Dimensions Actual" at bounding box center [53, 145] width 42 height 7
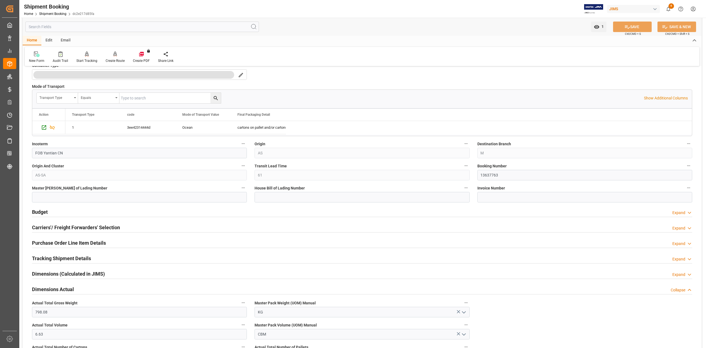
scroll to position [257, 0]
click at [45, 212] on h2 "Budget" at bounding box center [40, 211] width 16 height 7
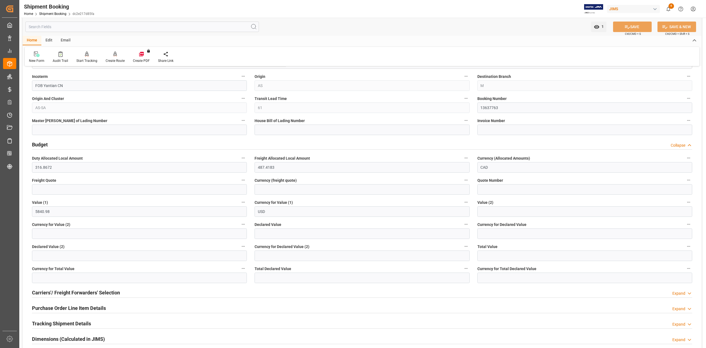
scroll to position [331, 0]
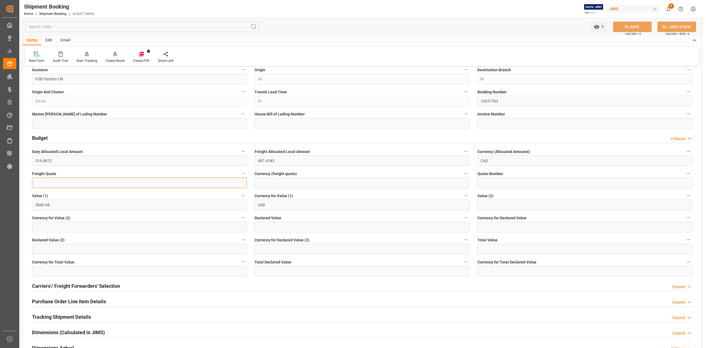
click at [54, 186] on input "text" at bounding box center [139, 182] width 215 height 10
type input "850"
click at [275, 179] on input at bounding box center [362, 182] width 215 height 10
type input "USD"
click at [636, 27] on button "SAVE" at bounding box center [632, 27] width 39 height 10
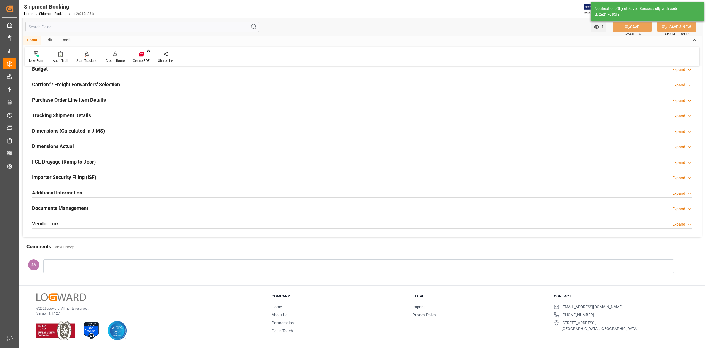
scroll to position [0, 0]
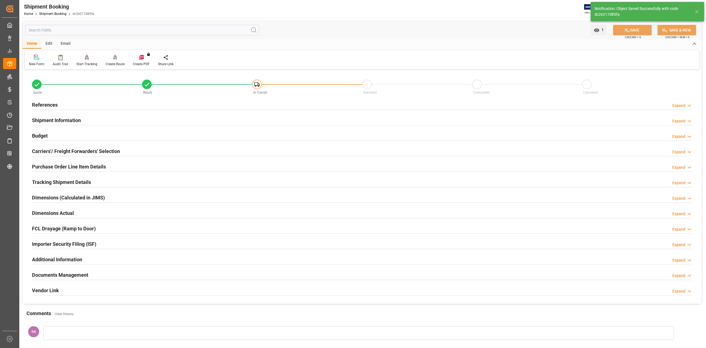
click at [47, 179] on h2 "Tracking Shipment Details" at bounding box center [61, 181] width 59 height 7
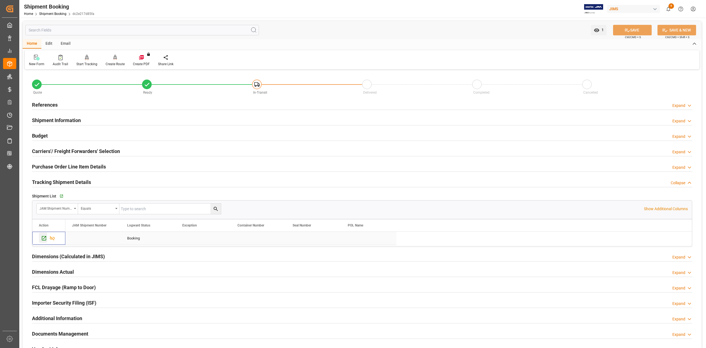
click at [43, 238] on icon "Press SPACE to select this row." at bounding box center [44, 238] width 6 height 6
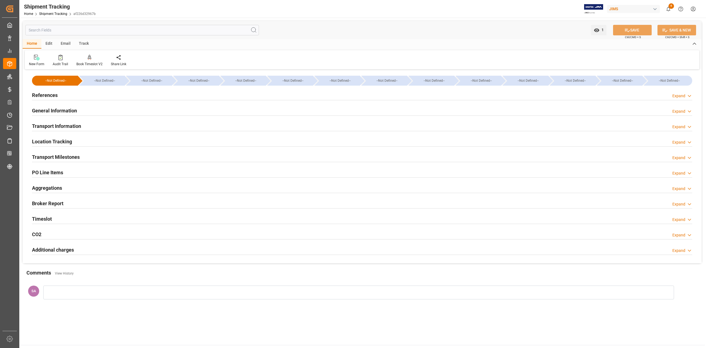
click at [53, 94] on h2 "References" at bounding box center [45, 94] width 26 height 7
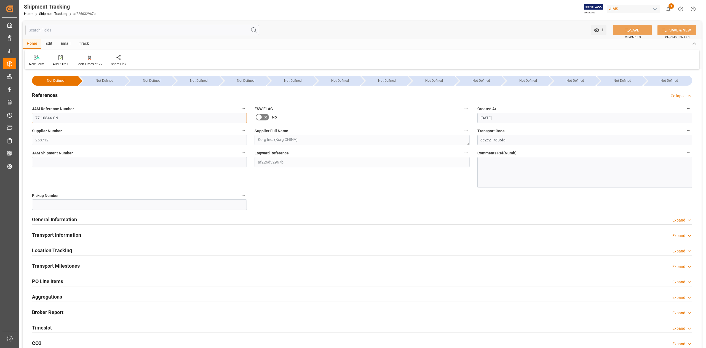
click at [62, 116] on input "77-10844-CN" at bounding box center [139, 118] width 215 height 10
click at [63, 116] on input "77-10844-CN" at bounding box center [139, 118] width 215 height 10
click at [63, 160] on input at bounding box center [139, 162] width 215 height 10
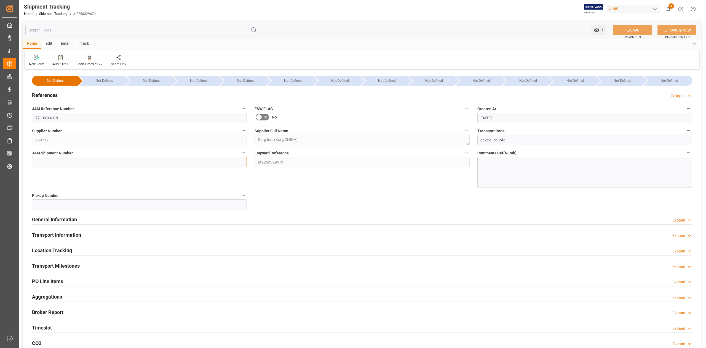
paste input "72945"
type input "72945"
click at [627, 29] on icon at bounding box center [627, 30] width 6 height 6
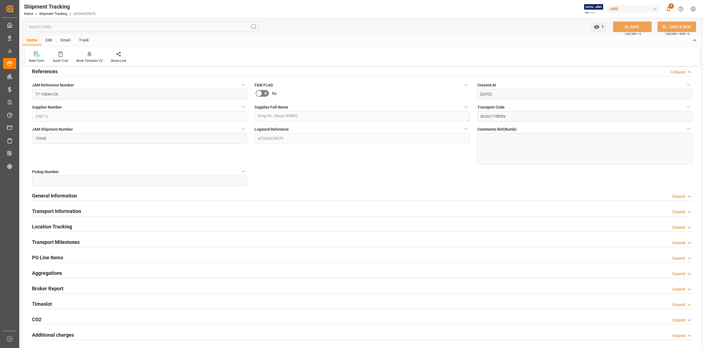
scroll to position [37, 0]
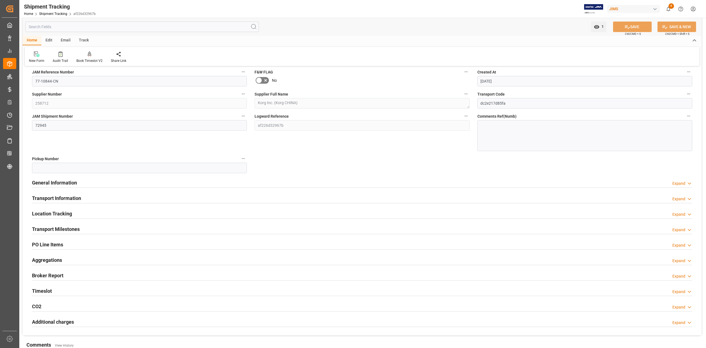
click at [66, 228] on h2 "Transport Milestones" at bounding box center [56, 228] width 48 height 7
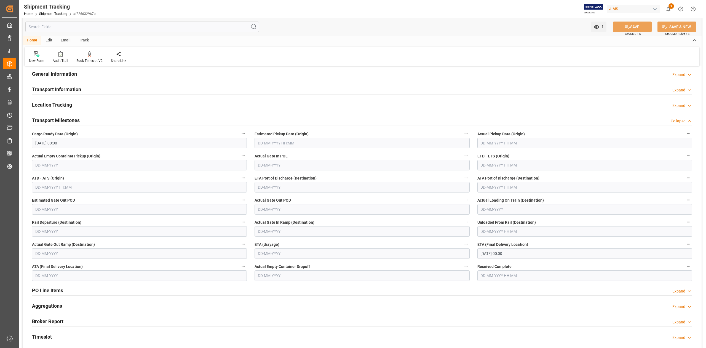
click at [125, 142] on input "[DATE] 00:00" at bounding box center [139, 143] width 215 height 10
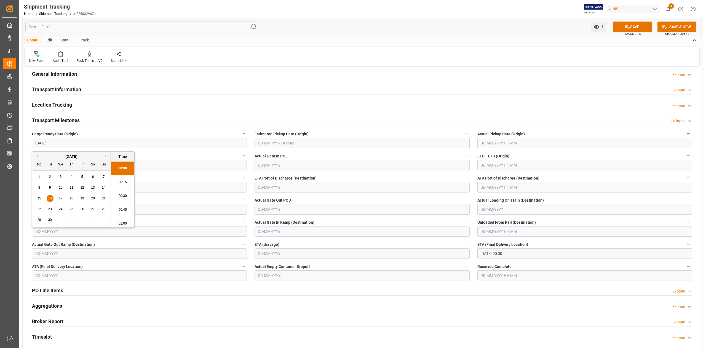
click at [50, 199] on span "16" at bounding box center [50, 198] width 4 height 4
type input "[DATE] 00:00"
click at [297, 146] on input "text" at bounding box center [362, 143] width 215 height 10
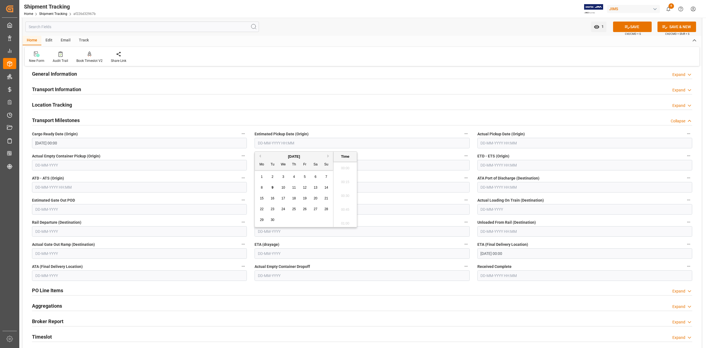
scroll to position [622, 0]
type input "[DATE] 00:00"
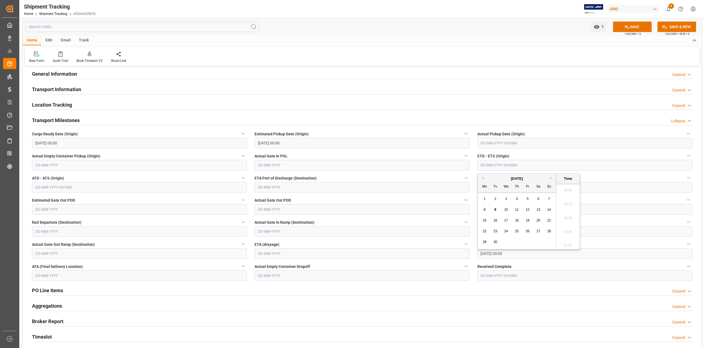
click at [499, 166] on input "text" at bounding box center [584, 165] width 215 height 10
click at [516, 221] on span "18" at bounding box center [517, 220] width 4 height 4
type input "[DATE] 00:00"
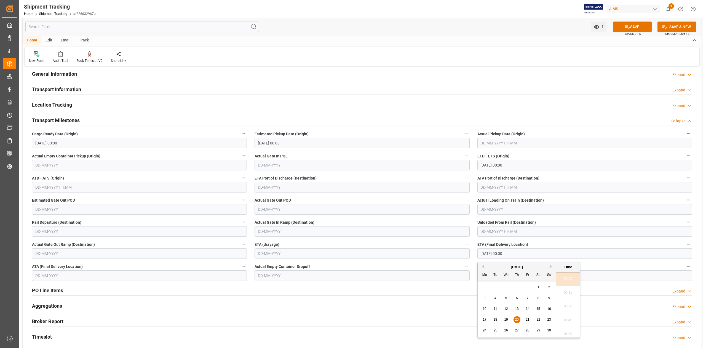
click at [532, 255] on input "[DATE] 00:00" at bounding box center [584, 253] width 215 height 10
click at [485, 265] on div "[DATE]" at bounding box center [517, 267] width 78 height 6
click at [484, 266] on div "[DATE]" at bounding box center [517, 267] width 78 height 6
click at [483, 266] on button "Previous Month" at bounding box center [482, 266] width 3 height 3
click at [484, 332] on div "27" at bounding box center [484, 330] width 7 height 7
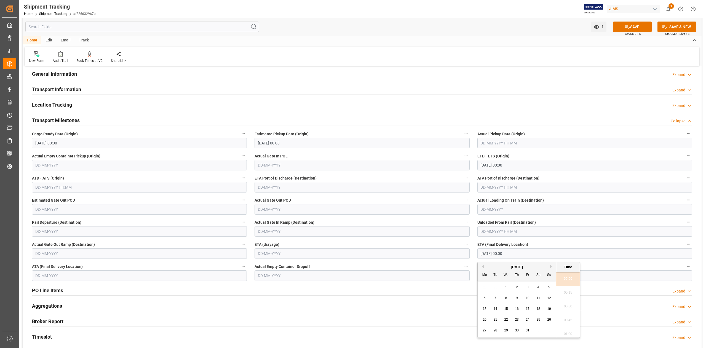
type input "[DATE] 00:00"
click at [636, 33] on span "Ctrl/CMD + S" at bounding box center [633, 34] width 16 height 4
click at [632, 25] on button "SAVE" at bounding box center [632, 27] width 39 height 10
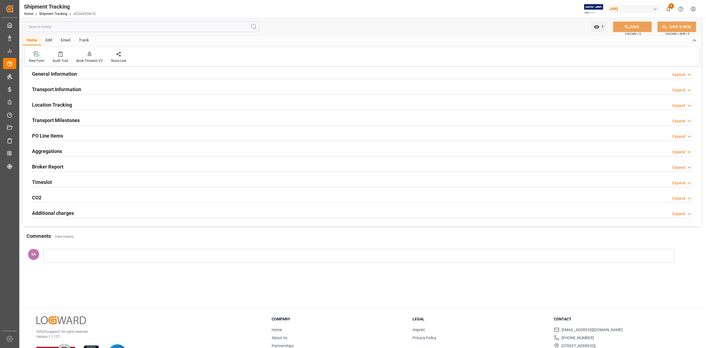
click at [76, 121] on h2 "Transport Milestones" at bounding box center [56, 119] width 48 height 7
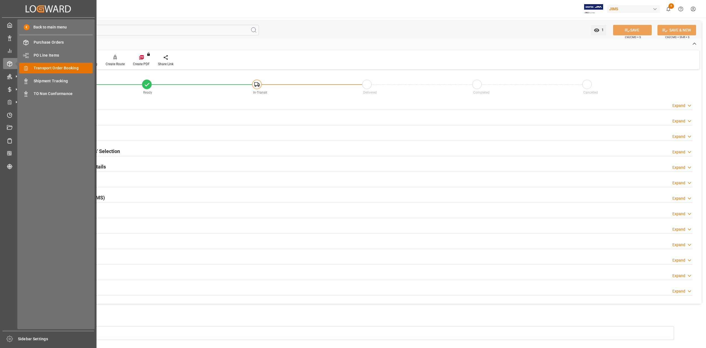
click at [54, 70] on span "Transport Order Booking" at bounding box center [63, 68] width 59 height 6
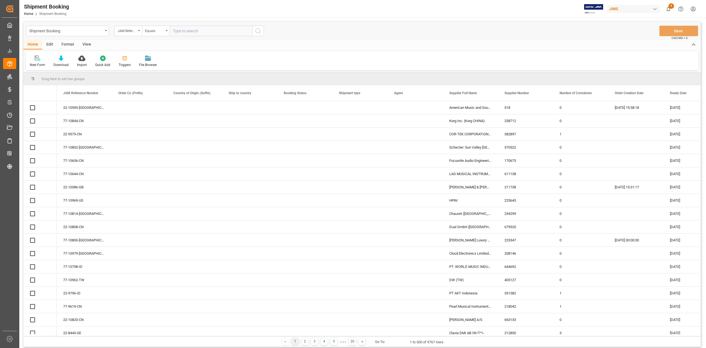
click at [225, 32] on input "text" at bounding box center [211, 31] width 83 height 10
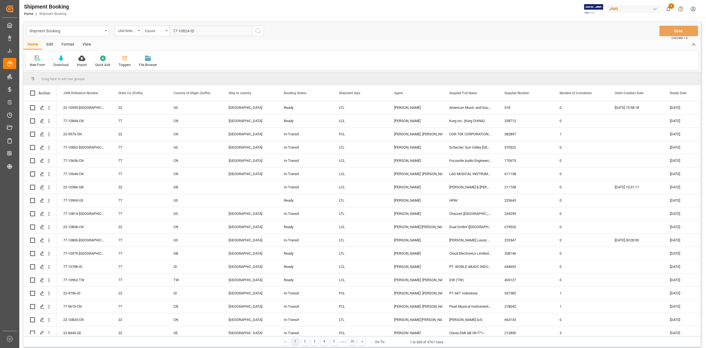
type input "77-10824-ID"
click at [256, 32] on circle "search button" at bounding box center [258, 30] width 4 height 4
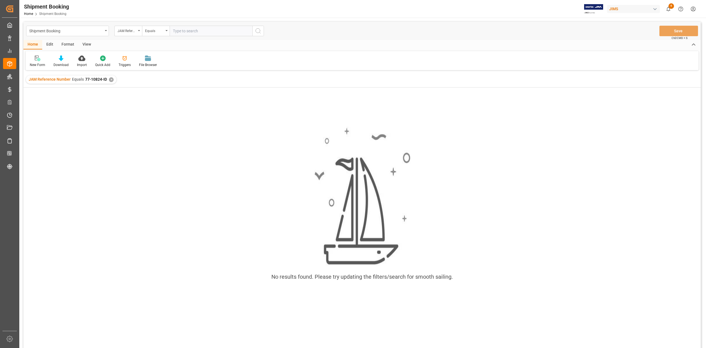
click at [111, 79] on div "✕" at bounding box center [111, 79] width 5 height 5
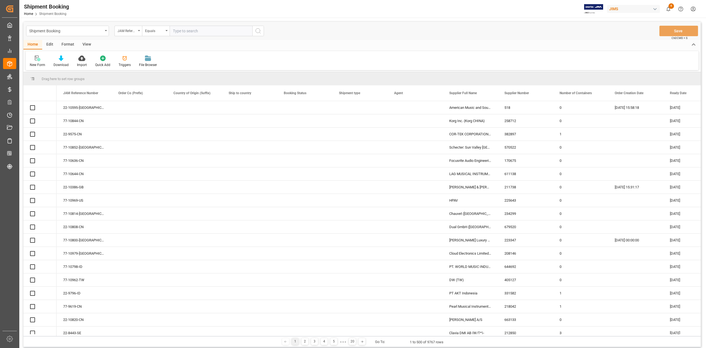
click at [194, 31] on input "text" at bounding box center [211, 31] width 83 height 10
paste input "77-10824-IN"
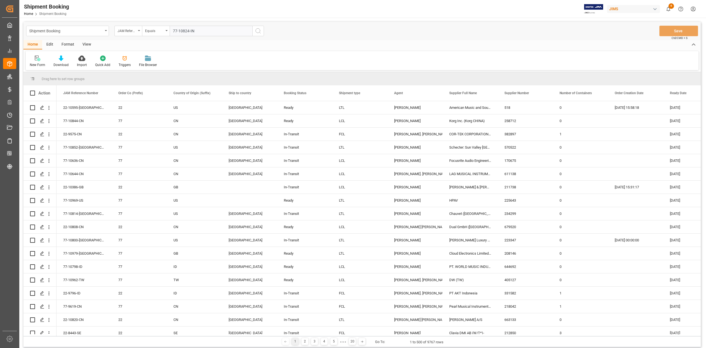
type input "77-10824-IN"
click at [261, 32] on icon "search button" at bounding box center [258, 31] width 7 height 7
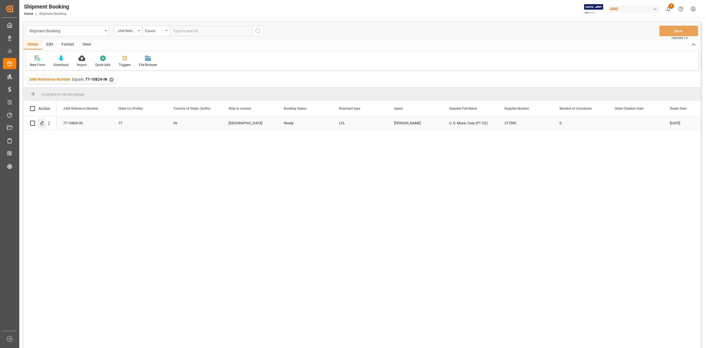
click at [40, 122] on icon "Press SPACE to select this row." at bounding box center [42, 123] width 4 height 4
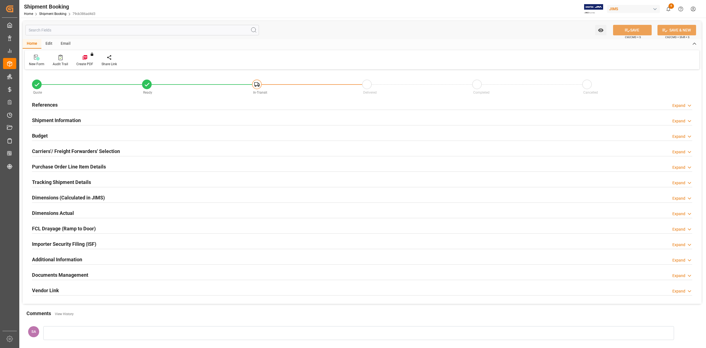
type input "0"
type input "20-09-2025"
click at [51, 105] on h2 "References" at bounding box center [45, 104] width 26 height 7
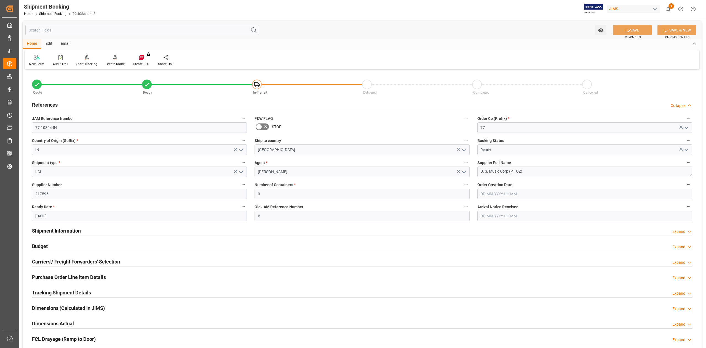
click at [239, 150] on icon "open menu" at bounding box center [241, 149] width 7 height 7
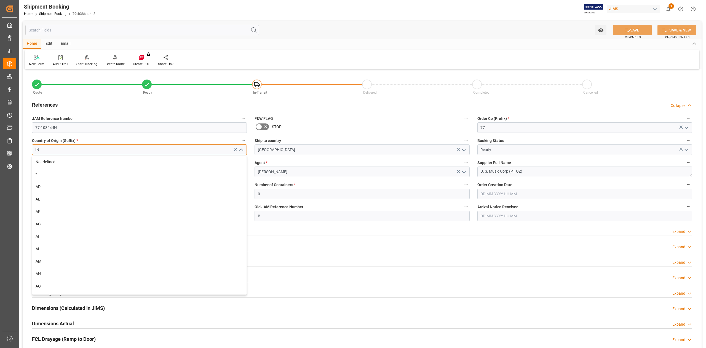
click at [146, 148] on input "IN" at bounding box center [139, 149] width 215 height 10
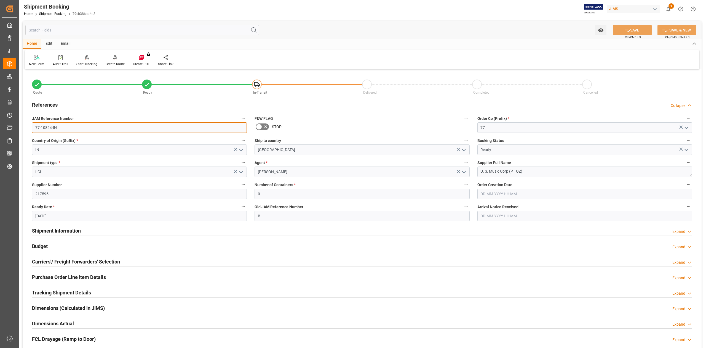
click at [98, 126] on input "77-10824-IN" at bounding box center [139, 127] width 215 height 10
click at [86, 150] on input "IN" at bounding box center [139, 149] width 215 height 10
type input "O"
click at [93, 166] on div "ID" at bounding box center [139, 162] width 214 height 12
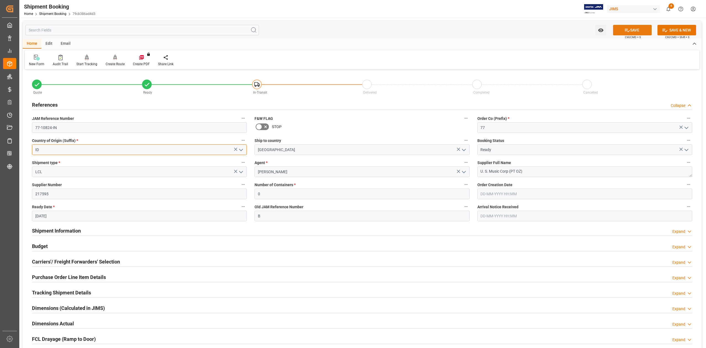
type input "ID"
click at [630, 30] on button "SAVE" at bounding box center [632, 30] width 39 height 10
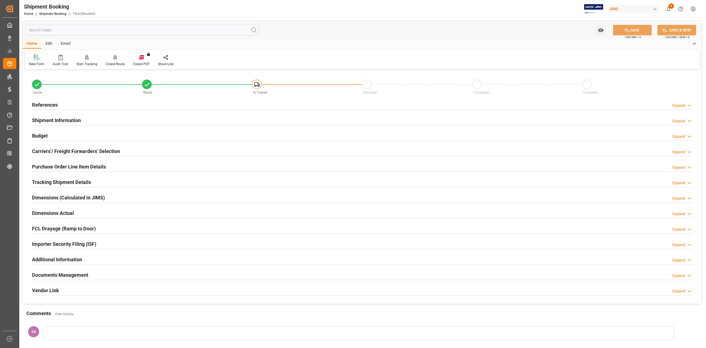
click at [55, 102] on h2 "References" at bounding box center [45, 104] width 26 height 7
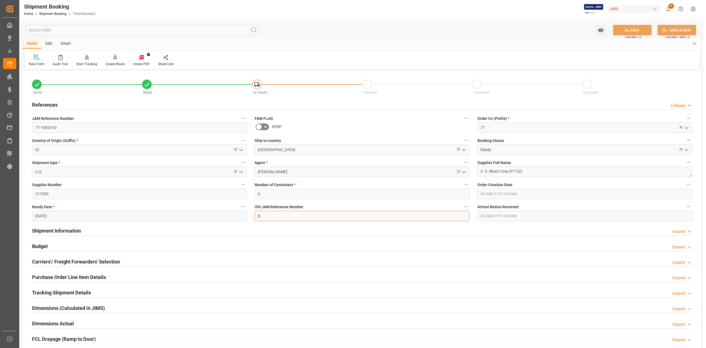
click at [288, 217] on input "B" at bounding box center [362, 215] width 215 height 10
click at [625, 31] on icon at bounding box center [627, 30] width 6 height 6
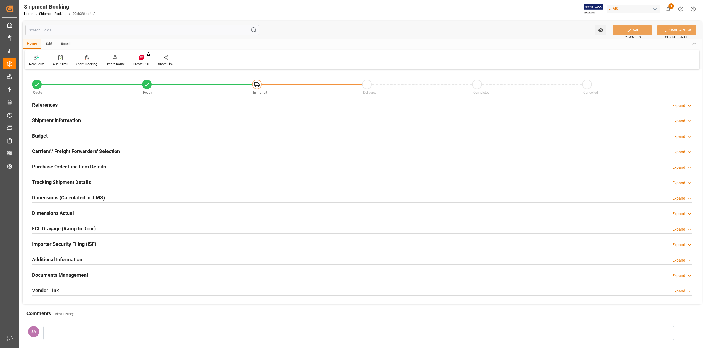
click at [48, 104] on h2 "References" at bounding box center [45, 104] width 26 height 7
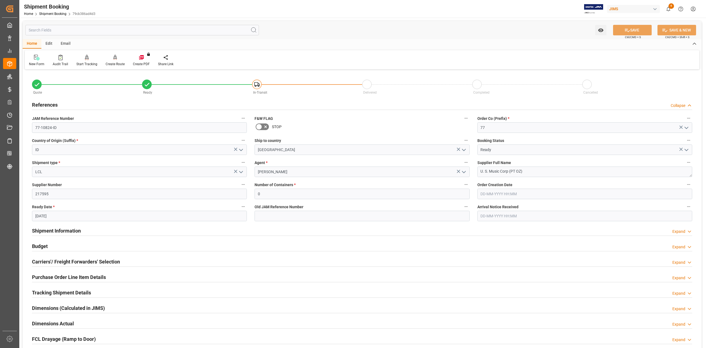
click at [76, 232] on h2 "Shipment Information" at bounding box center [56, 230] width 49 height 7
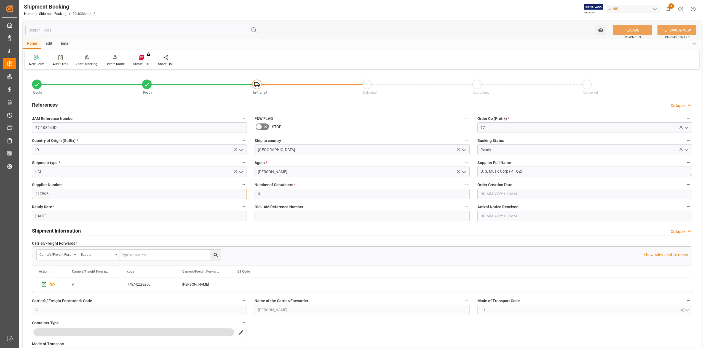
click at [38, 194] on input "217595" at bounding box center [139, 193] width 215 height 10
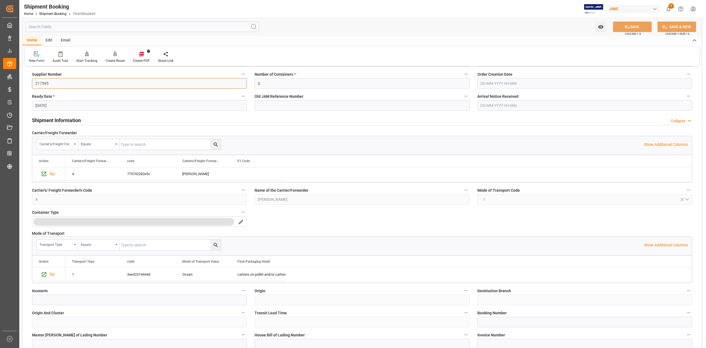
scroll to position [184, 0]
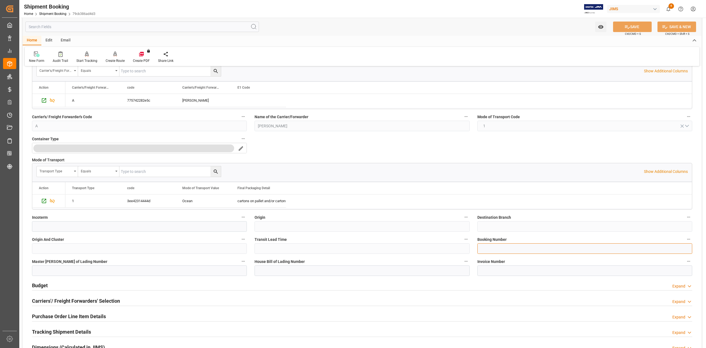
click at [496, 251] on input at bounding box center [584, 248] width 215 height 10
paste input "13637671"
type input "13637671"
click at [629, 28] on button "SAVE" at bounding box center [632, 27] width 39 height 10
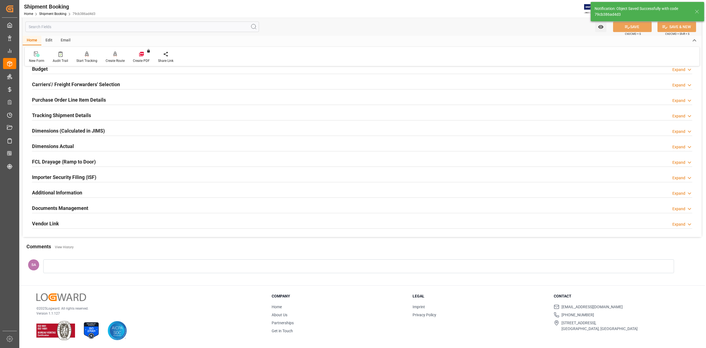
scroll to position [0, 0]
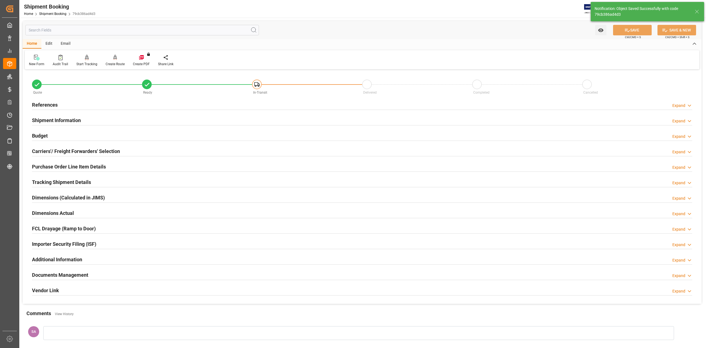
click at [61, 118] on h2 "Shipment Information" at bounding box center [56, 119] width 49 height 7
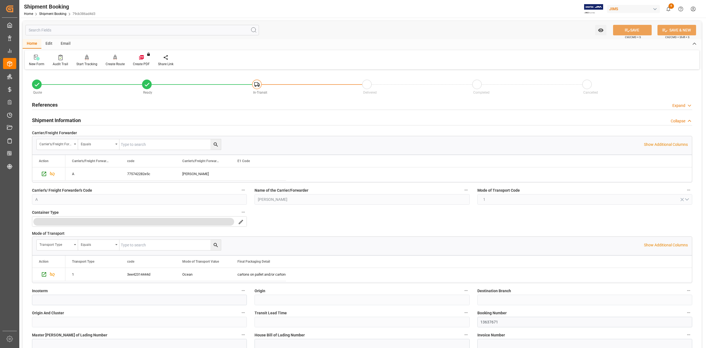
click at [61, 118] on h2 "Shipment Information" at bounding box center [56, 119] width 49 height 7
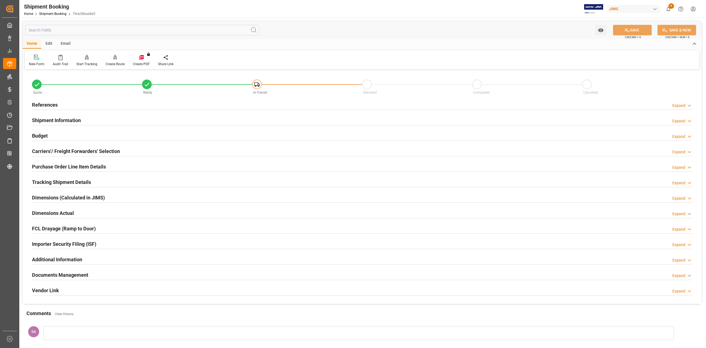
click at [45, 135] on h2 "Budget" at bounding box center [40, 135] width 16 height 7
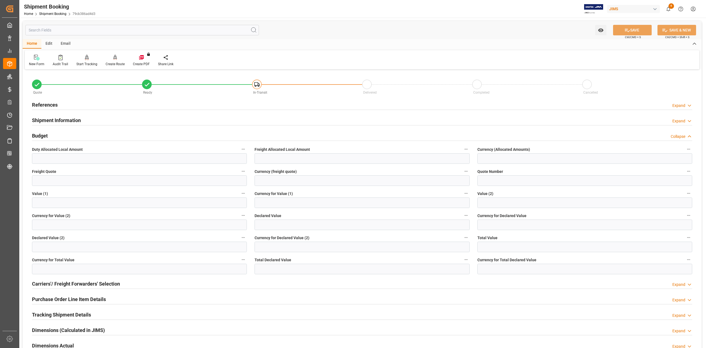
click at [46, 135] on h2 "Budget" at bounding box center [40, 135] width 16 height 7
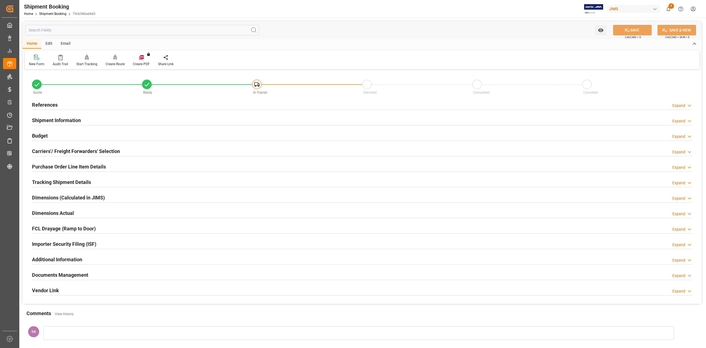
click at [61, 213] on h2 "Dimensions Actual" at bounding box center [53, 212] width 42 height 7
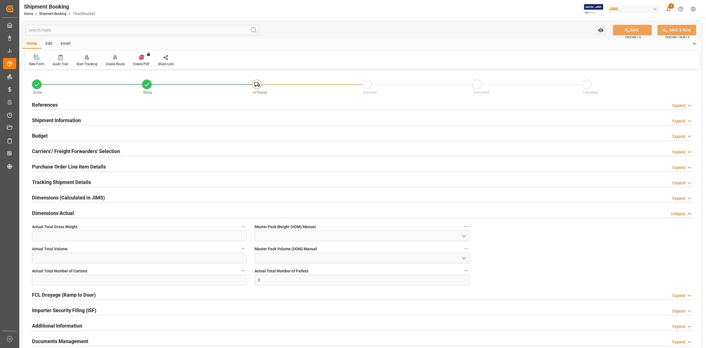
click at [81, 242] on div "Actual Total Gross Weight" at bounding box center [139, 232] width 223 height 22
click at [78, 236] on input "text" at bounding box center [139, 235] width 215 height 10
type input "87.54"
click at [80, 261] on input "text" at bounding box center [139, 257] width 215 height 10
type input "1.664"
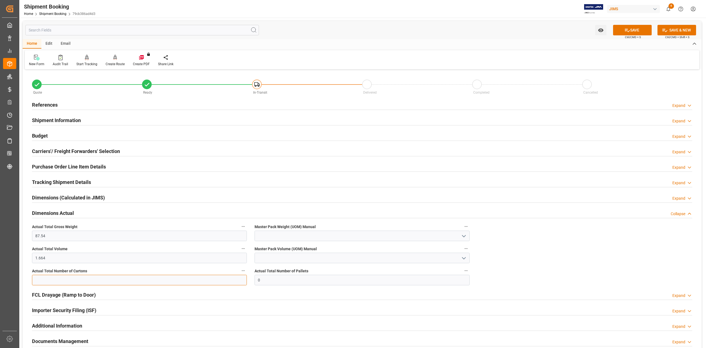
click at [81, 277] on input "text" at bounding box center [139, 279] width 215 height 10
type input "5"
click at [280, 241] on input at bounding box center [362, 235] width 215 height 10
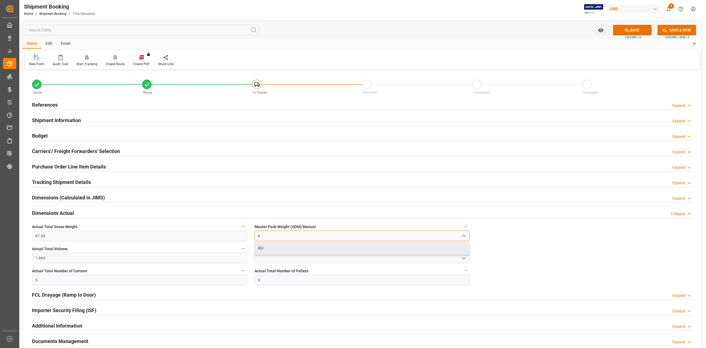
click at [277, 249] on div "KG" at bounding box center [362, 248] width 214 height 12
type input "KG"
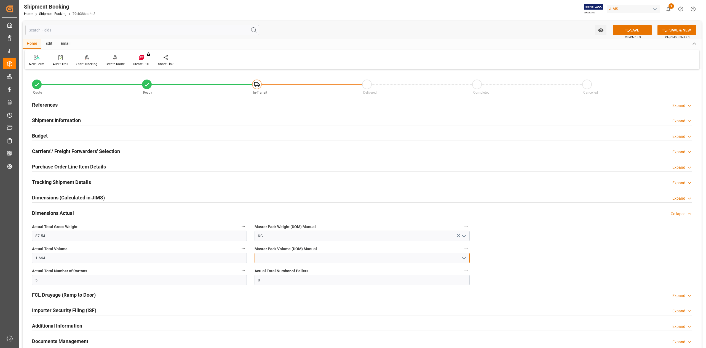
click at [275, 258] on input at bounding box center [362, 257] width 215 height 10
click at [276, 269] on div "CBM" at bounding box center [362, 270] width 214 height 12
type input "CBM"
click at [635, 31] on button "SAVE" at bounding box center [632, 30] width 39 height 10
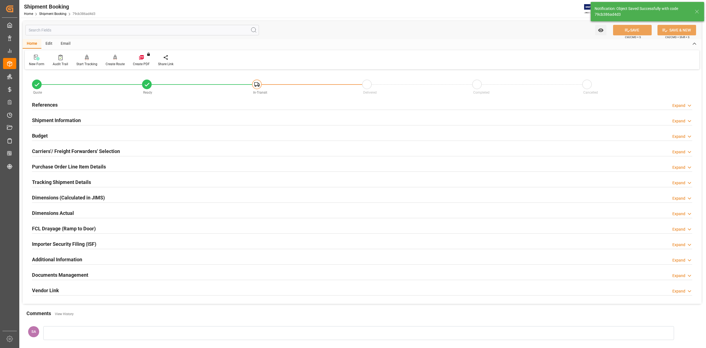
click at [66, 216] on h2 "Dimensions Actual" at bounding box center [53, 212] width 42 height 7
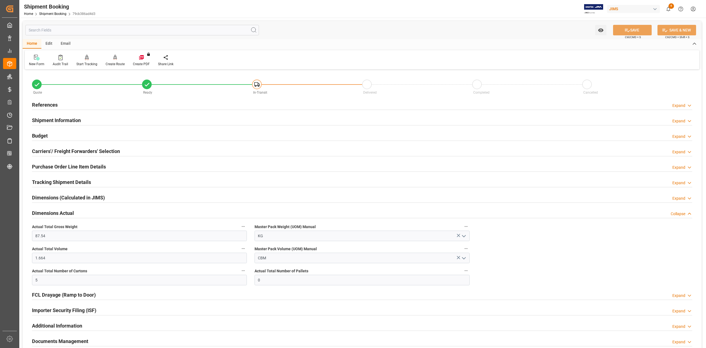
click at [39, 138] on h2 "Budget" at bounding box center [40, 135] width 16 height 7
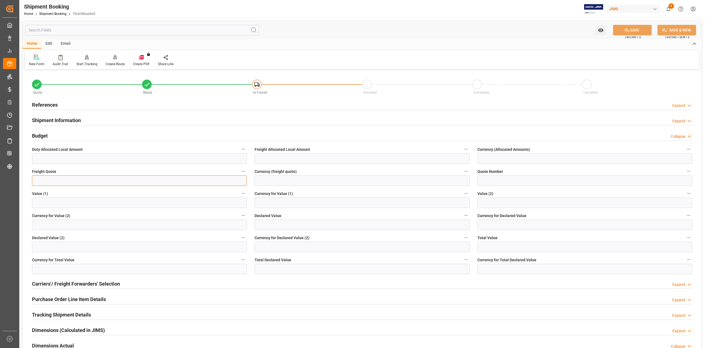
click at [65, 179] on input "text" at bounding box center [139, 180] width 215 height 10
type input "450"
click at [276, 181] on input at bounding box center [362, 180] width 215 height 10
type input "USD"
click at [637, 32] on button "SAVE" at bounding box center [632, 30] width 39 height 10
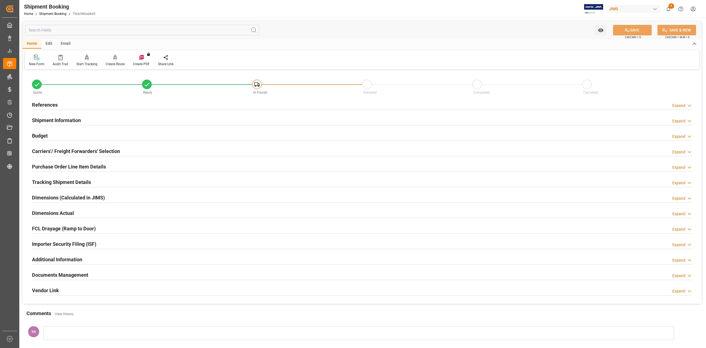
click at [42, 102] on h2 "References" at bounding box center [45, 104] width 26 height 7
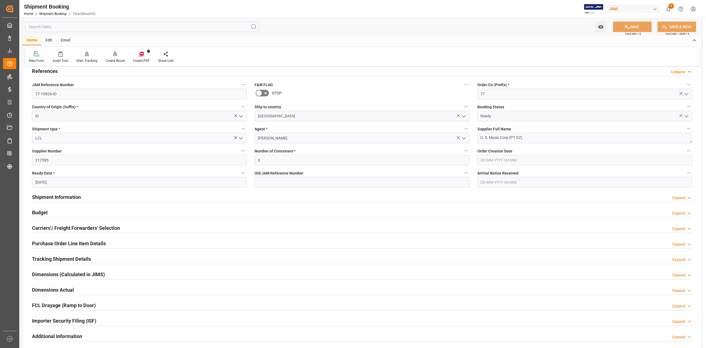
scroll to position [73, 0]
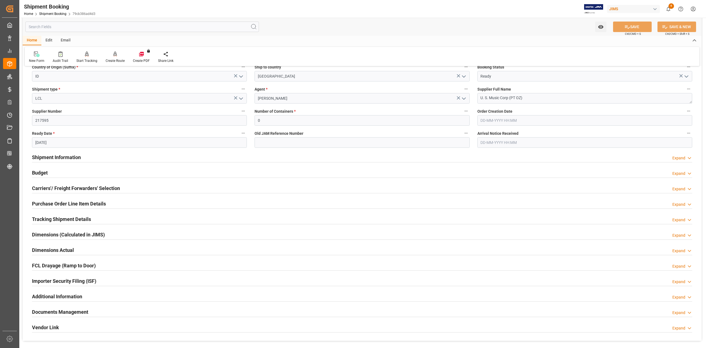
click at [74, 154] on h2 "Shipment Information" at bounding box center [56, 156] width 49 height 7
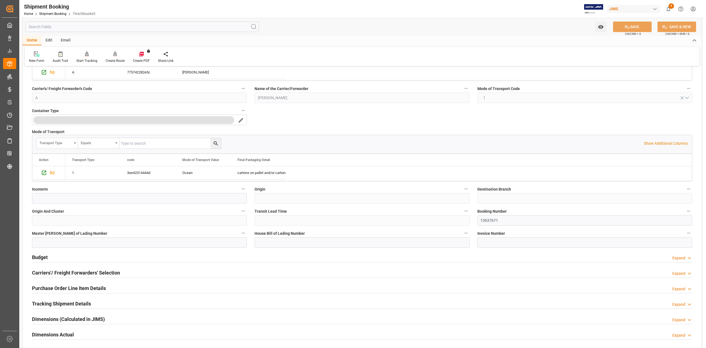
scroll to position [294, 0]
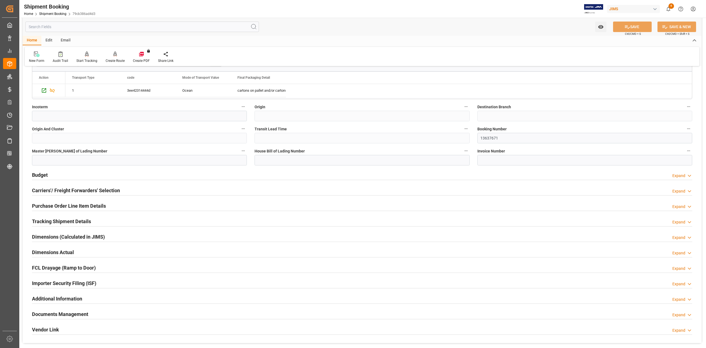
click at [100, 187] on h2 "Carriers'/ Freight Forwarders' Selection" at bounding box center [76, 189] width 88 height 7
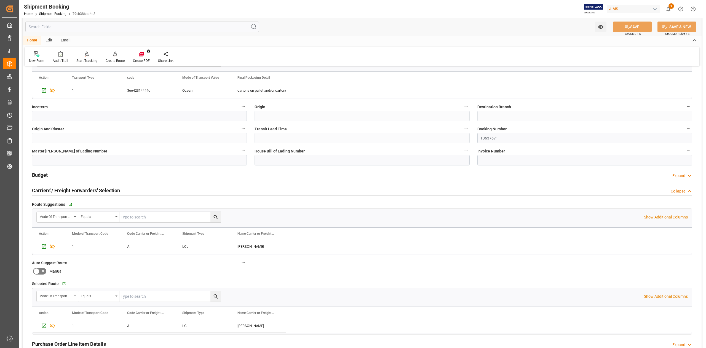
click at [100, 191] on h2 "Carriers'/ Freight Forwarders' Selection" at bounding box center [76, 189] width 88 height 7
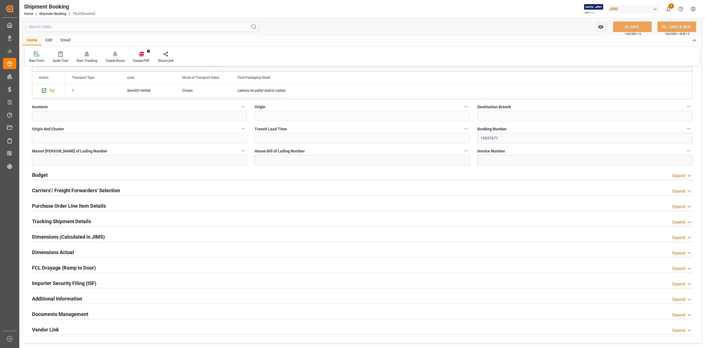
scroll to position [402, 0]
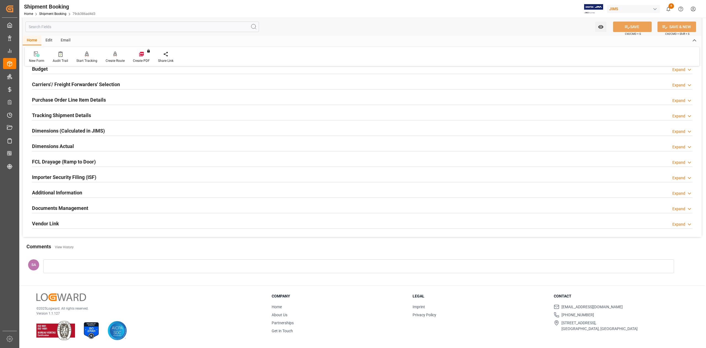
click at [51, 114] on h2 "Tracking Shipment Details" at bounding box center [61, 114] width 59 height 7
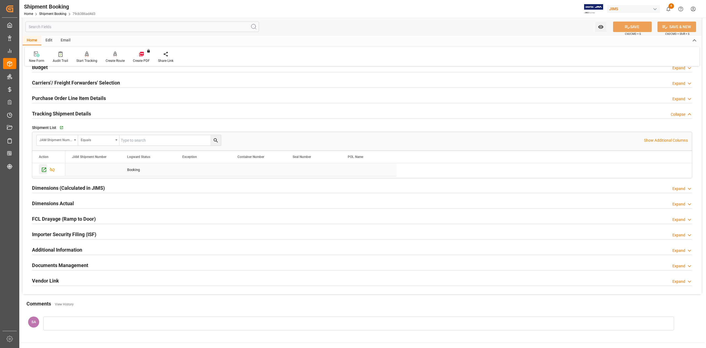
click at [46, 169] on icon "Press SPACE to select this row." at bounding box center [44, 169] width 4 height 4
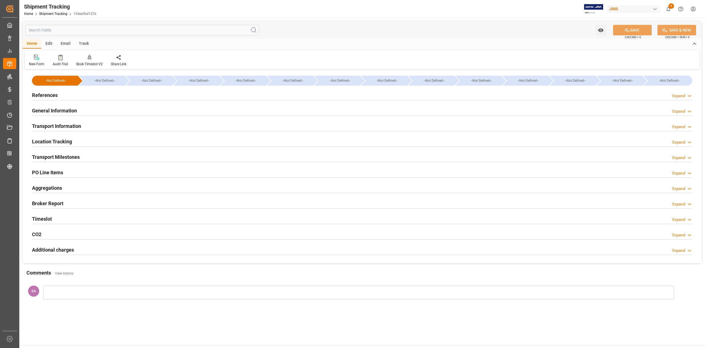
type input "[DATE]"
click at [47, 94] on h2 "References" at bounding box center [45, 94] width 26 height 7
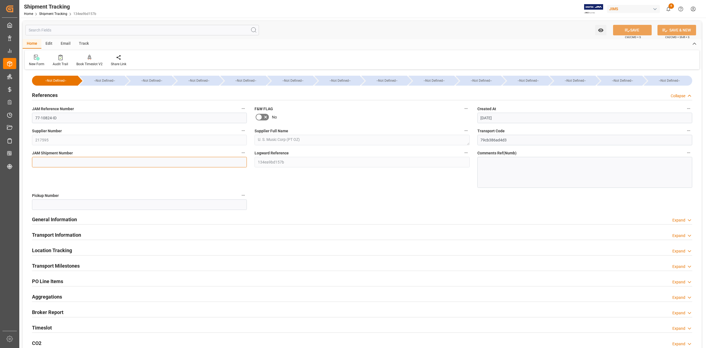
click at [71, 160] on input at bounding box center [139, 162] width 215 height 10
paste input "72947"
type input "72947"
click at [626, 28] on icon at bounding box center [627, 30] width 6 height 6
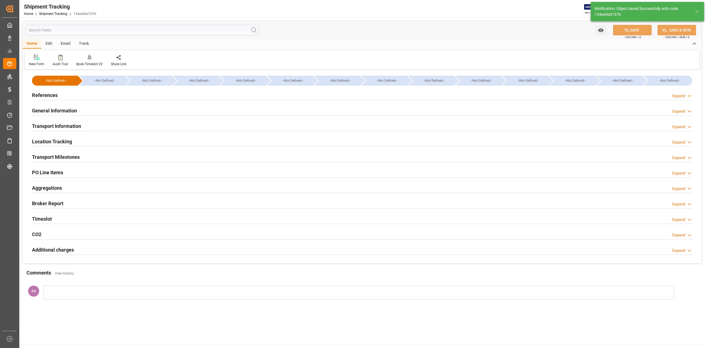
drag, startPoint x: 77, startPoint y: 156, endPoint x: 81, endPoint y: 156, distance: 4.4
click at [77, 156] on h2 "Transport Milestones" at bounding box center [56, 156] width 48 height 7
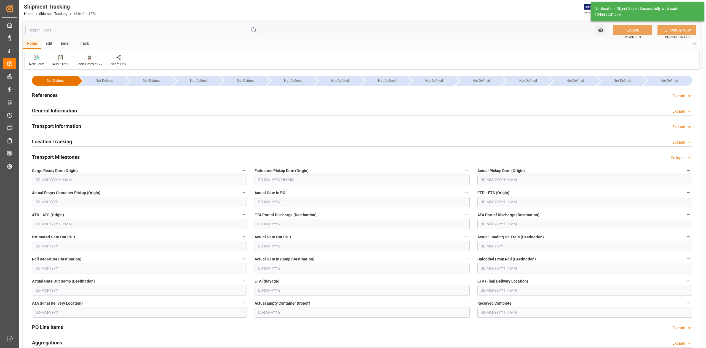
click at [84, 182] on input "text" at bounding box center [139, 179] width 215 height 10
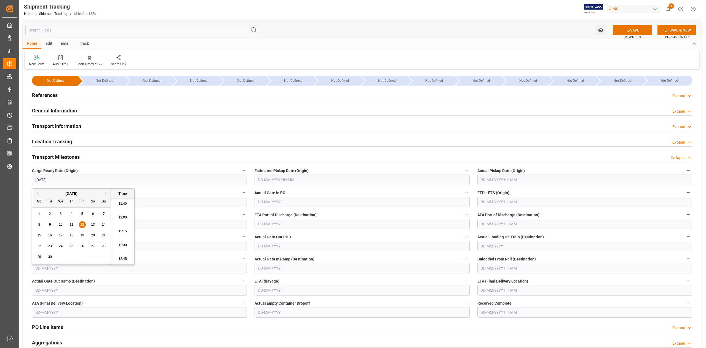
click at [83, 225] on span "12" at bounding box center [82, 224] width 4 height 4
type input "[DATE] 00:00"
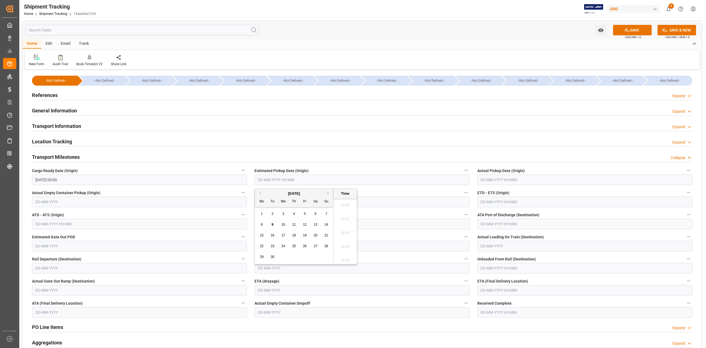
click at [328, 180] on input "text" at bounding box center [362, 179] width 215 height 10
click at [491, 202] on input "text" at bounding box center [584, 201] width 215 height 10
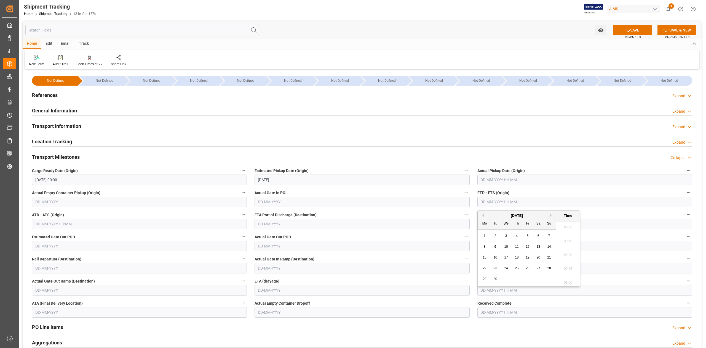
type input "[DATE] 00:00"
click at [599, 292] on input "text" at bounding box center [584, 290] width 215 height 10
type input "[DATE] 00:00"
click at [552, 209] on button "Next Month" at bounding box center [551, 209] width 3 height 3
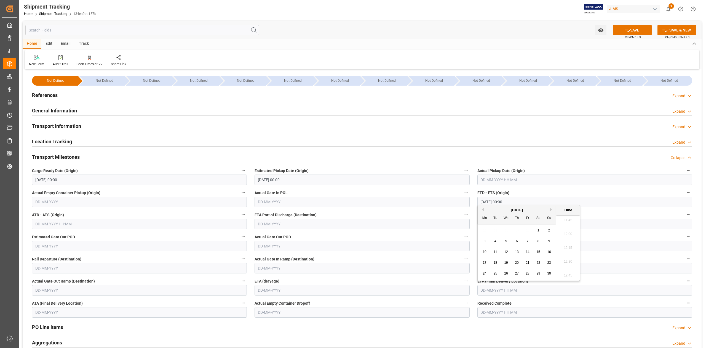
click at [529, 272] on span "28" at bounding box center [528, 273] width 4 height 4
type input "[DATE] 00:00"
click at [637, 33] on button "SAVE" at bounding box center [632, 30] width 39 height 10
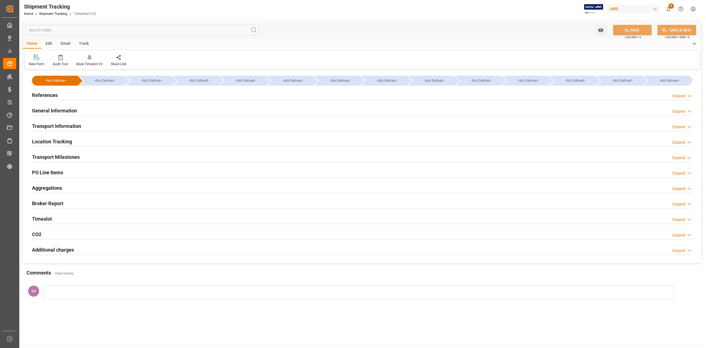
click at [78, 157] on h2 "Transport Milestones" at bounding box center [56, 156] width 48 height 7
